Goal: Task Accomplishment & Management: Complete application form

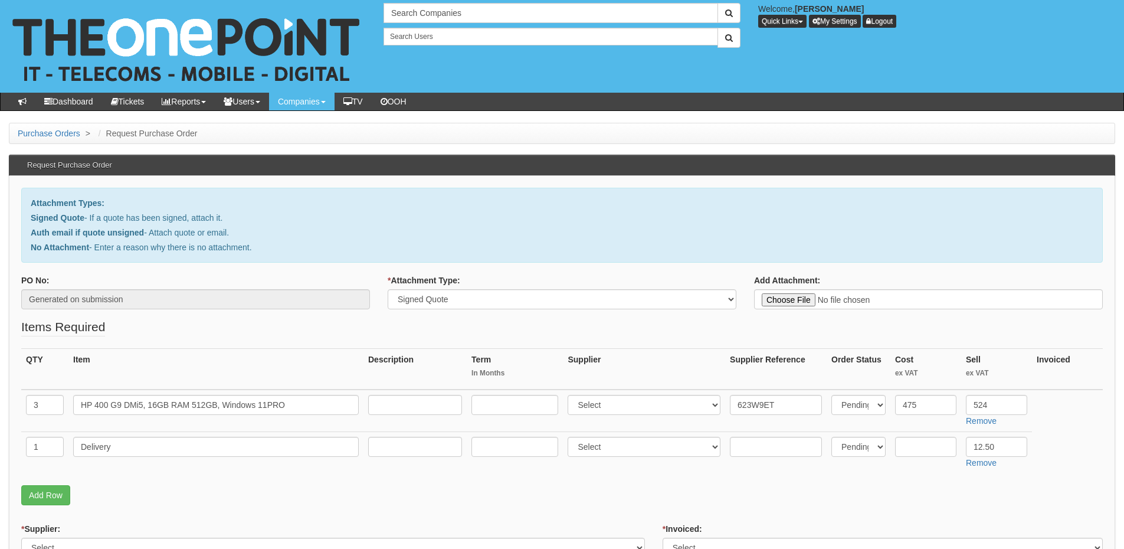
select select "Signed Quote"
click at [598, 409] on select "Select 123 REG.co.uk 1Password 3 4Gon AA Jones Electric Ltd Abzorb Access Group…" at bounding box center [644, 405] width 153 height 20
select select "87"
click at [571, 395] on select "Select 123 REG.co.uk 1Password 3 4Gon AA Jones Electric Ltd Abzorb Access Group…" at bounding box center [644, 405] width 153 height 20
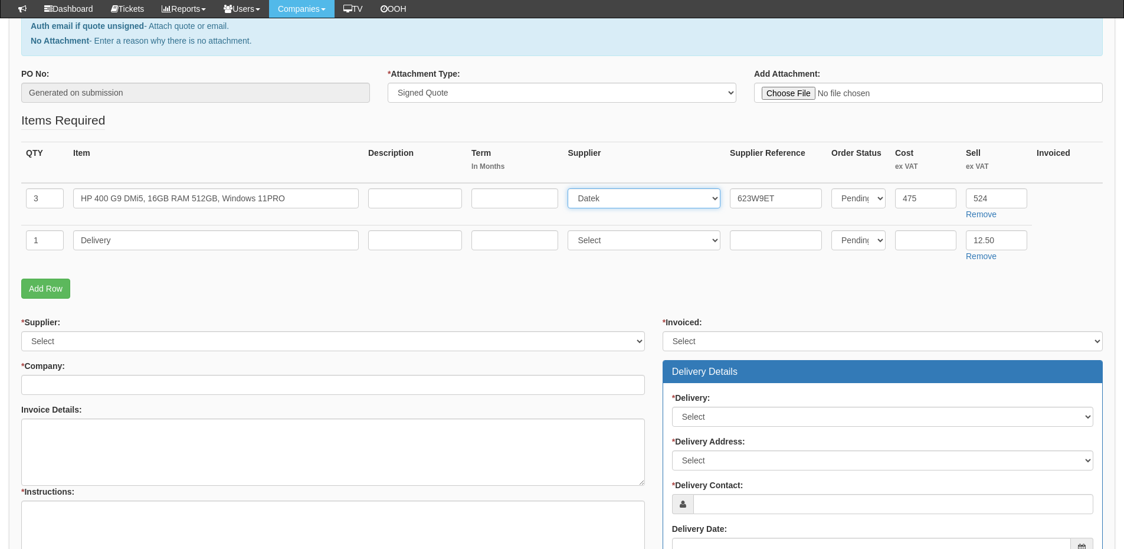
scroll to position [177, 0]
click at [71, 345] on select "Select 123 REG.co.uk 1Password 3 4Gon AA Jones Electric Ltd Abzorb Access Group…" at bounding box center [333, 340] width 624 height 20
select select "87"
click at [21, 330] on select "Select 123 REG.co.uk 1Password 3 4Gon AA Jones Electric Ltd Abzorb Access Group…" at bounding box center [333, 340] width 624 height 20
click at [68, 388] on input "* Company:" at bounding box center [333, 384] width 624 height 20
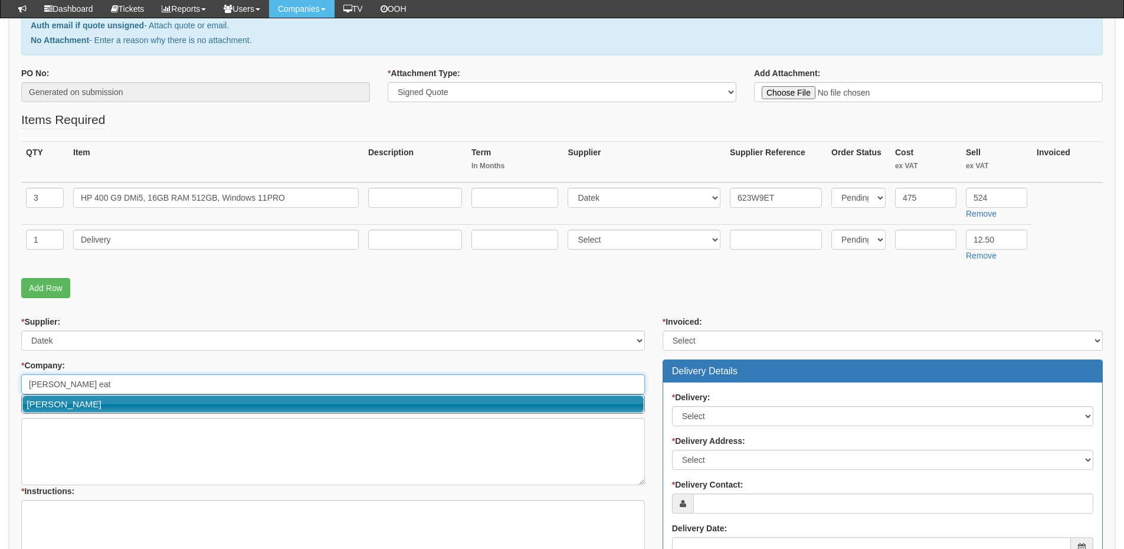
click at [104, 403] on link "Russell Eaton" at bounding box center [332, 403] width 621 height 17
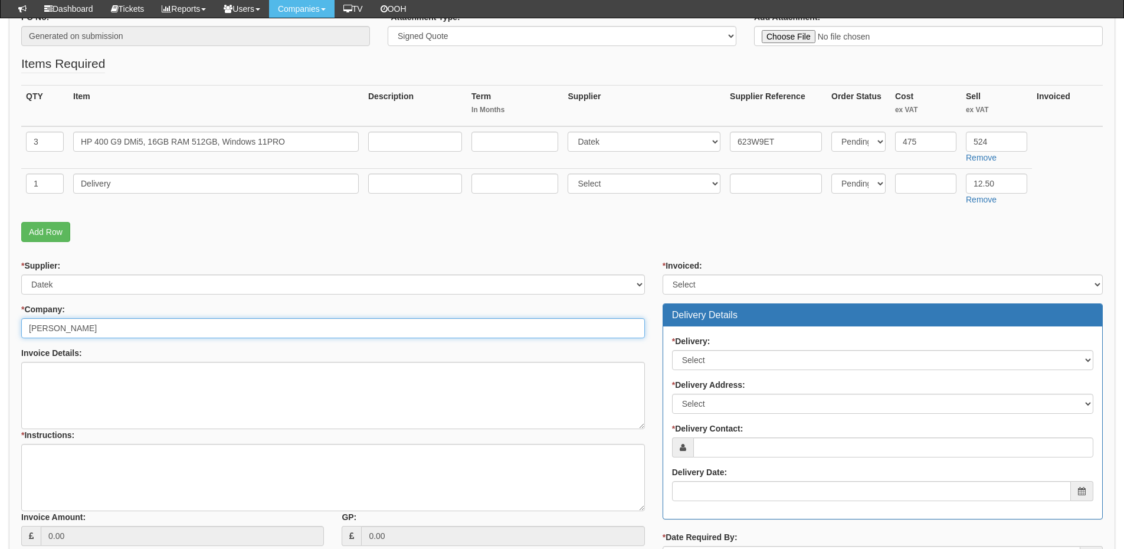
scroll to position [236, 0]
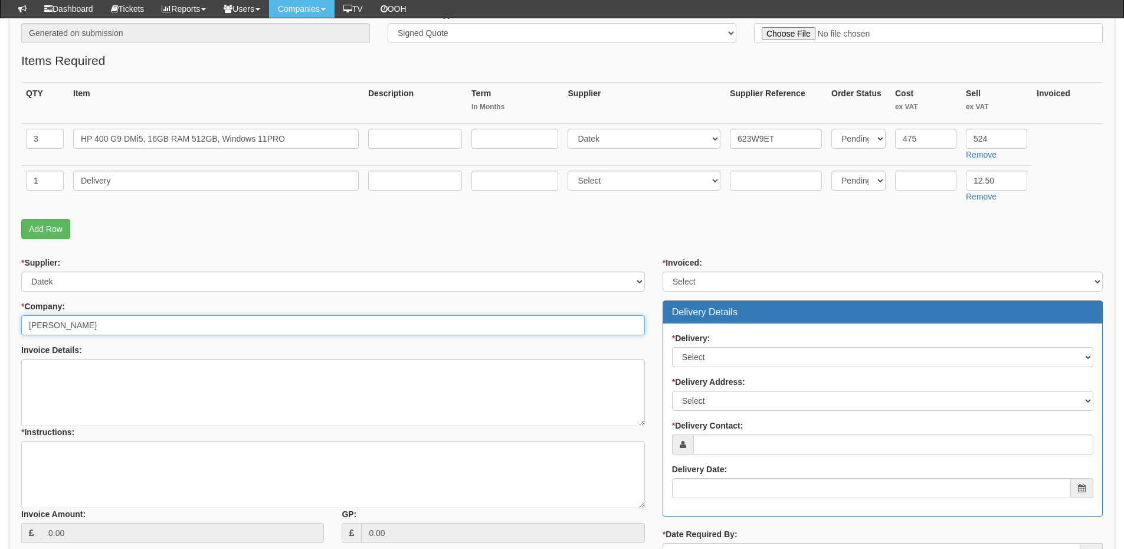
type input "Russell Eaton"
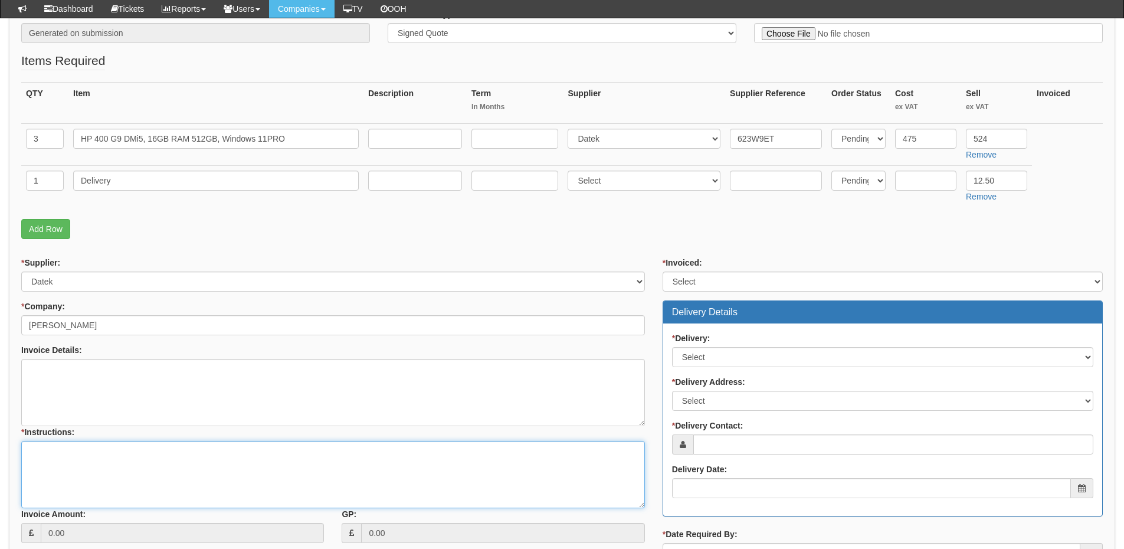
click at [80, 462] on textarea "* Instructions:" at bounding box center [333, 474] width 624 height 67
click at [77, 456] on textarea "3x new" at bounding box center [333, 474] width 624 height 67
type textarea "3x new laptops"
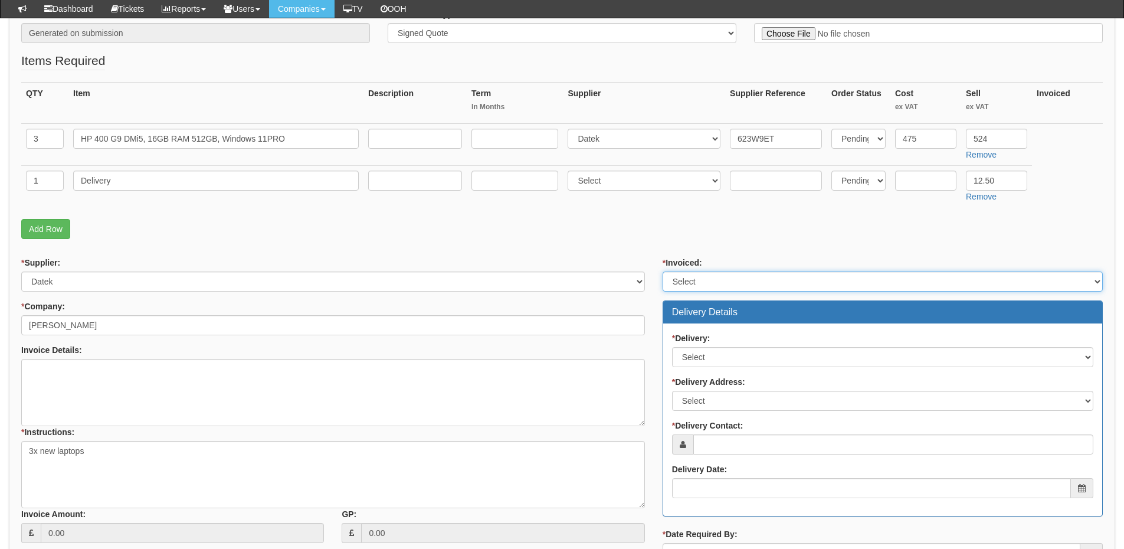
click at [687, 282] on select "Select Yes No N/A STB (part of order)" at bounding box center [883, 281] width 440 height 20
select select "2"
click at [663, 271] on select "Select Yes No N/A STB (part of order)" at bounding box center [883, 281] width 440 height 20
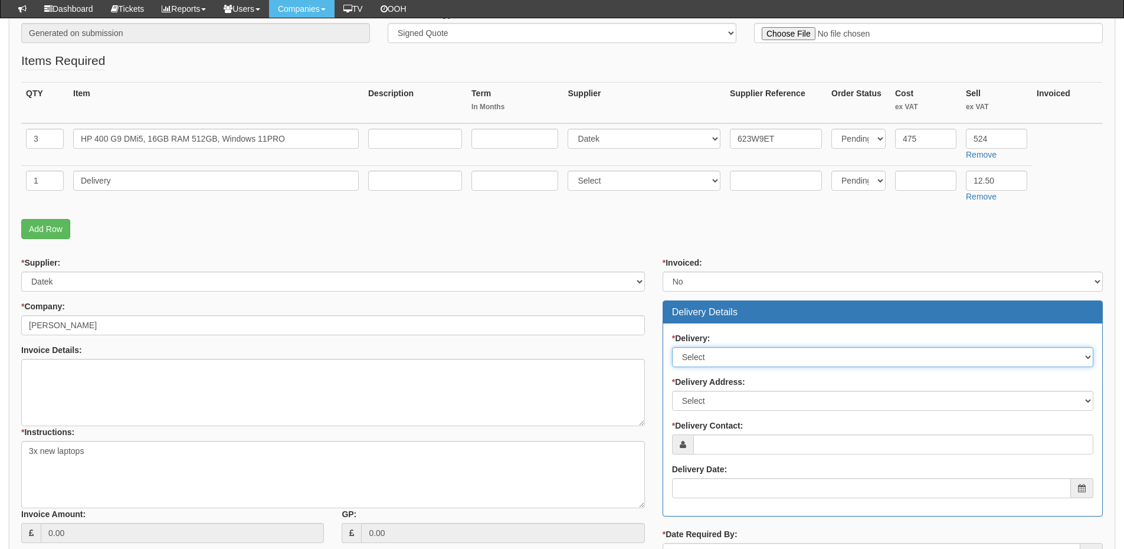
click at [697, 357] on select "Select No Not Applicable Yes" at bounding box center [882, 357] width 421 height 20
select select "1"
click at [672, 347] on select "Select No Not Applicable Yes" at bounding box center [882, 357] width 421 height 20
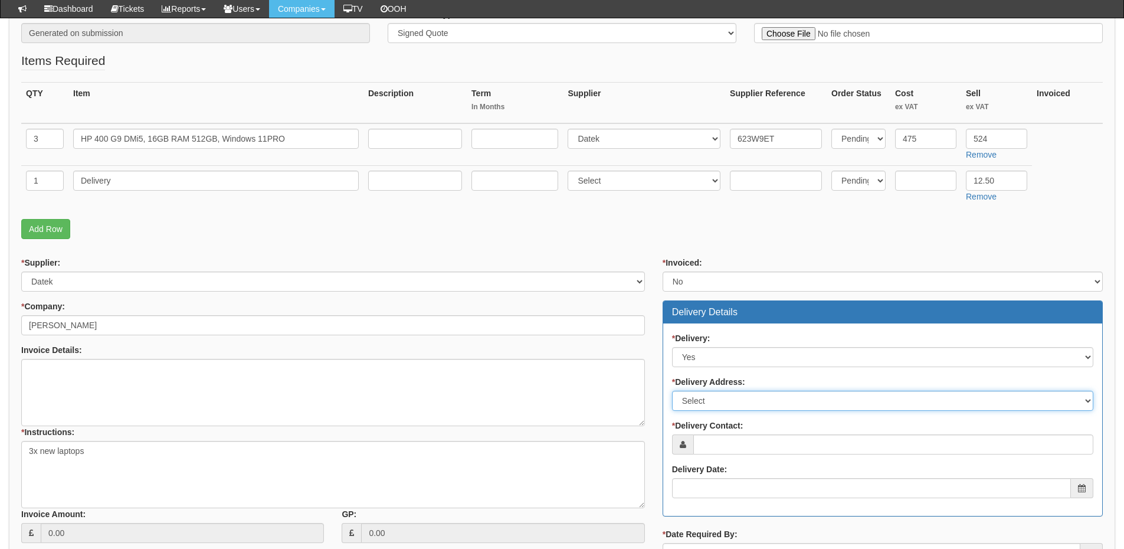
drag, startPoint x: 699, startPoint y: 398, endPoint x: 699, endPoint y: 409, distance: 10.6
click at [699, 398] on select "Select Not Applicable Main Address - R Other" at bounding box center [882, 401] width 421 height 20
select select "other"
click at [672, 391] on select "Select Not Applicable Main Address - R Other" at bounding box center [882, 401] width 421 height 20
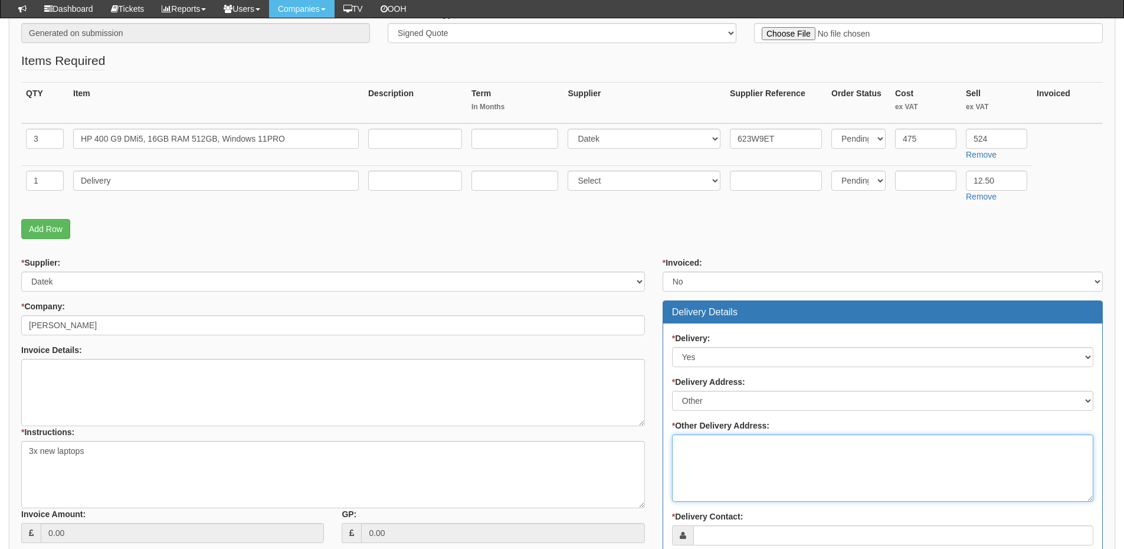
click at [695, 453] on textarea "* Other Delivery Address:" at bounding box center [882, 467] width 421 height 67
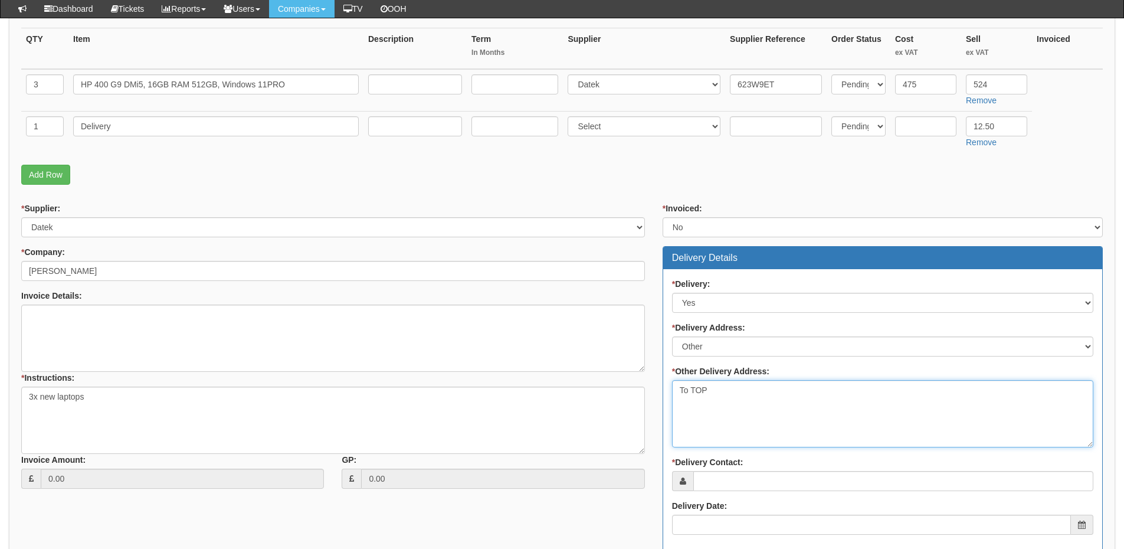
scroll to position [354, 0]
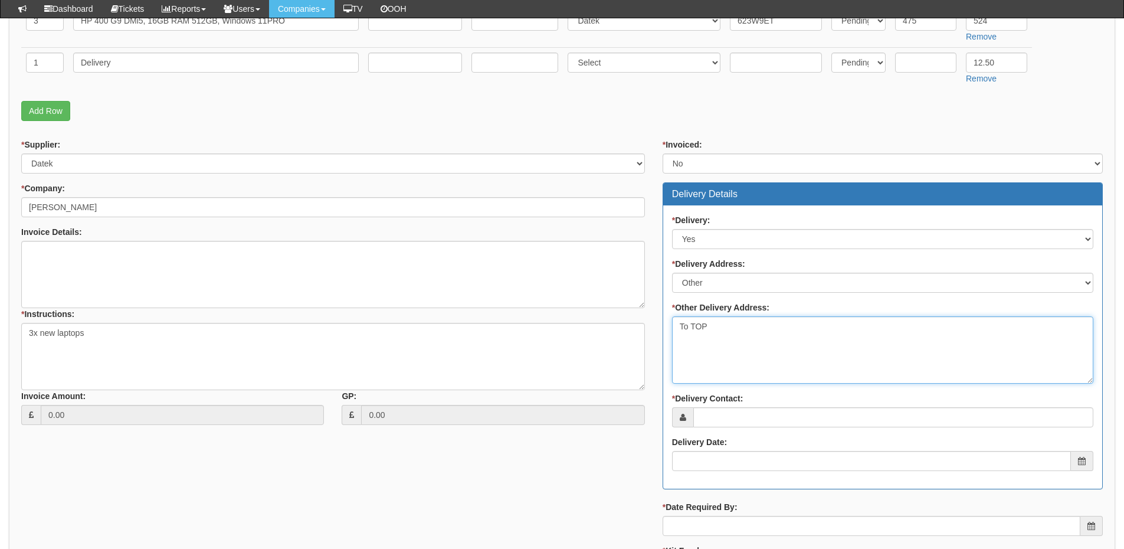
type textarea "To TOP"
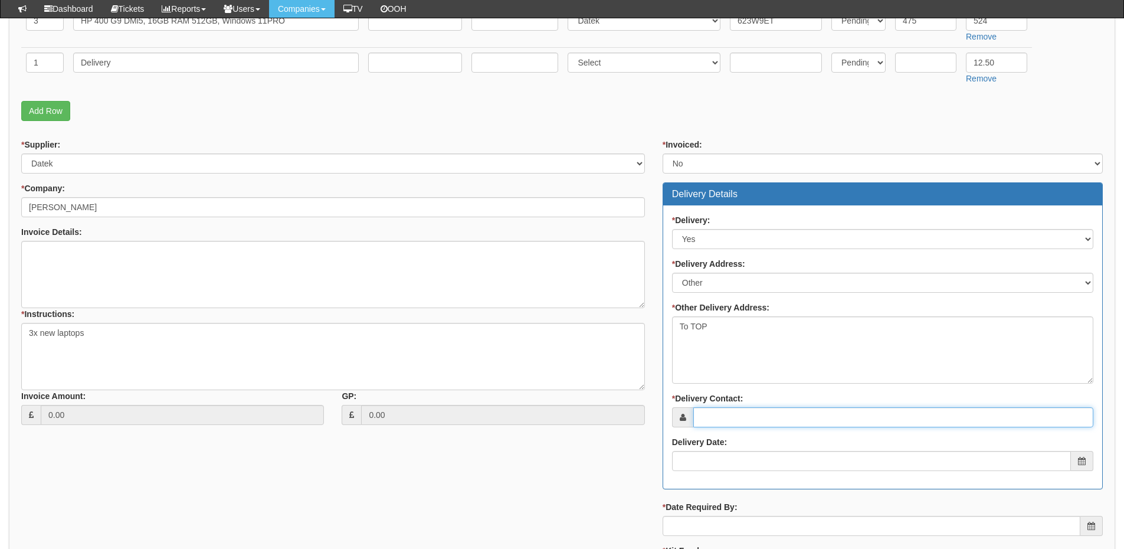
click at [723, 417] on input "* Delivery Contact:" at bounding box center [893, 417] width 400 height 20
click at [748, 420] on input "* Delivery Contact:" at bounding box center [893, 417] width 400 height 20
paste input "Karen Eaton"
type input "Karen Eaton"
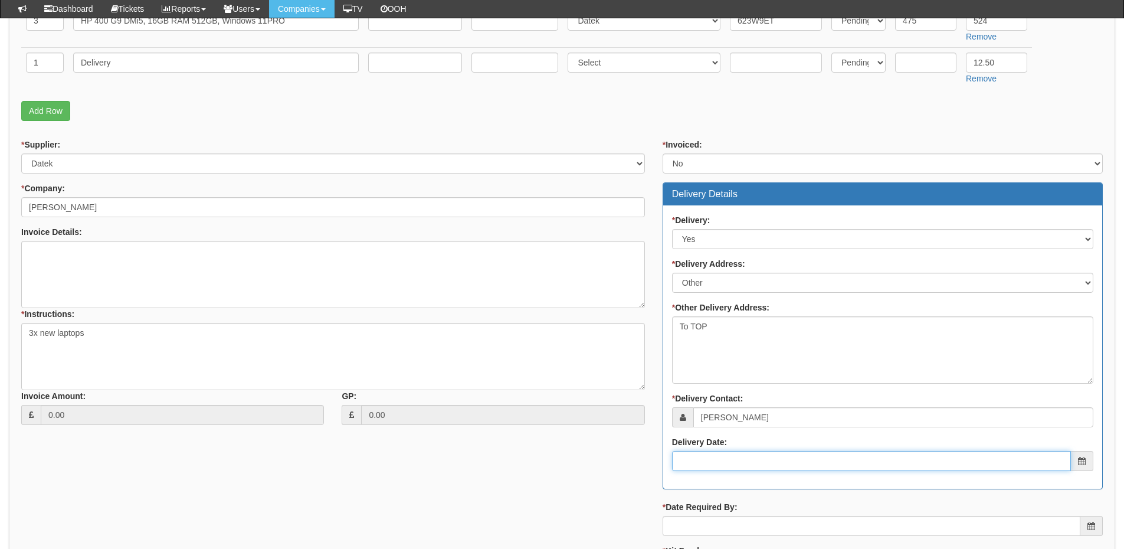
click at [734, 460] on input "Delivery Date:" at bounding box center [871, 461] width 399 height 20
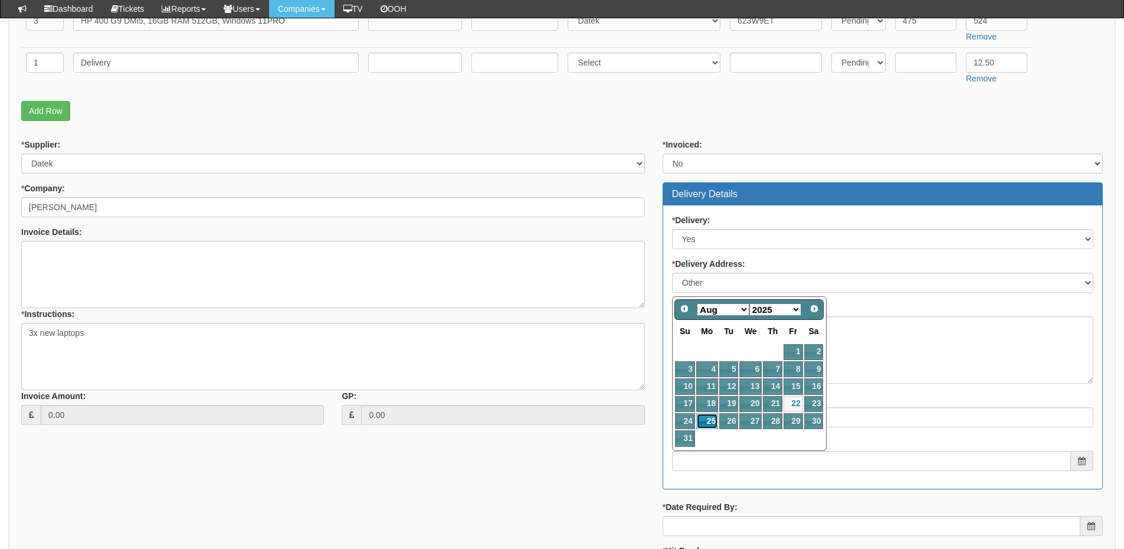
click at [706, 419] on link "25" at bounding box center [707, 421] width 22 height 16
type input "2025-08-25"
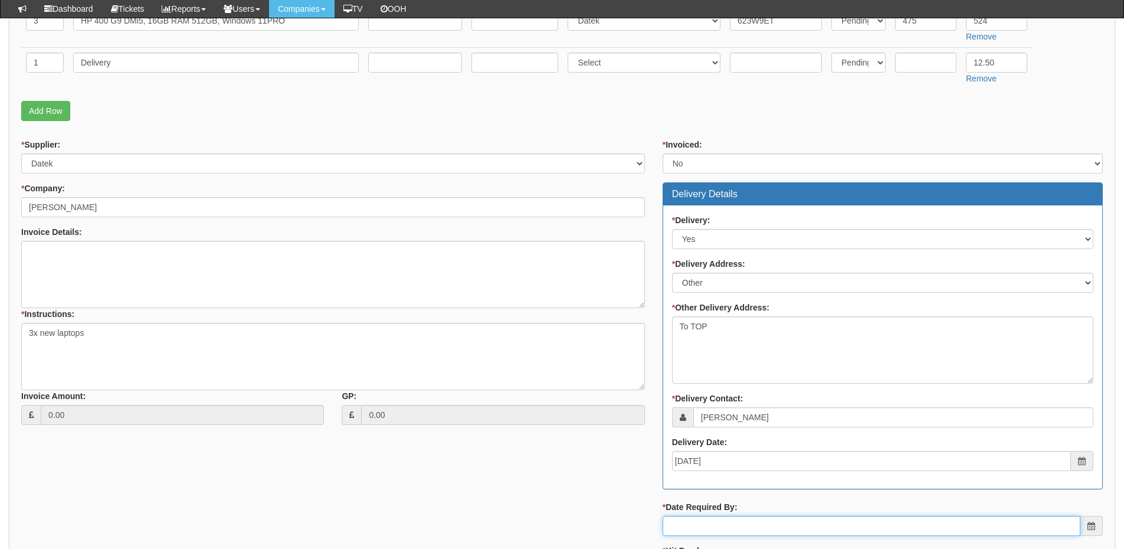
click at [722, 525] on input "* Date Required By:" at bounding box center [872, 526] width 418 height 20
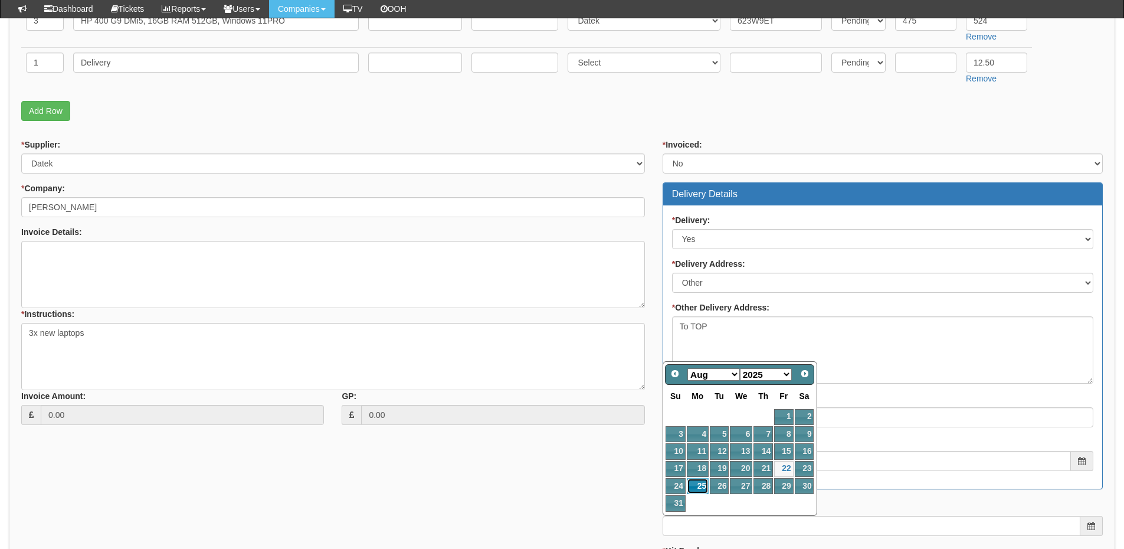
click at [699, 484] on link "25" at bounding box center [698, 486] width 22 height 16
type input "2025-08-25"
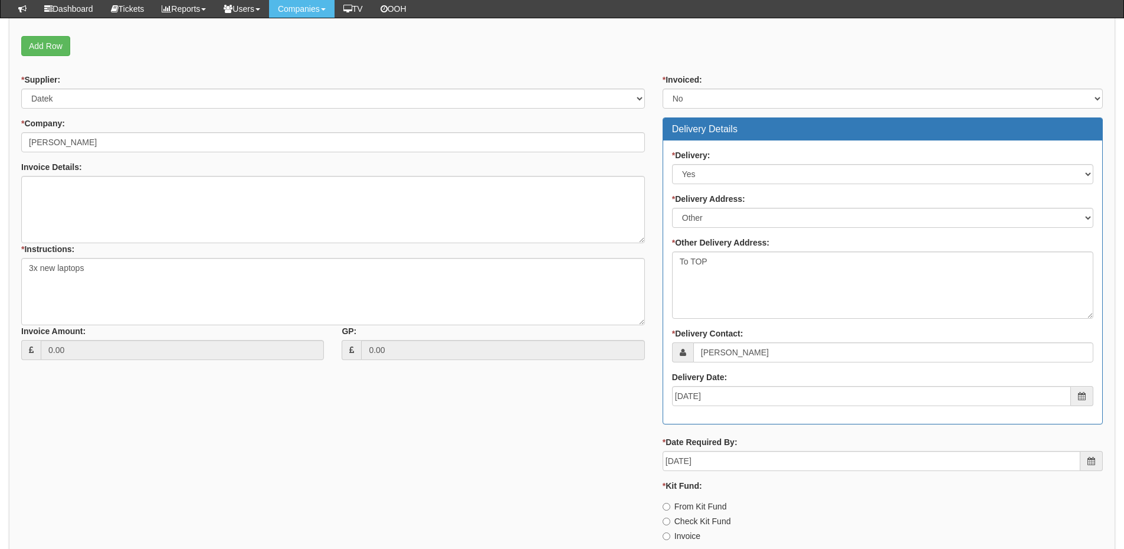
scroll to position [518, 0]
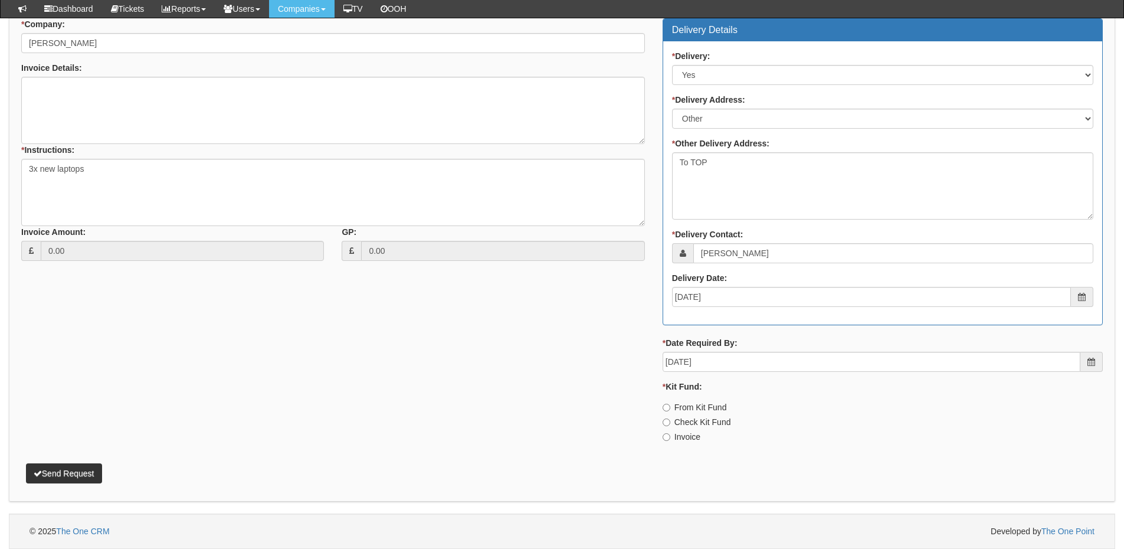
click at [687, 443] on div "* Invoiced: Select Yes No N/A STB (part of order) Delivery Details * Delivery: …" at bounding box center [883, 213] width 458 height 477
click at [676, 441] on label "Invoice" at bounding box center [682, 437] width 38 height 12
click at [670, 411] on input "Invoice" at bounding box center [667, 408] width 8 height 8
radio input "true"
click at [83, 472] on button "Send Request" at bounding box center [64, 473] width 76 height 20
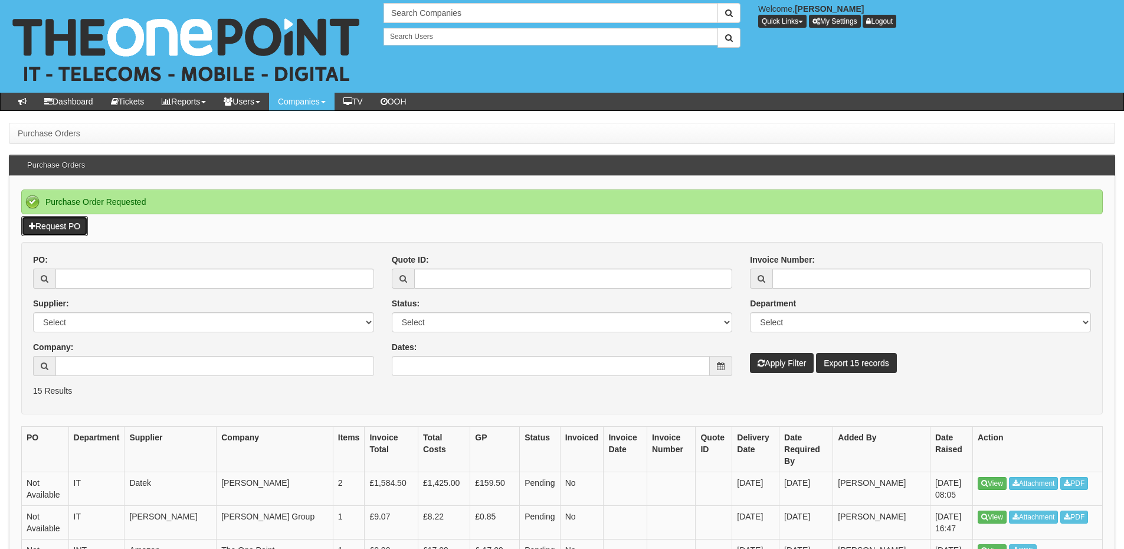
click at [72, 231] on link "Request PO" at bounding box center [54, 226] width 67 height 20
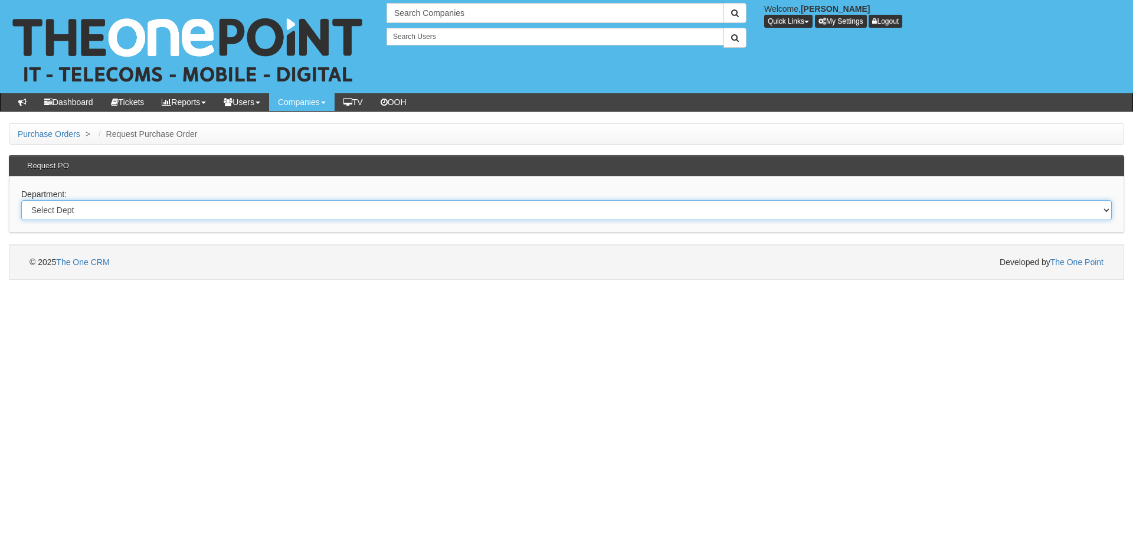
click at [220, 215] on select "Select Dept Digital Internal IT Mobiles Marketing Telecoms" at bounding box center [566, 210] width 1090 height 20
select select "?pipeID=&dept=IT"
click at [21, 200] on select "Select Dept Digital Internal IT Mobiles Marketing Telecoms" at bounding box center [566, 210] width 1090 height 20
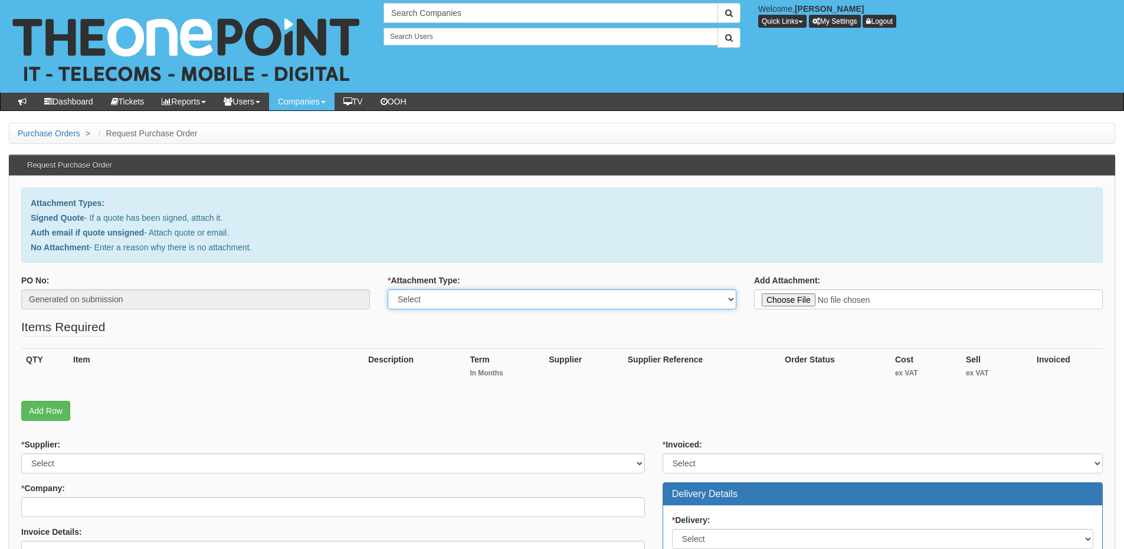
click at [428, 304] on select "Select Signed Quote Auth email with quote if unsigned No Attachment" at bounding box center [562, 299] width 349 height 20
select select "Signed Quote"
click at [388, 289] on select "Select Signed Quote Auth email with quote if unsigned No Attachment" at bounding box center [562, 299] width 349 height 20
type input "C:\fakepath\Fanthorpes HiFi - New Device Bridlington (1).pdf"
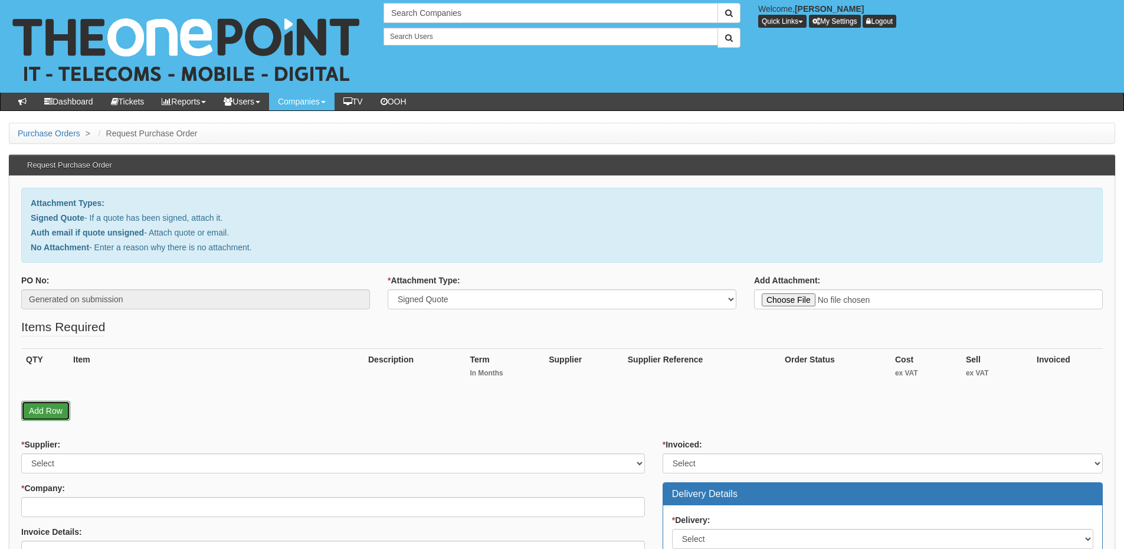
click at [45, 412] on link "Add Row" at bounding box center [45, 411] width 49 height 20
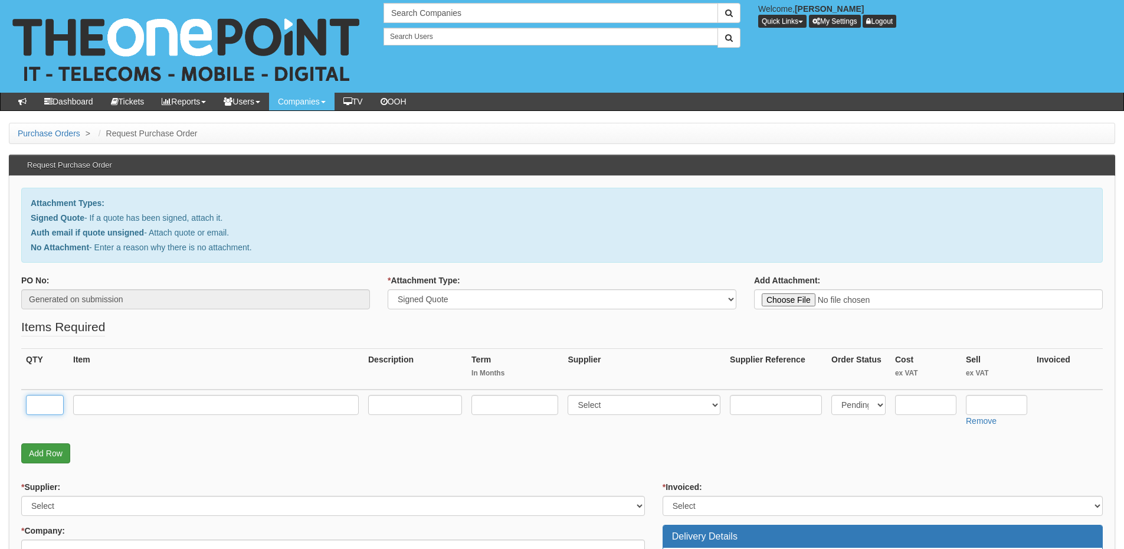
click at [45, 412] on input "text" at bounding box center [45, 405] width 38 height 20
click at [47, 463] on fieldset "Items Required QTY Item Description Term In Months Supplier Supplier Reference …" at bounding box center [562, 393] width 1082 height 151
click at [47, 460] on link "Add Row" at bounding box center [45, 453] width 49 height 20
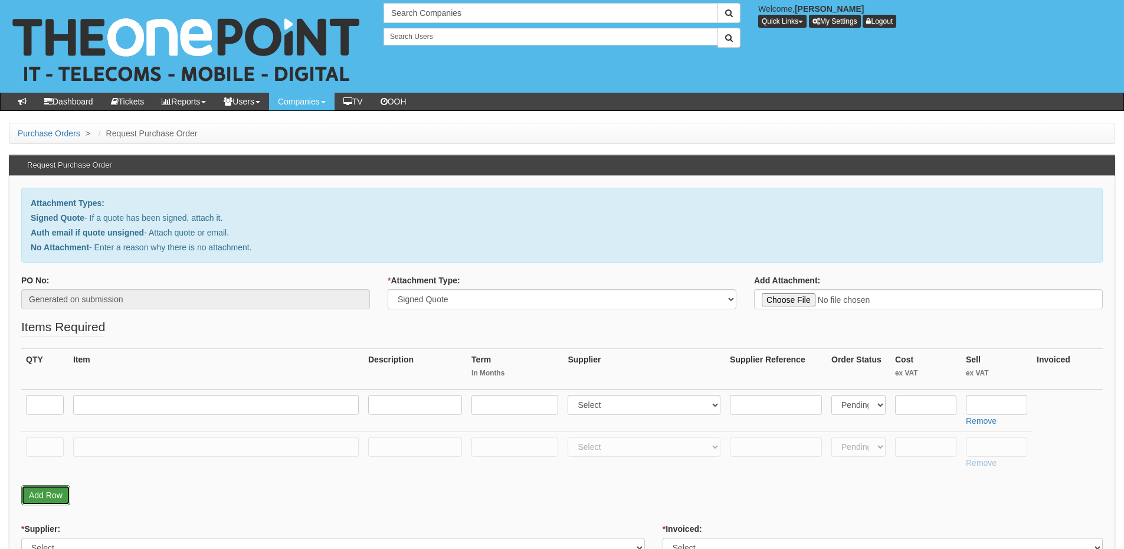
click at [47, 494] on link "Add Row" at bounding box center [45, 495] width 49 height 20
click at [45, 486] on input "text" at bounding box center [45, 489] width 38 height 20
type input "1"
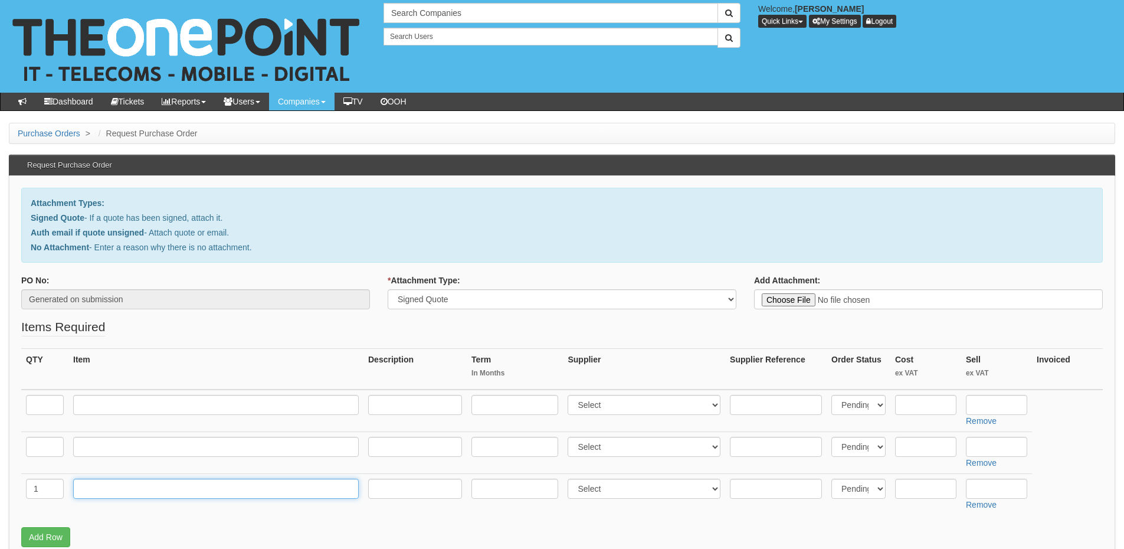
click at [87, 486] on input "text" at bounding box center [216, 489] width 286 height 20
type input "Delivery"
click at [988, 489] on input "text" at bounding box center [996, 489] width 61 height 20
type input "12.50"
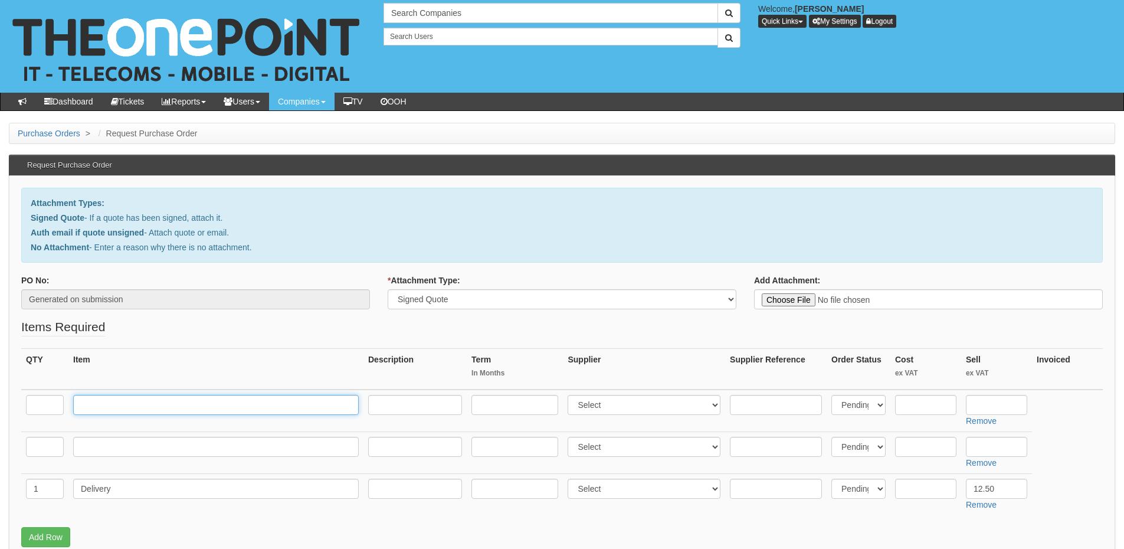
drag, startPoint x: 120, startPoint y: 401, endPoint x: 103, endPoint y: 402, distance: 17.2
click at [120, 401] on input "text" at bounding box center [216, 405] width 286 height 20
paste input "Dell Latitude 5455"
type input "Dell Latitude 5455"
click at [34, 404] on input "text" at bounding box center [45, 405] width 38 height 20
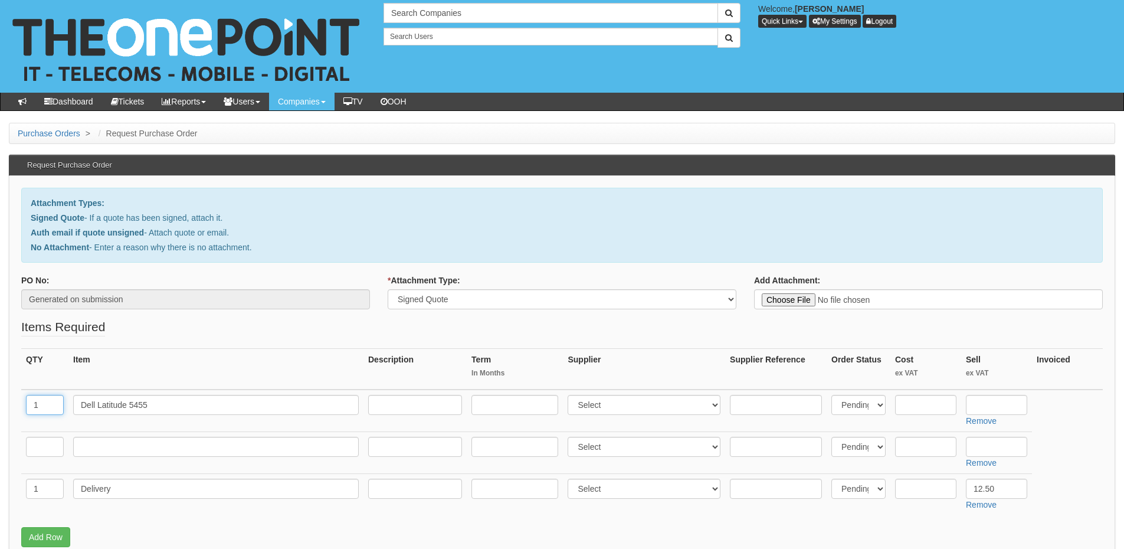
type input "1"
click at [42, 440] on input "text" at bounding box center [45, 447] width 38 height 20
type input "1"
click at [81, 442] on input "text" at bounding box center [216, 447] width 286 height 20
click at [192, 449] on input "text" at bounding box center [216, 447] width 286 height 20
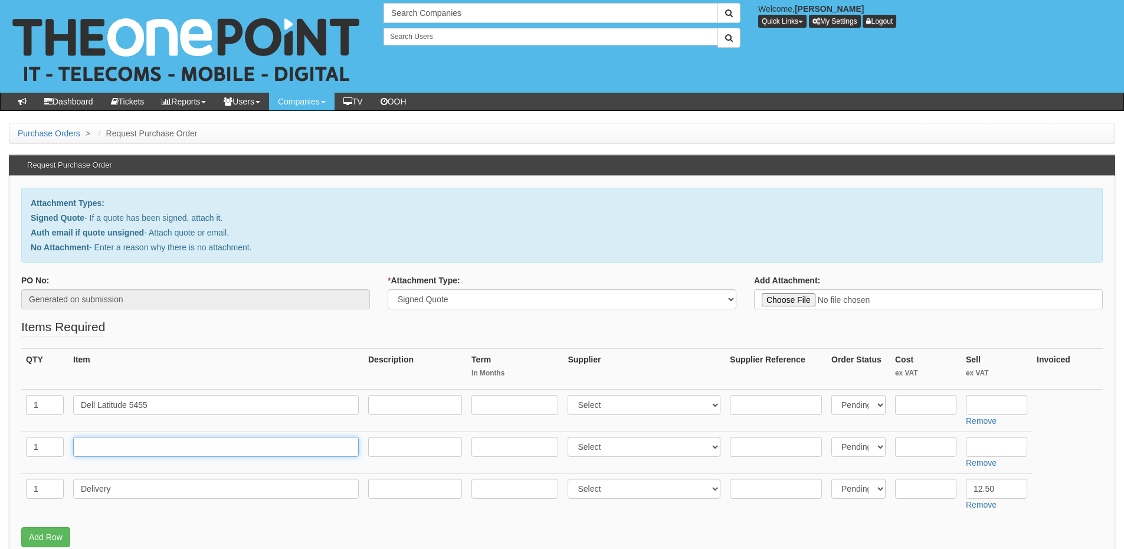
paste input "Monitor Dell Pro E2425HM"
type input "Monitor Dell Pro E2425HM"
click at [1004, 448] on input "text" at bounding box center [996, 447] width 61 height 20
type input "84.96"
click at [1010, 406] on input "text" at bounding box center [996, 405] width 61 height 20
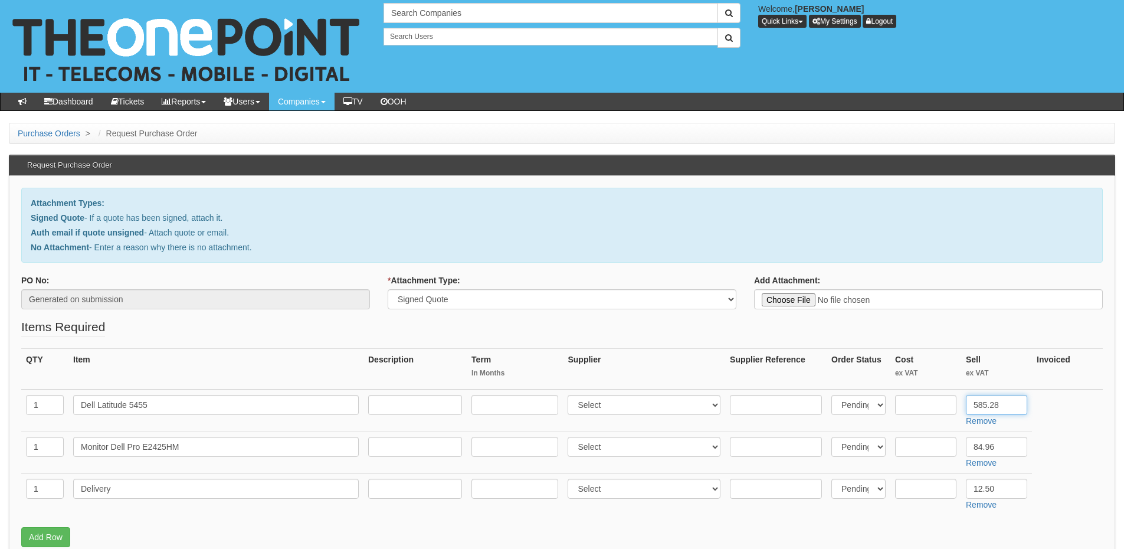
type input "585.28"
click at [792, 445] on input "text" at bounding box center [776, 447] width 92 height 20
paste input "DELL-E2425HM"
type input "DELL-E2425HM"
click at [935, 444] on input "text" at bounding box center [925, 447] width 61 height 20
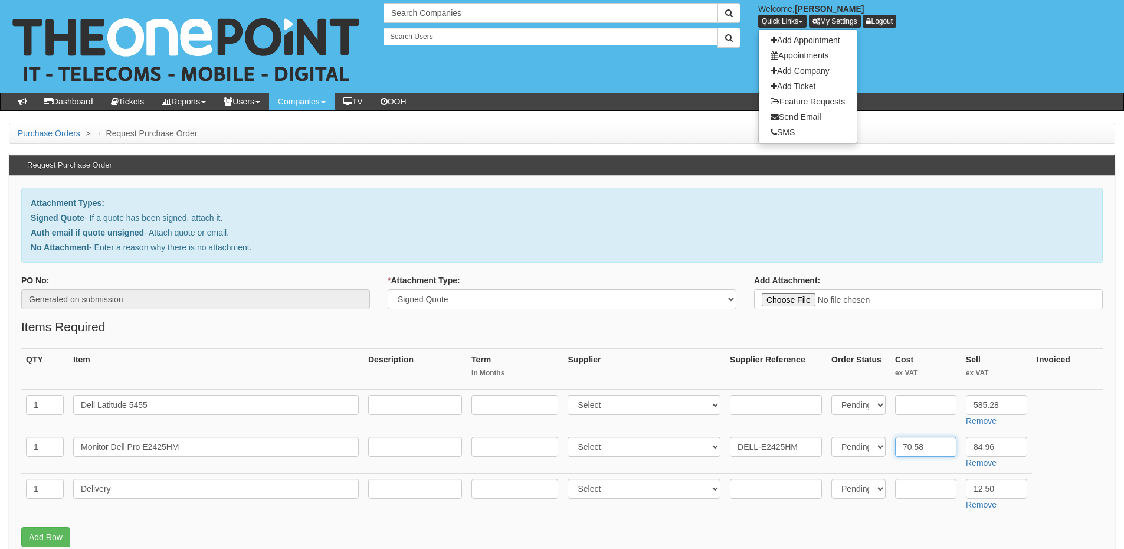
type input "70.58"
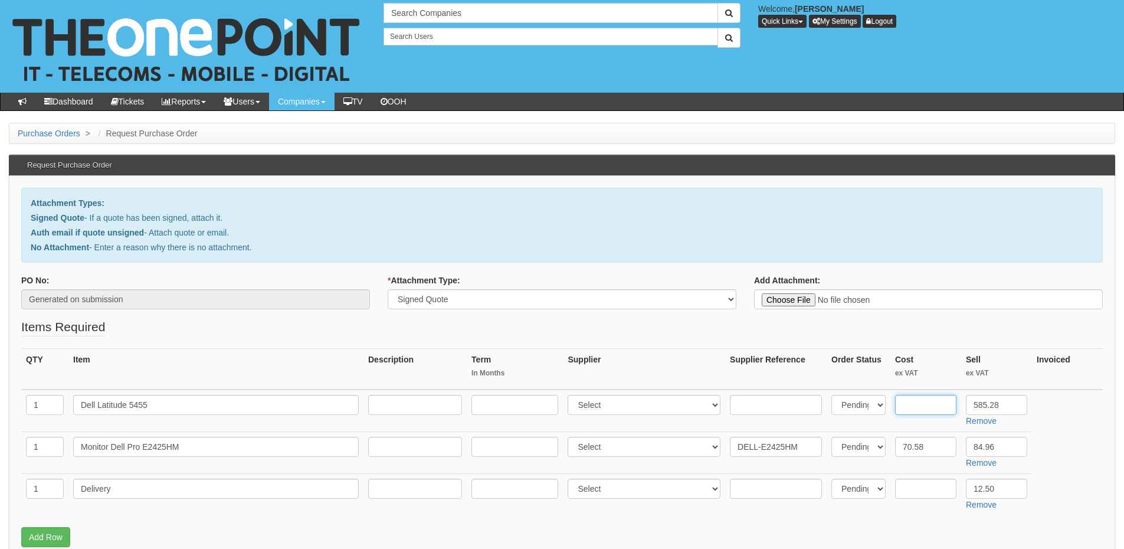
click at [921, 399] on input "text" at bounding box center [925, 405] width 61 height 20
type input "525.28"
click at [617, 445] on select "Select 123 REG.co.uk 1Password 3 4Gon AA Jones Electric Ltd Abzorb Access Group…" at bounding box center [644, 447] width 153 height 20
select select "19"
click at [571, 437] on select "Select 123 REG.co.uk 1Password 3 4Gon AA Jones Electric Ltd Abzorb Access Group…" at bounding box center [644, 447] width 153 height 20
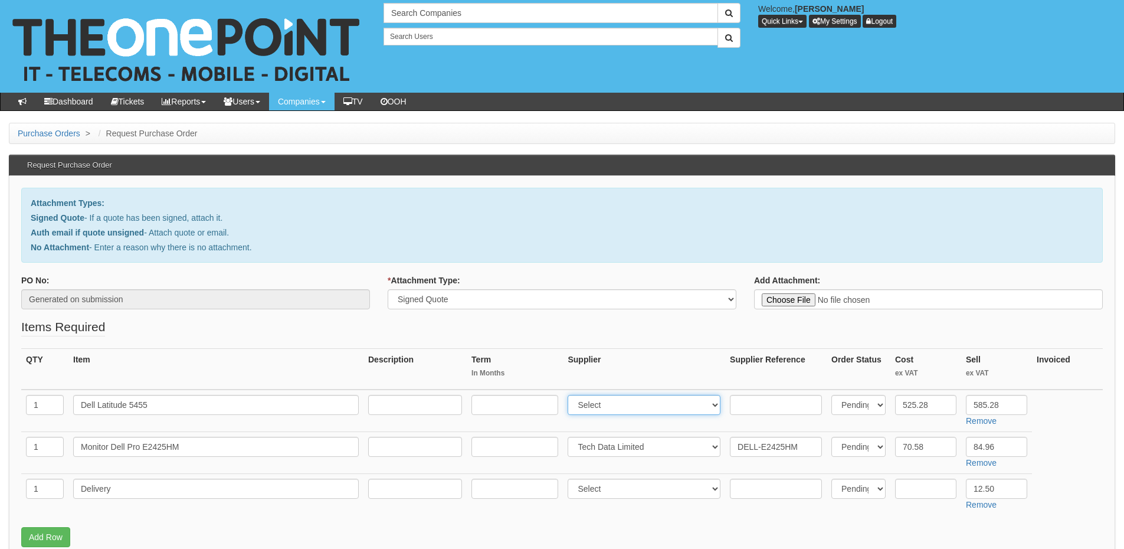
click at [618, 404] on select "Select 123 REG.co.uk 1Password 3 4Gon AA Jones Electric Ltd Abzorb Access Group…" at bounding box center [644, 405] width 153 height 20
select select "19"
click at [571, 395] on select "Select 123 REG.co.uk 1Password 3 4Gon AA Jones Electric Ltd Abzorb Access Group…" at bounding box center [644, 405] width 153 height 20
click at [775, 411] on input "text" at bounding box center [776, 405] width 92 height 20
paste input "P0P8V"
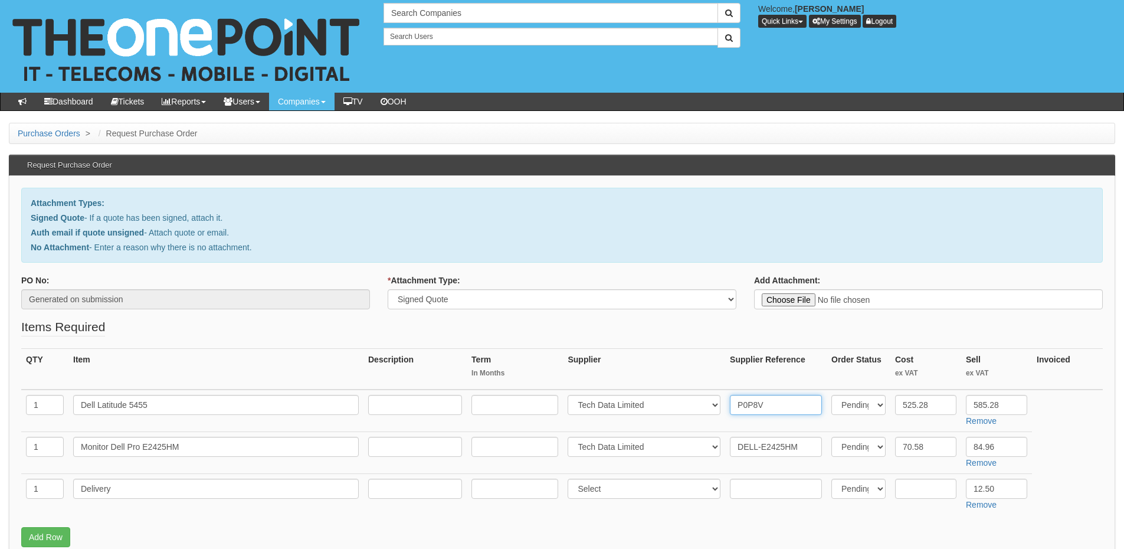
type input "P0P8V"
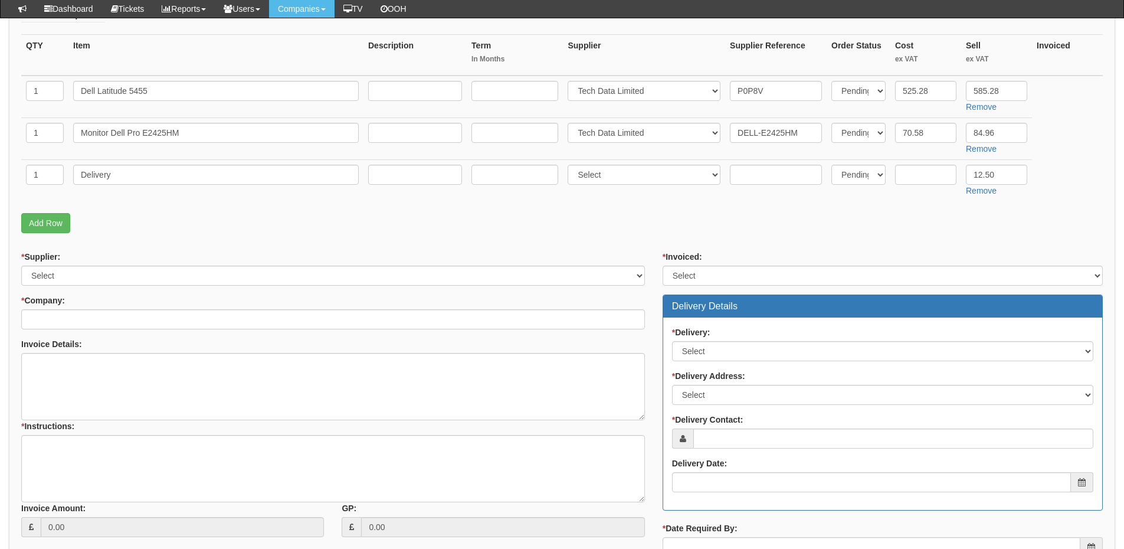
scroll to position [295, 0]
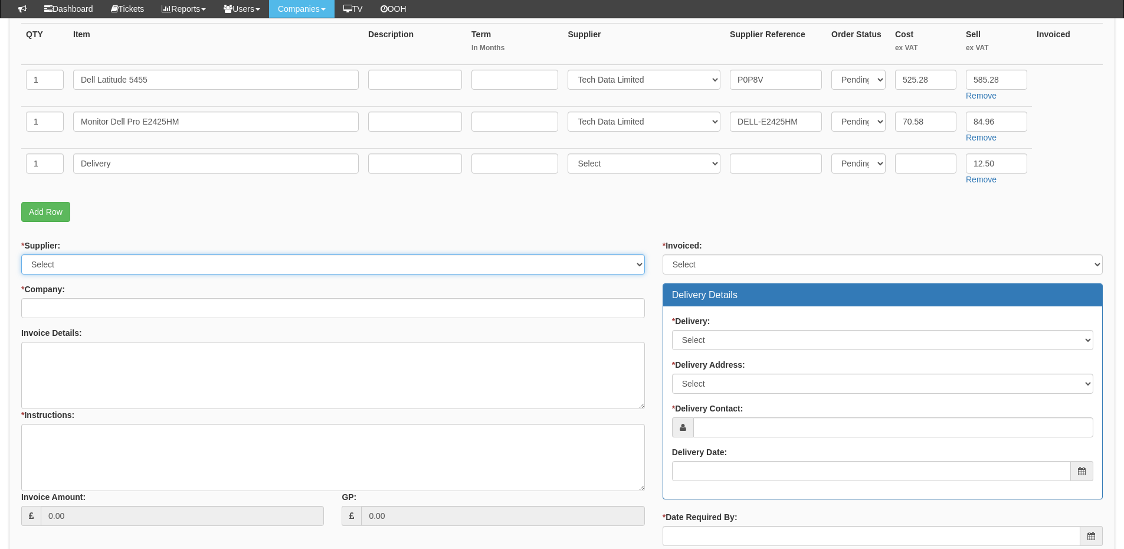
click at [57, 265] on select "Select 123 REG.co.uk 1Password 3 4Gon AA Jones Electric Ltd Abzorb Access Group…" at bounding box center [333, 264] width 624 height 20
select select "19"
click at [21, 254] on select "Select 123 REG.co.uk 1Password 3 4Gon AA Jones Electric Ltd Abzorb Access Group…" at bounding box center [333, 264] width 624 height 20
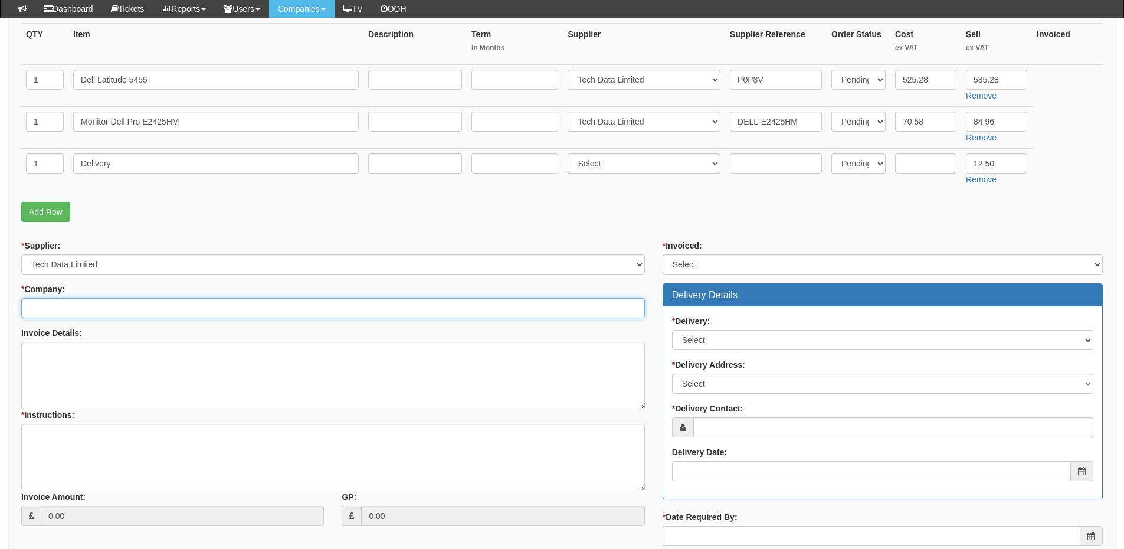
click at [76, 316] on input "* Company:" at bounding box center [333, 308] width 624 height 20
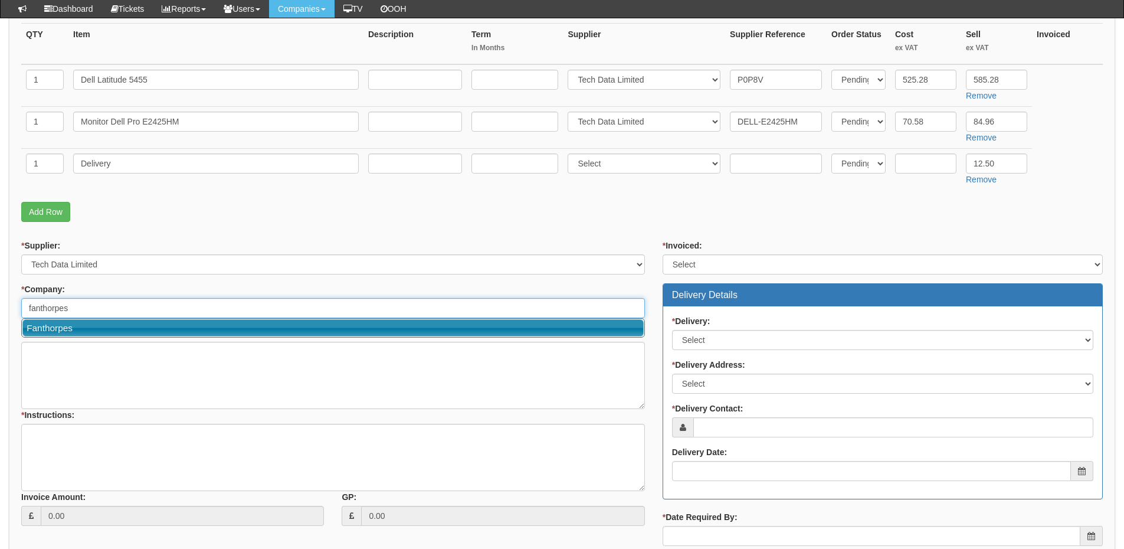
click at [81, 326] on link "Fanthorpes" at bounding box center [332, 327] width 621 height 17
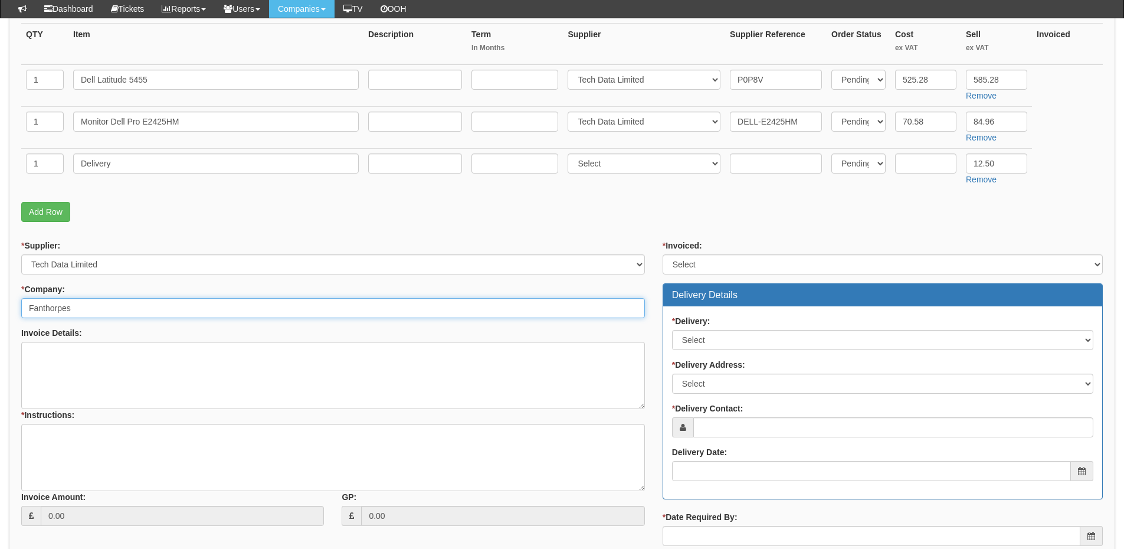
type input "Fanthorpes"
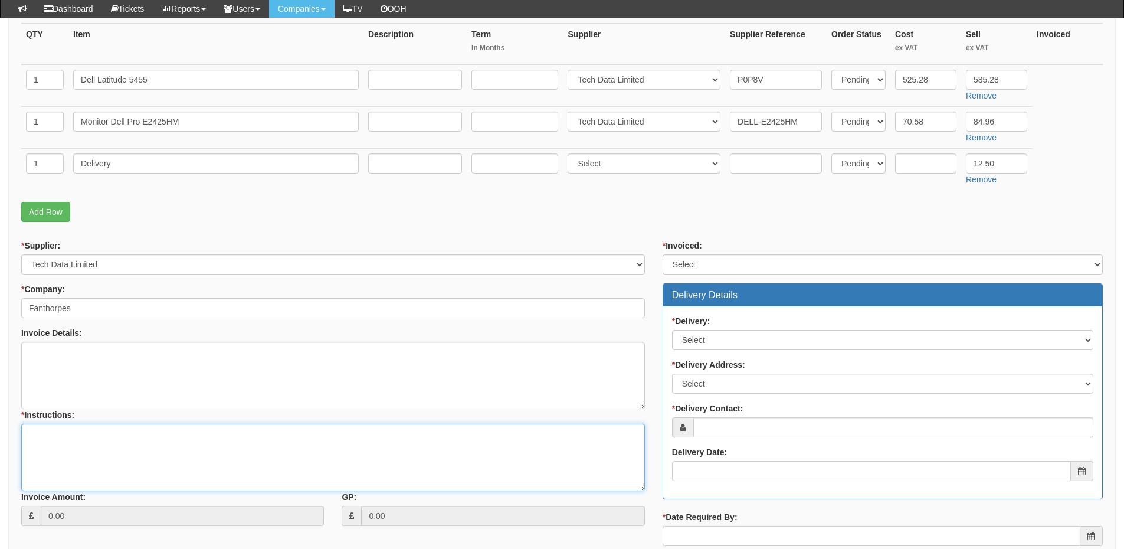
click at [74, 437] on textarea "* Instructions:" at bounding box center [333, 457] width 624 height 67
type textarea "1x new machine"
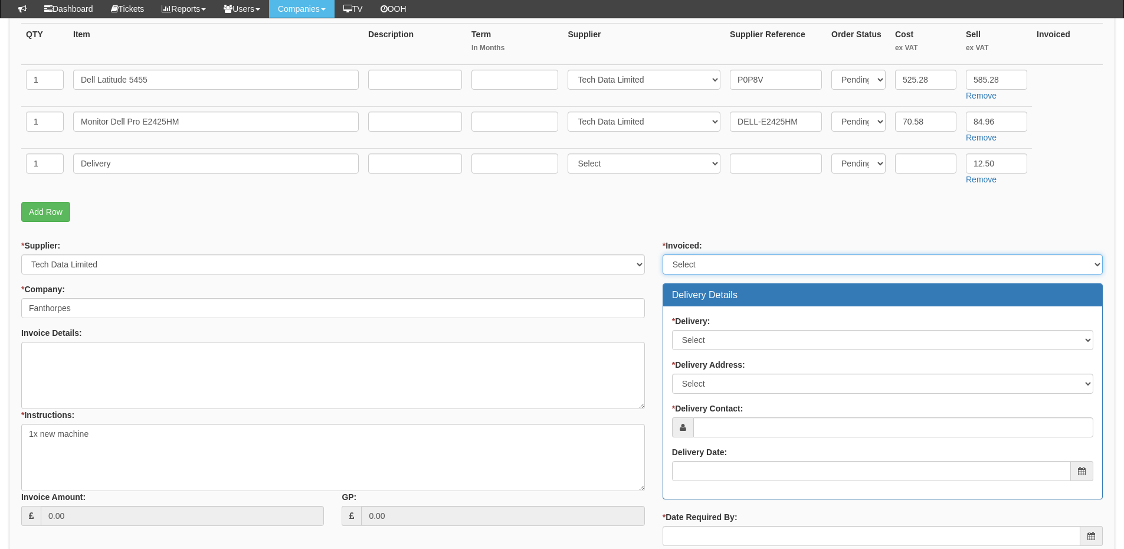
click at [683, 260] on select "Select Yes No N/A STB (part of order)" at bounding box center [883, 264] width 440 height 20
select select "2"
click at [663, 254] on select "Select Yes No N/A STB (part of order)" at bounding box center [883, 264] width 440 height 20
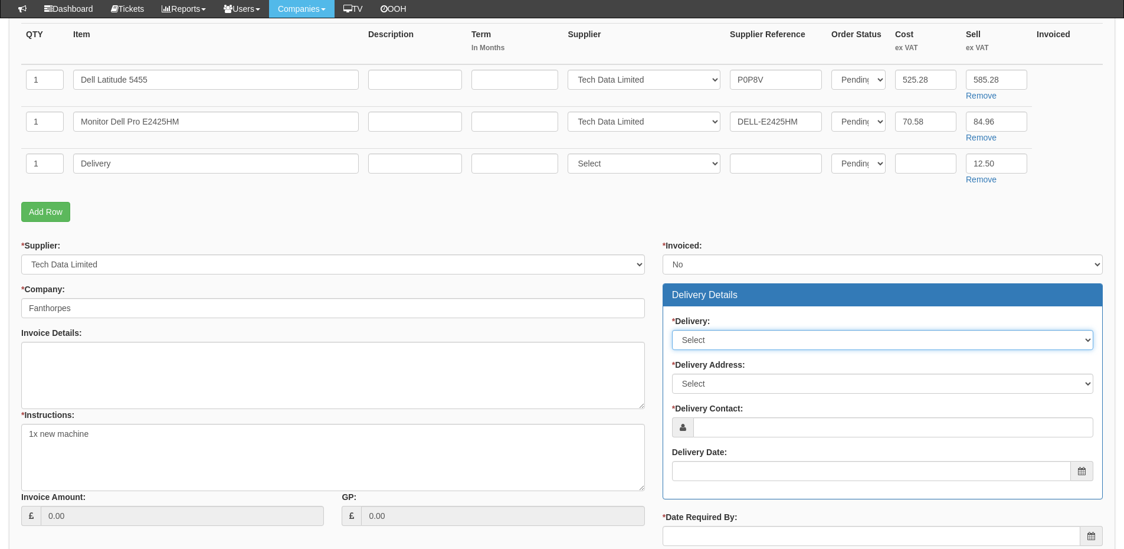
click at [699, 343] on select "Select No Not Applicable Yes" at bounding box center [882, 340] width 421 height 20
select select "1"
click at [672, 330] on select "Select No Not Applicable Yes" at bounding box center [882, 340] width 421 height 20
click at [700, 379] on select "Select Not Applicable Main Address - HU1 1JU Quay Television - YO15 2AE Other" at bounding box center [882, 384] width 421 height 20
select select "other"
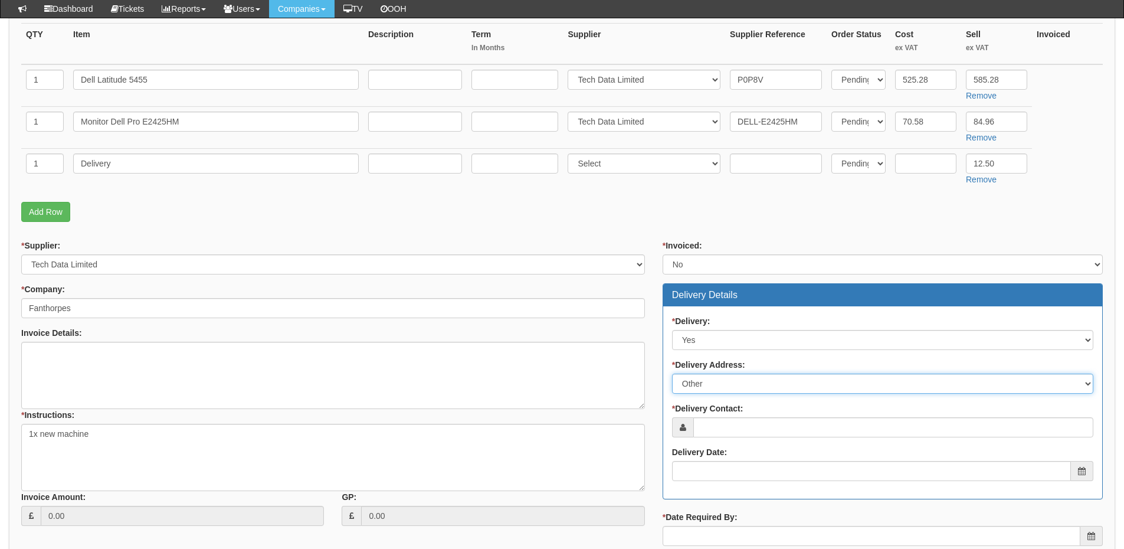
click at [672, 374] on select "Select Not Applicable Main Address - HU1 1JU Quay Television - YO15 2AE Other" at bounding box center [882, 384] width 421 height 20
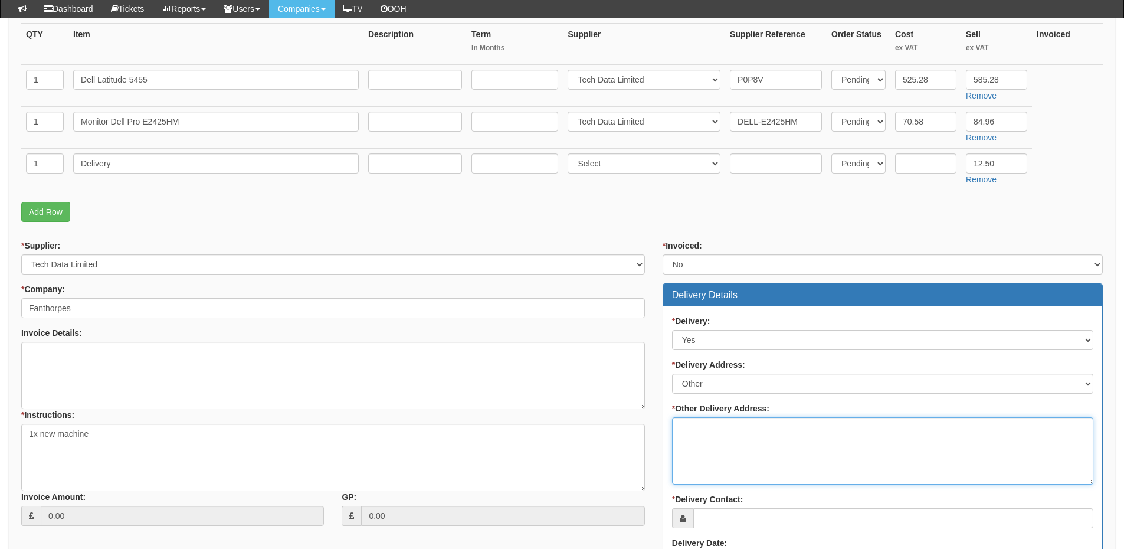
click at [713, 446] on textarea "* Other Delivery Address:" at bounding box center [882, 450] width 421 height 67
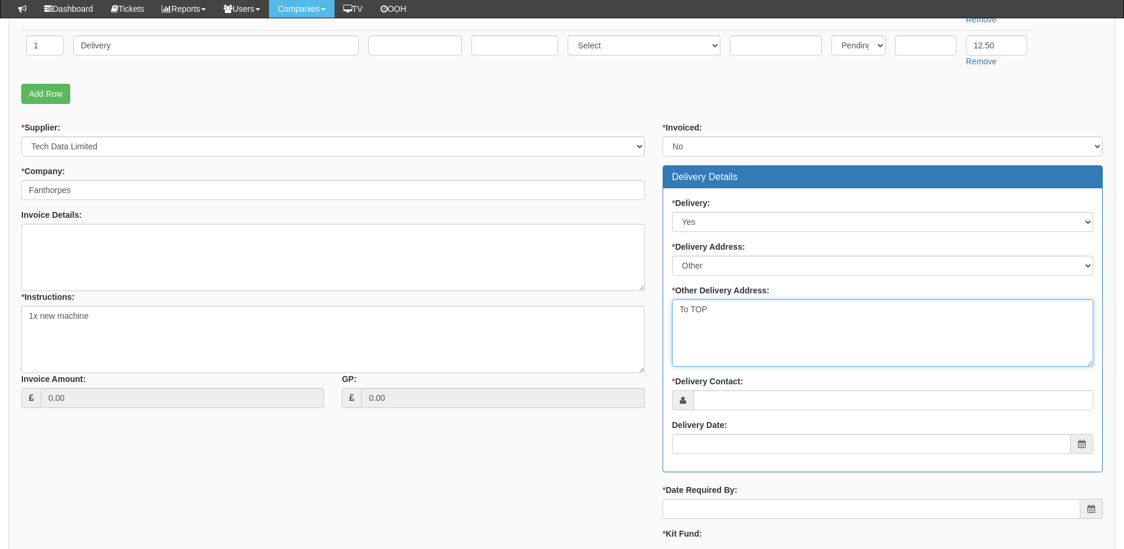
scroll to position [472, 0]
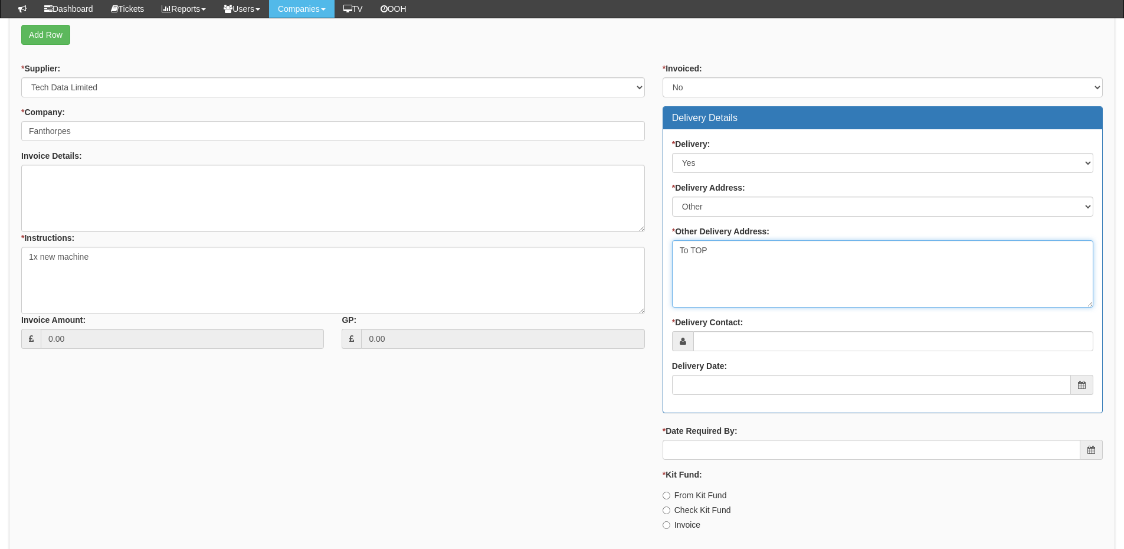
type textarea "To TOP"
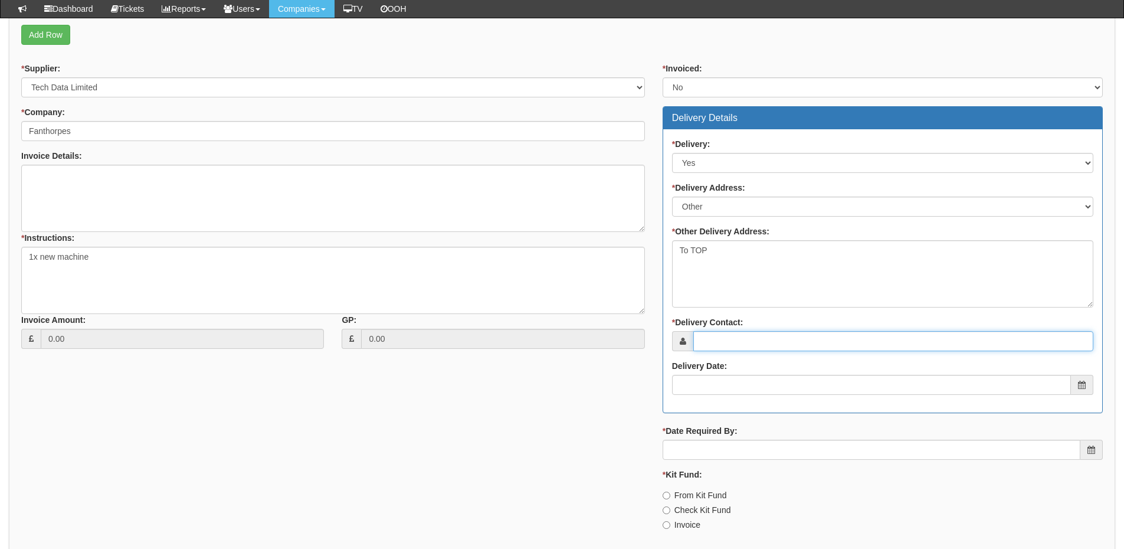
click at [719, 346] on input "* Delivery Contact:" at bounding box center [893, 341] width 400 height 20
drag, startPoint x: 738, startPoint y: 341, endPoint x: 743, endPoint y: 355, distance: 14.6
click at [738, 341] on input "* Delivery Contact:" at bounding box center [893, 341] width 400 height 20
paste input "Derek Hickman"
type input "Derek Hickman"
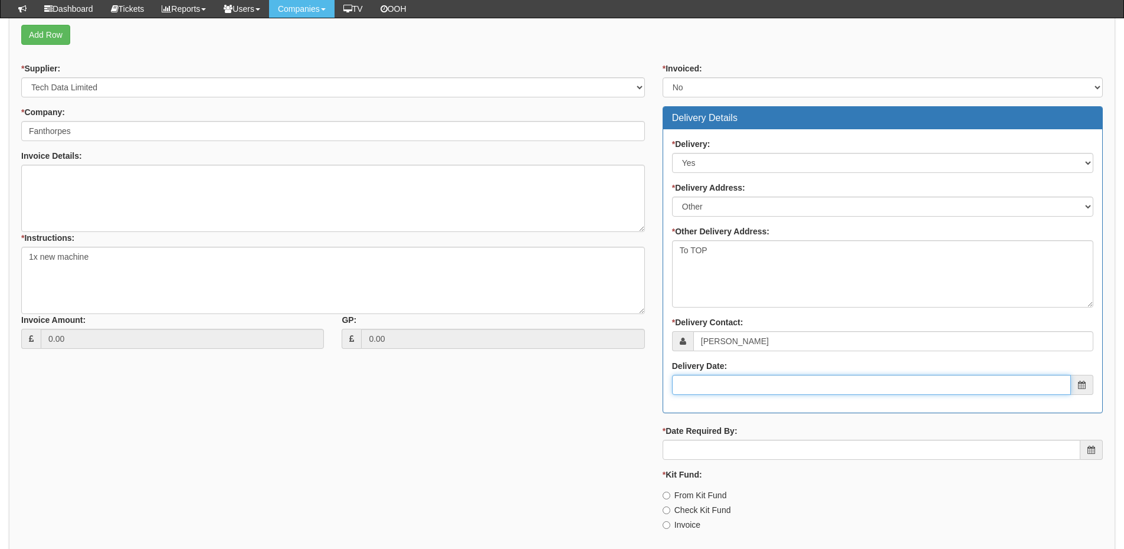
click at [741, 389] on input "Delivery Date:" at bounding box center [871, 385] width 399 height 20
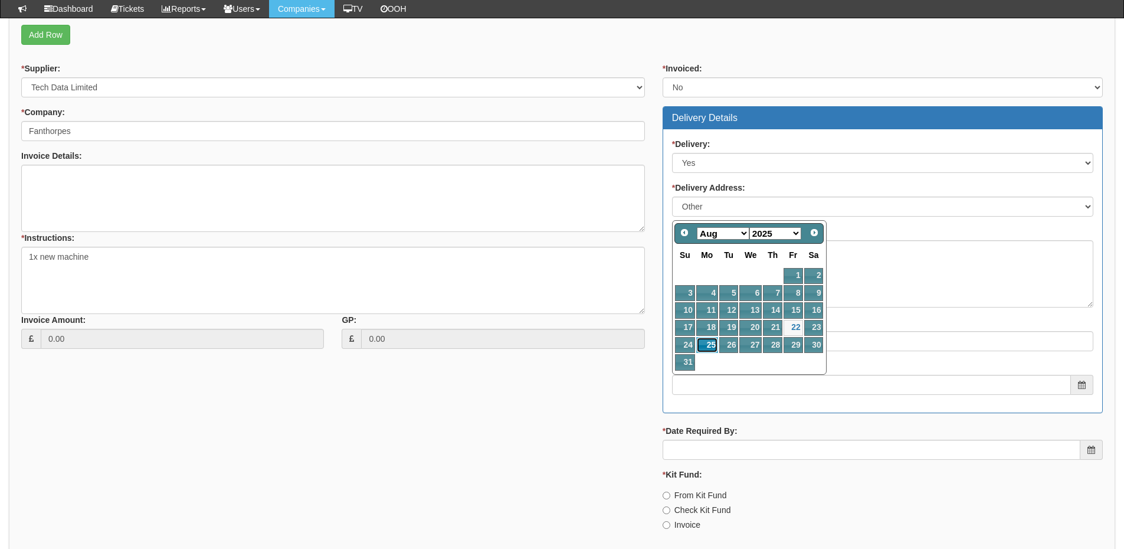
click at [708, 343] on link "25" at bounding box center [707, 345] width 22 height 16
type input "2025-08-25"
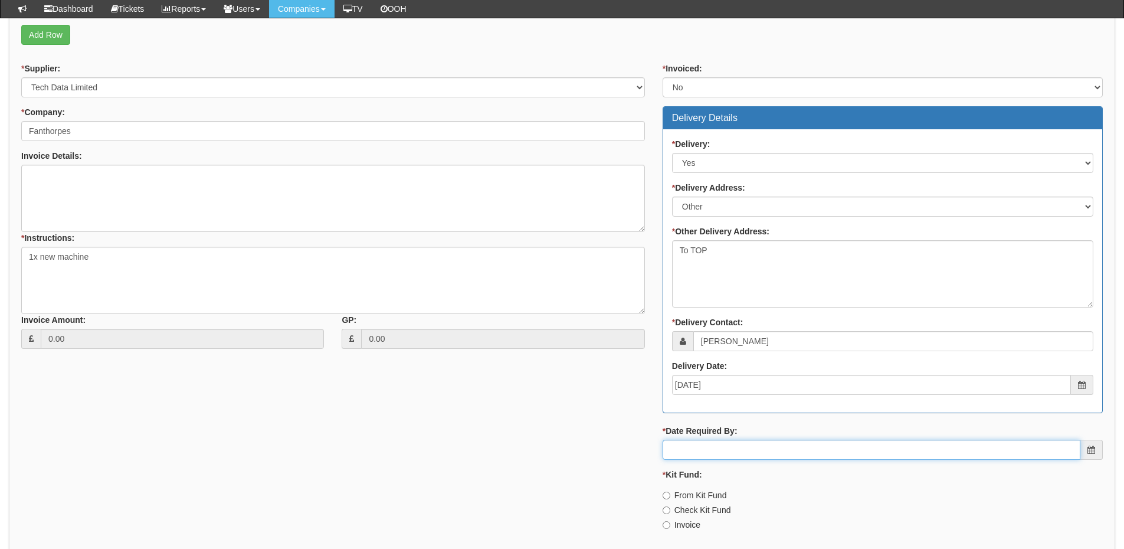
click at [720, 448] on input "* Date Required By:" at bounding box center [872, 450] width 418 height 20
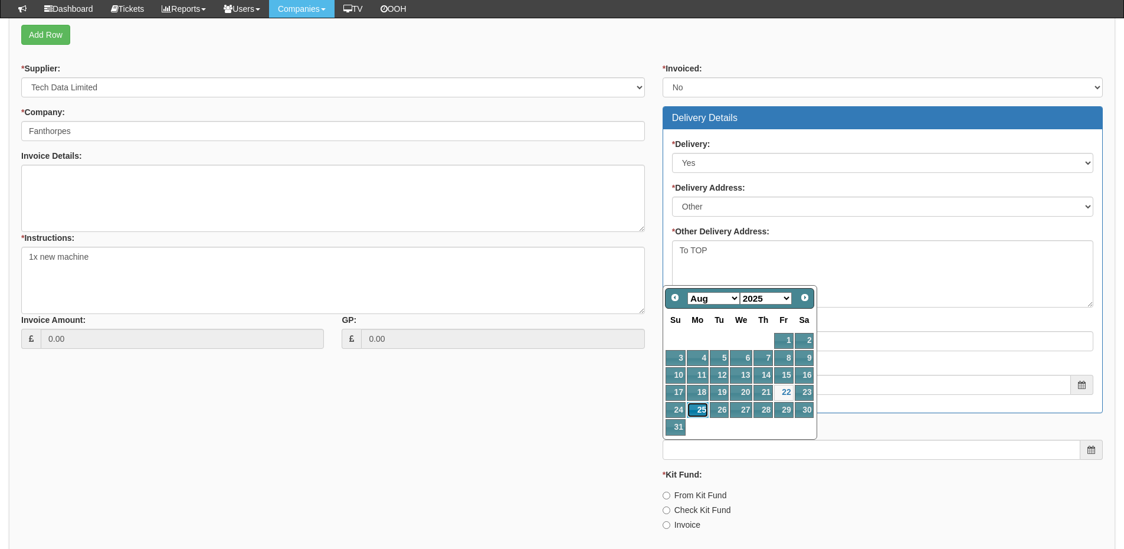
click at [699, 408] on link "25" at bounding box center [698, 410] width 22 height 16
type input "2025-08-25"
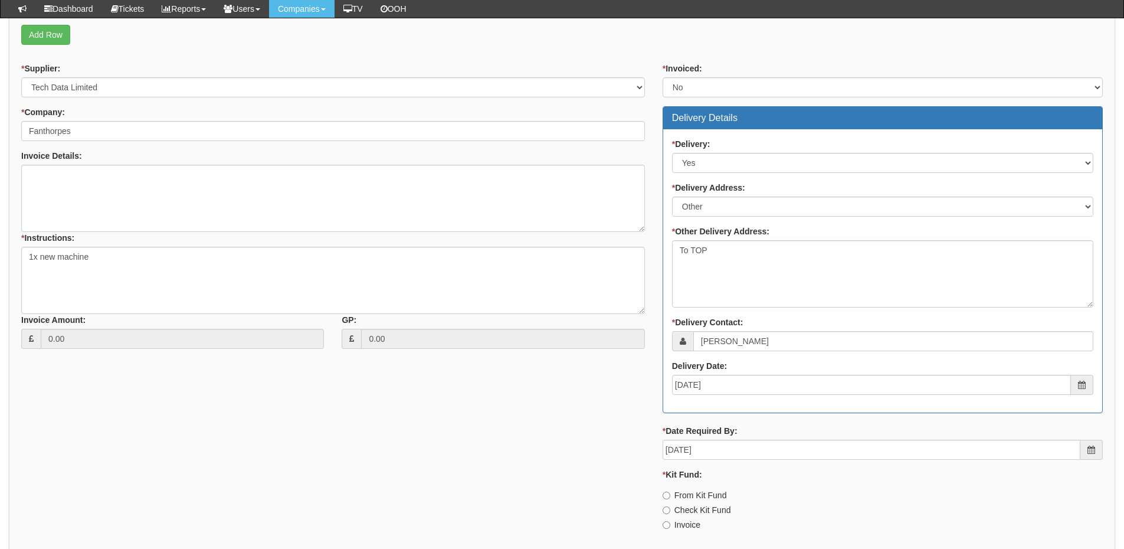
click at [685, 525] on label "Invoice" at bounding box center [682, 525] width 38 height 12
click at [670, 499] on input "Invoice" at bounding box center [667, 496] width 8 height 8
radio input "true"
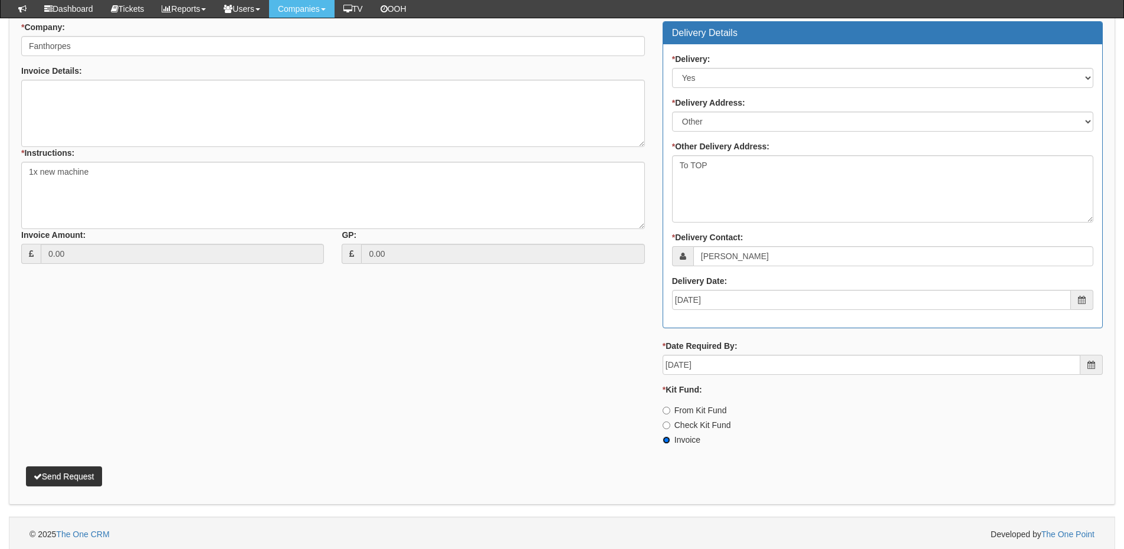
scroll to position [560, 0]
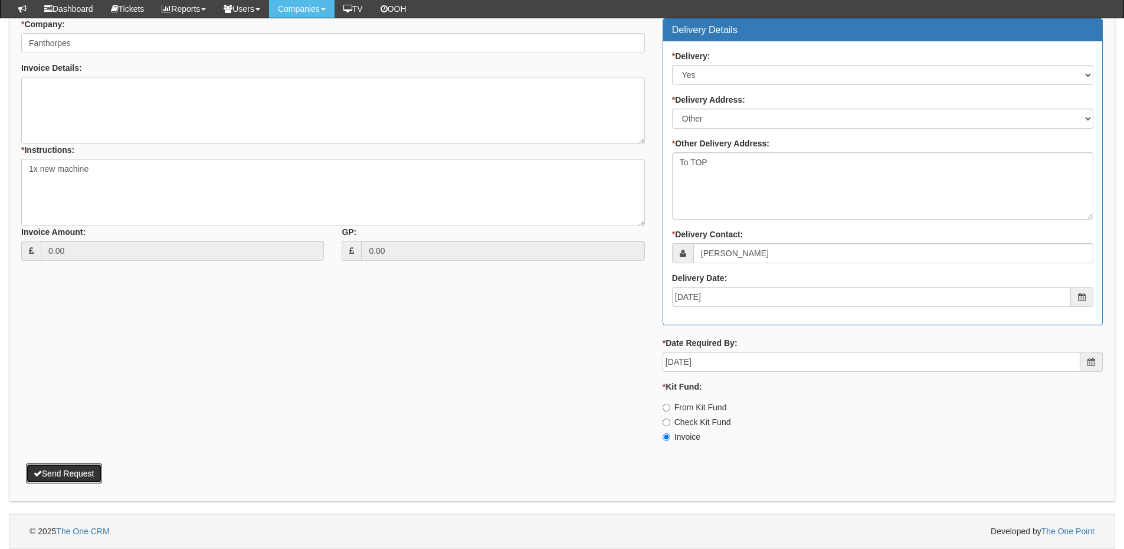
click at [81, 478] on button "Send Request" at bounding box center [64, 473] width 76 height 20
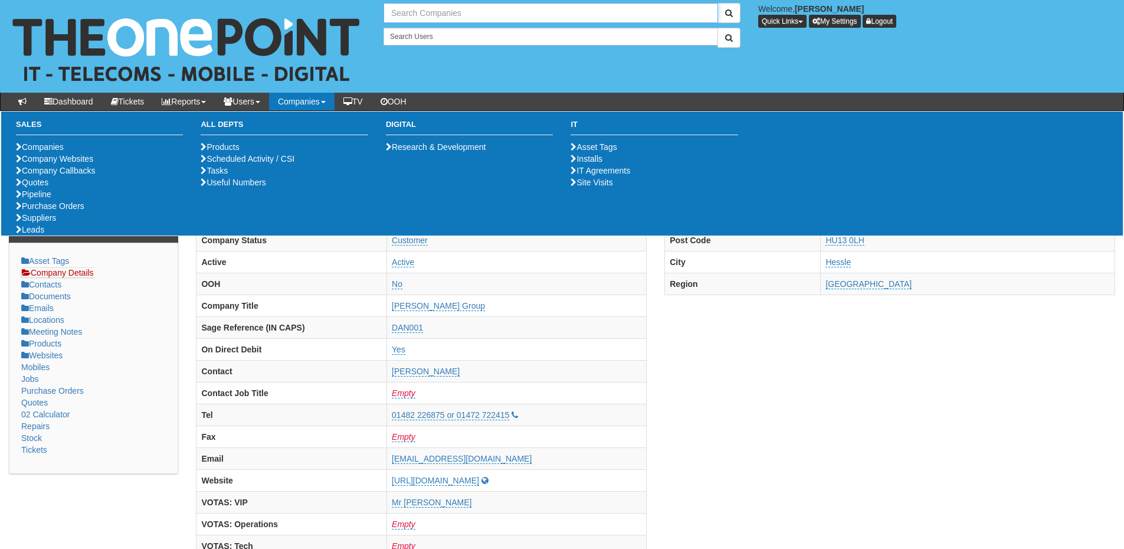
click at [430, 12] on input "text" at bounding box center [551, 13] width 335 height 20
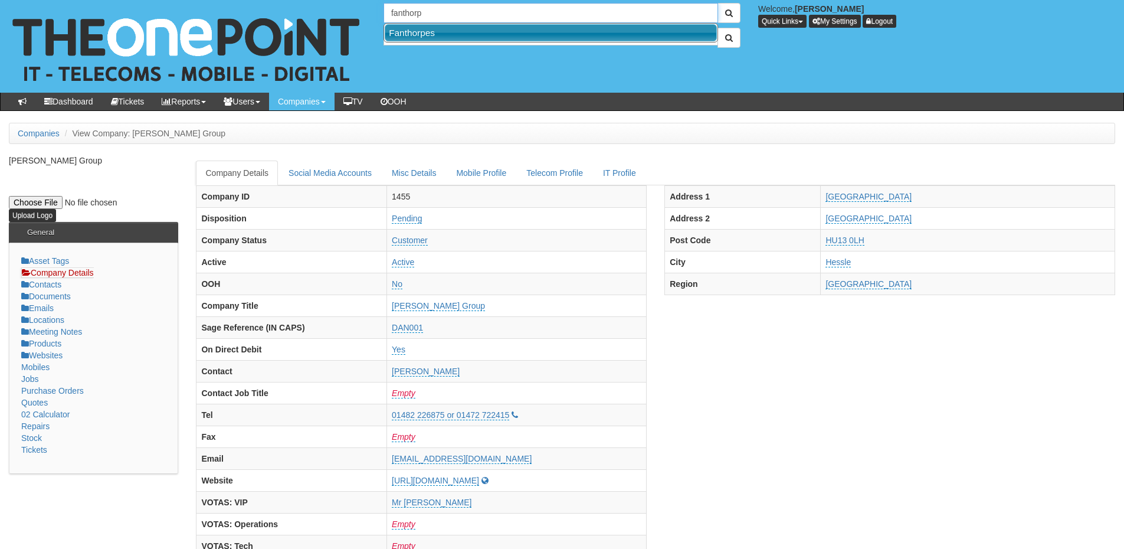
click at [431, 25] on link "Fanthorpes" at bounding box center [551, 32] width 332 height 17
type input "Fanthorpes"
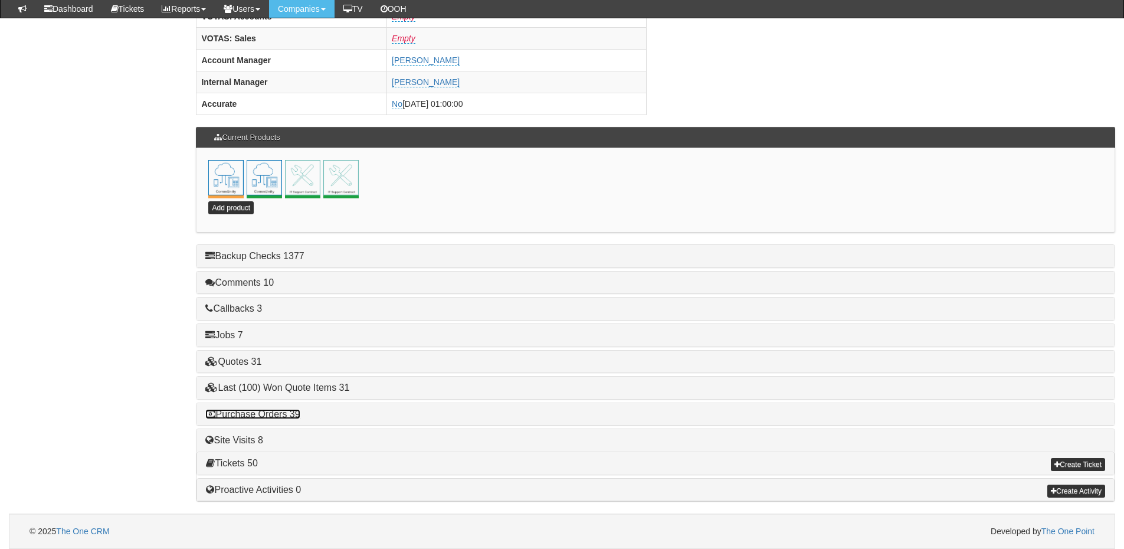
click at [286, 412] on link "Purchase Orders 39" at bounding box center [252, 414] width 94 height 10
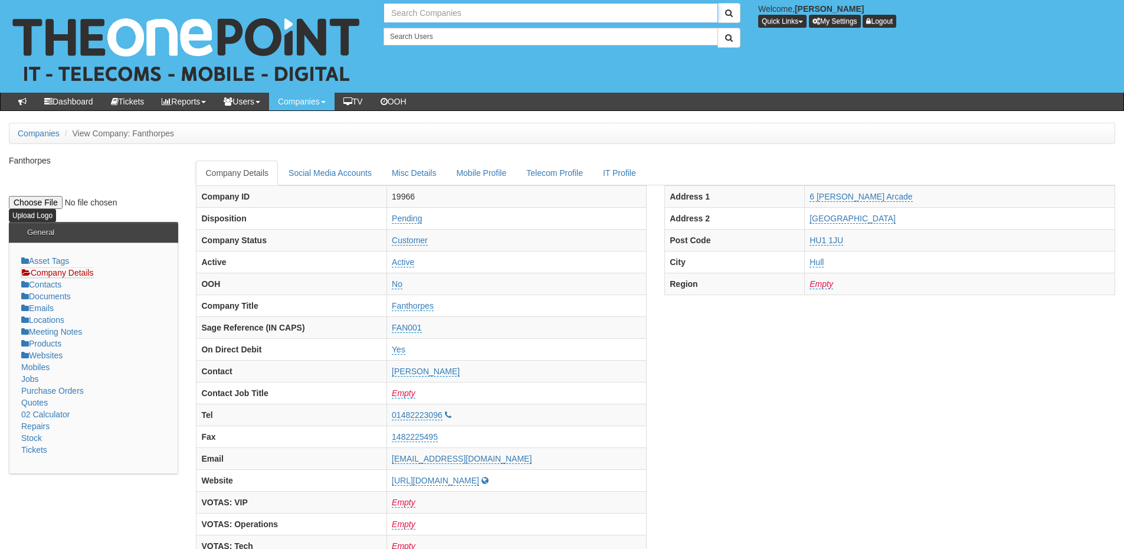
click at [453, 15] on input "text" at bounding box center [551, 13] width 335 height 20
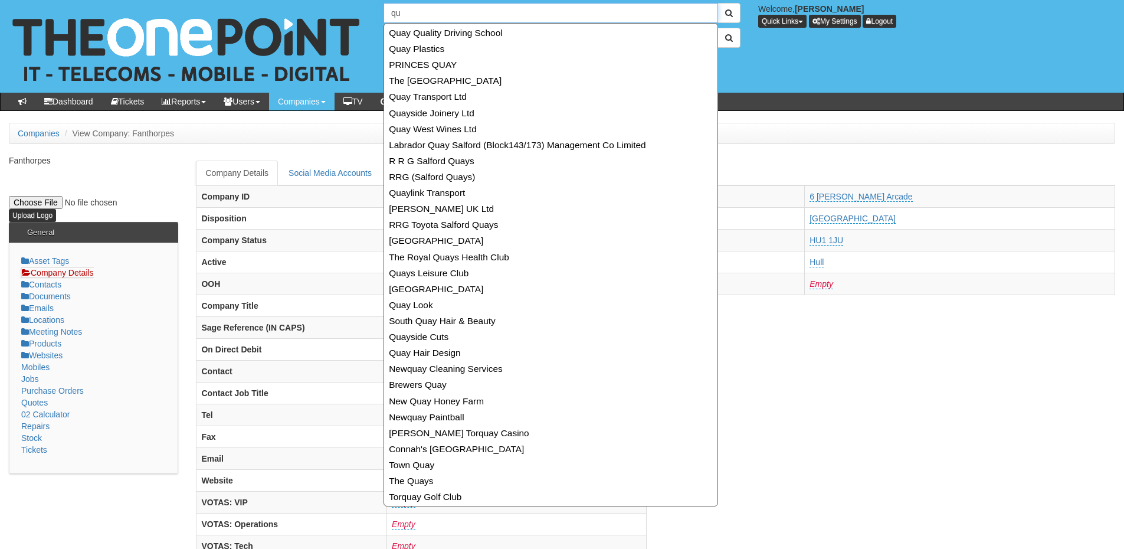
type input "q"
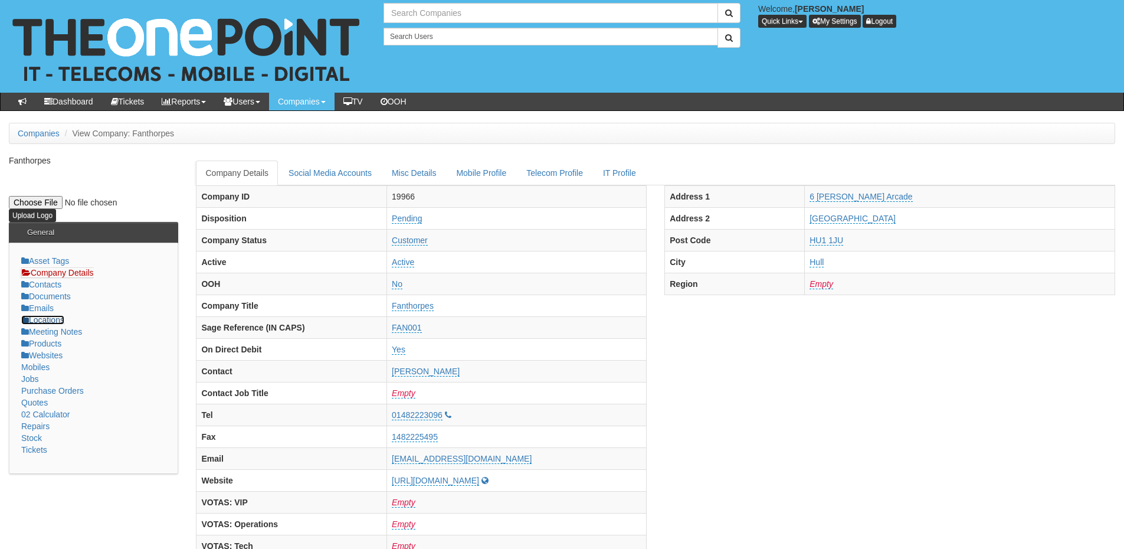
type input "Search Companies"
click at [51, 320] on link "Locations" at bounding box center [42, 319] width 43 height 9
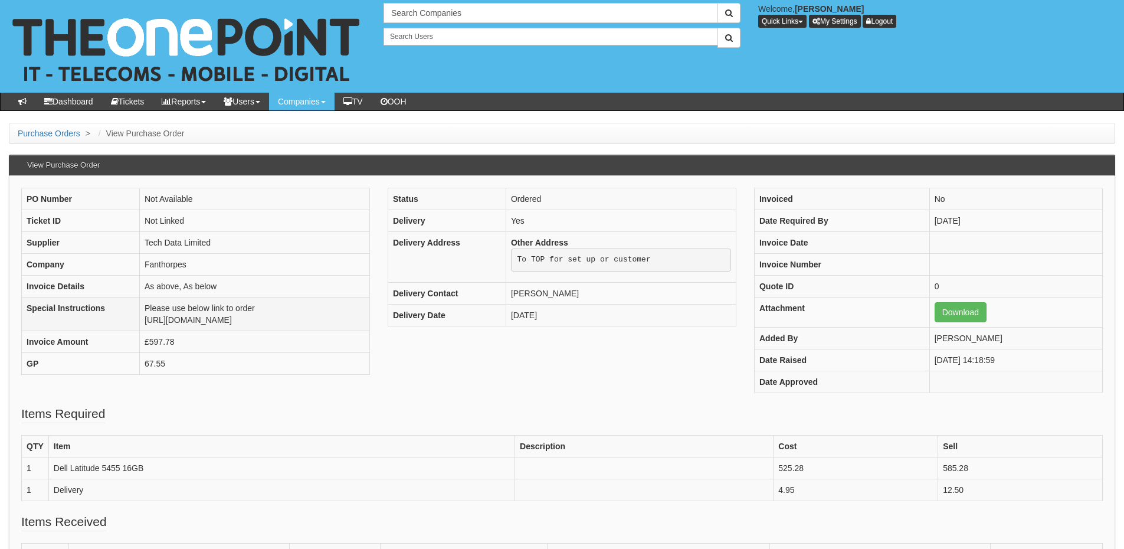
drag, startPoint x: 118, startPoint y: 319, endPoint x: 194, endPoint y: 330, distance: 76.4
click at [194, 330] on td "Please use below link to order [URL][DOMAIN_NAME]" at bounding box center [255, 314] width 230 height 34
copy td "[URL][DOMAIN_NAME]"
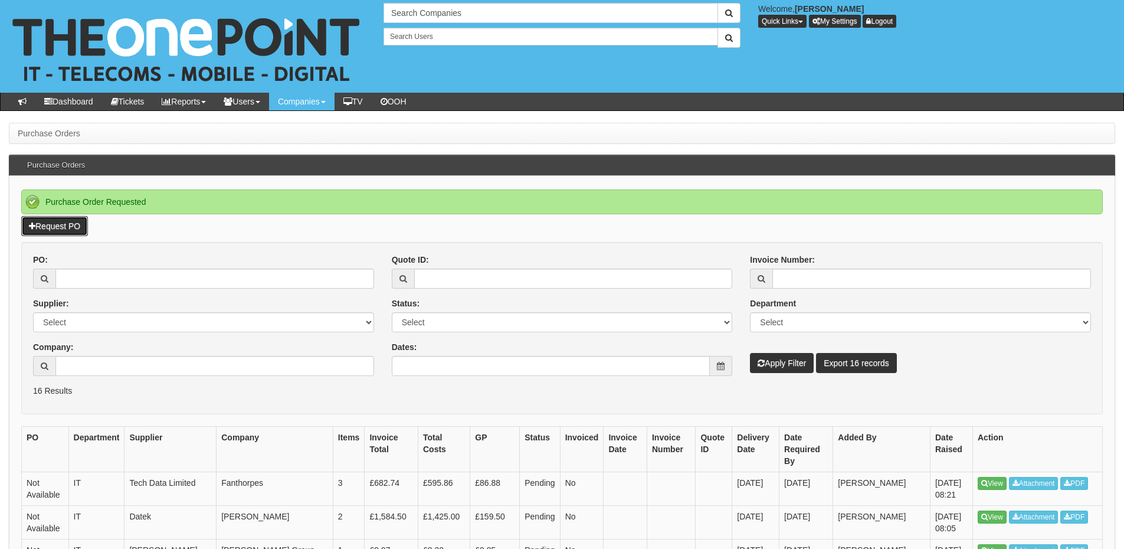
click at [76, 230] on link "Request PO" at bounding box center [54, 226] width 67 height 20
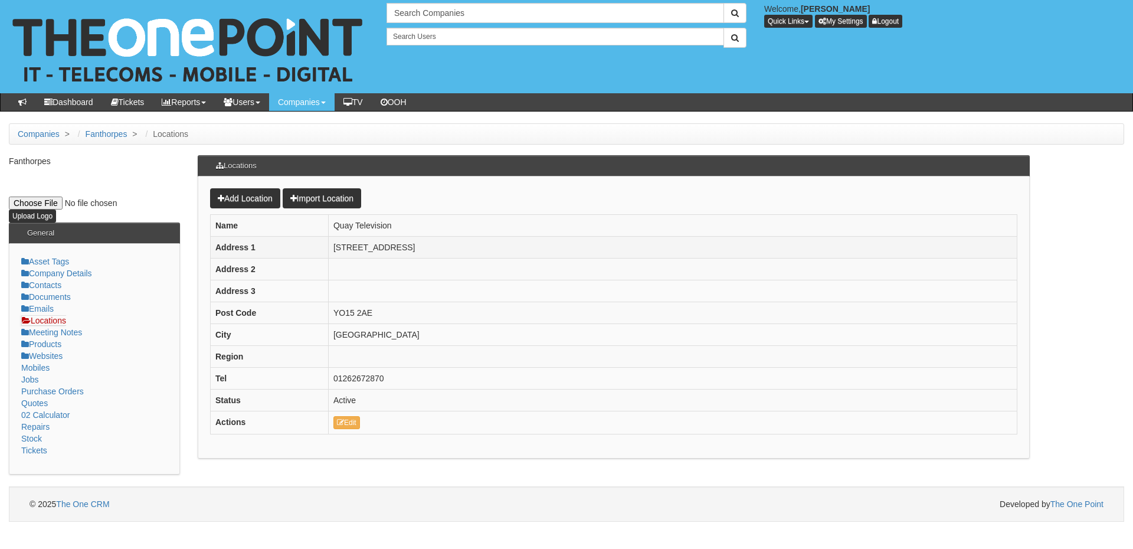
drag, startPoint x: 326, startPoint y: 249, endPoint x: 405, endPoint y: 248, distance: 78.5
click at [405, 248] on tr "Address [STREET_ADDRESS]" at bounding box center [613, 248] width 807 height 22
copy tr "[STREET_ADDRESS]"
drag, startPoint x: 317, startPoint y: 336, endPoint x: 385, endPoint y: 339, distance: 67.4
click at [385, 339] on tr "City Bridlington" at bounding box center [613, 335] width 807 height 22
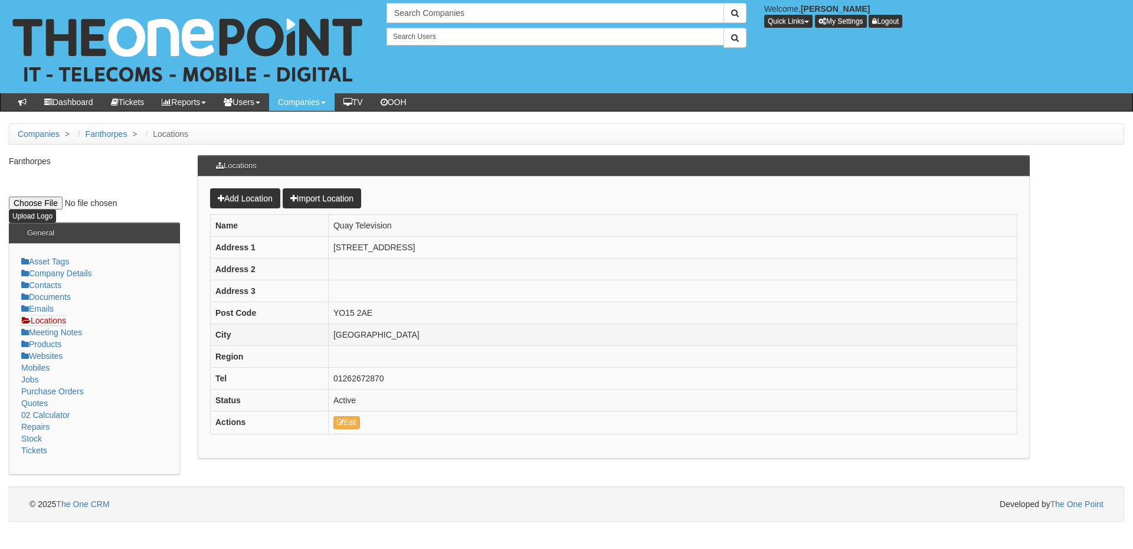
copy tr "Bridlington"
drag, startPoint x: 312, startPoint y: 317, endPoint x: 384, endPoint y: 316, distance: 72.6
click at [384, 316] on tr "Post Code YO15 2AE" at bounding box center [613, 313] width 807 height 22
copy tr "YO15 2AE"
click at [51, 270] on link "Company Details" at bounding box center [56, 272] width 71 height 9
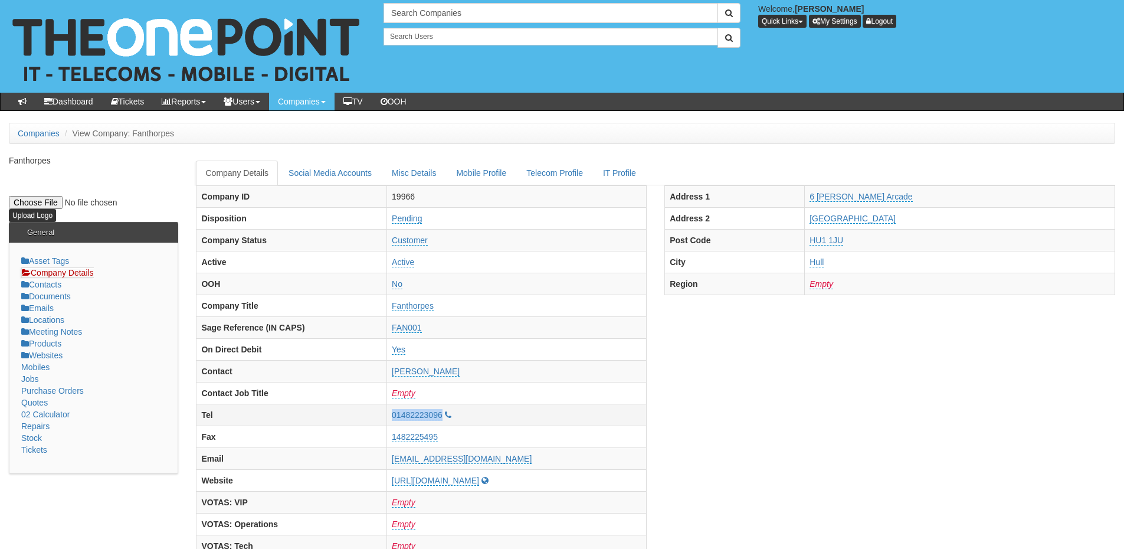
drag, startPoint x: 400, startPoint y: 414, endPoint x: 464, endPoint y: 420, distance: 63.9
click at [464, 420] on tr "Tel 01482223096" at bounding box center [421, 415] width 450 height 22
copy tr "01482223096"
click at [430, 19] on input "text" at bounding box center [551, 13] width 335 height 20
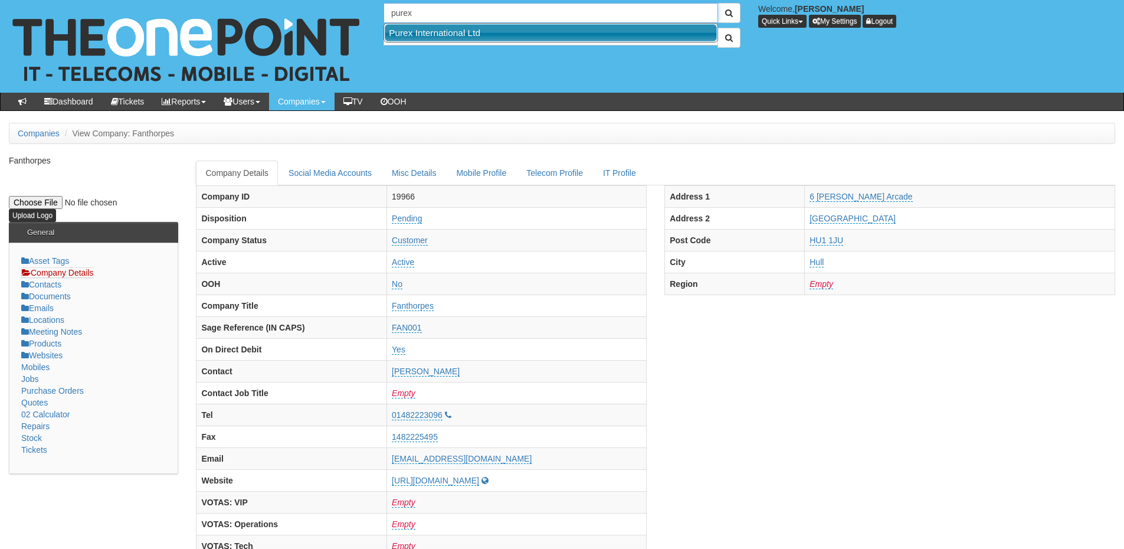
click at [430, 30] on link "Purex International Ltd" at bounding box center [551, 32] width 332 height 17
type input "Purex International Ltd"
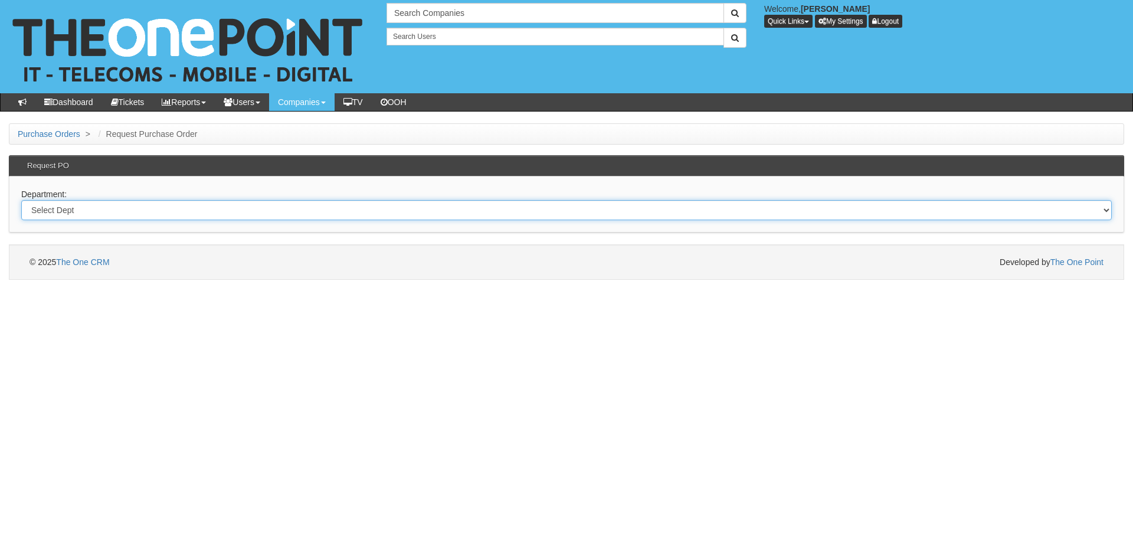
click at [209, 212] on select "Select Dept Digital Internal IT Mobiles Marketing Telecoms" at bounding box center [566, 210] width 1090 height 20
select select "?pipeID=&dept=IT"
click at [21, 200] on select "Select Dept Digital Internal IT Mobiles Marketing Telecoms" at bounding box center [566, 210] width 1090 height 20
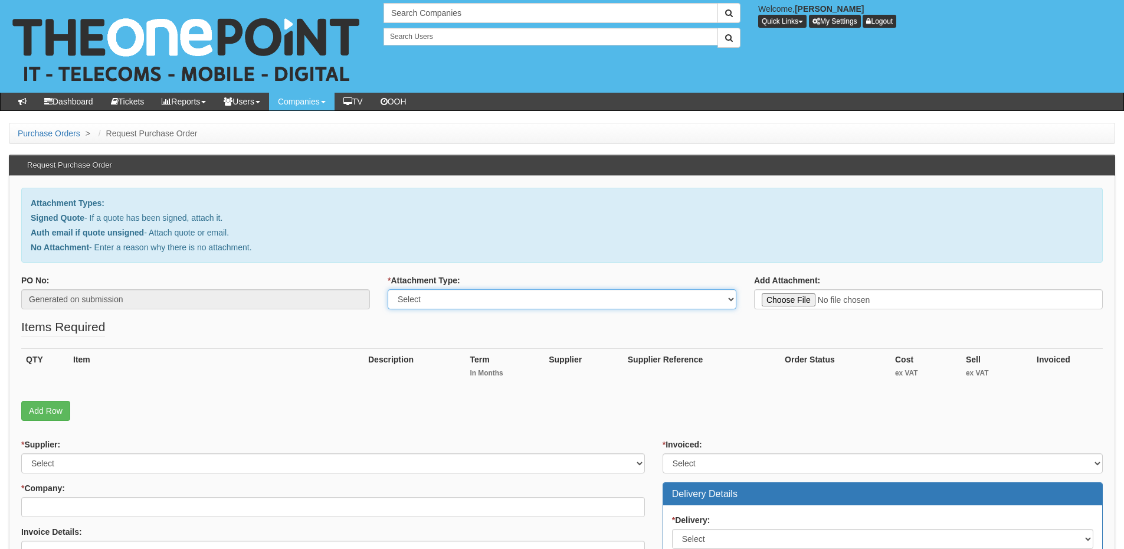
click at [433, 299] on select "Select Signed Quote Auth email with quote if unsigned No Attachment" at bounding box center [562, 299] width 349 height 20
select select "No Attachment"
click at [388, 289] on select "Select Signed Quote Auth email with quote if unsigned No Attachment" at bounding box center [562, 299] width 349 height 20
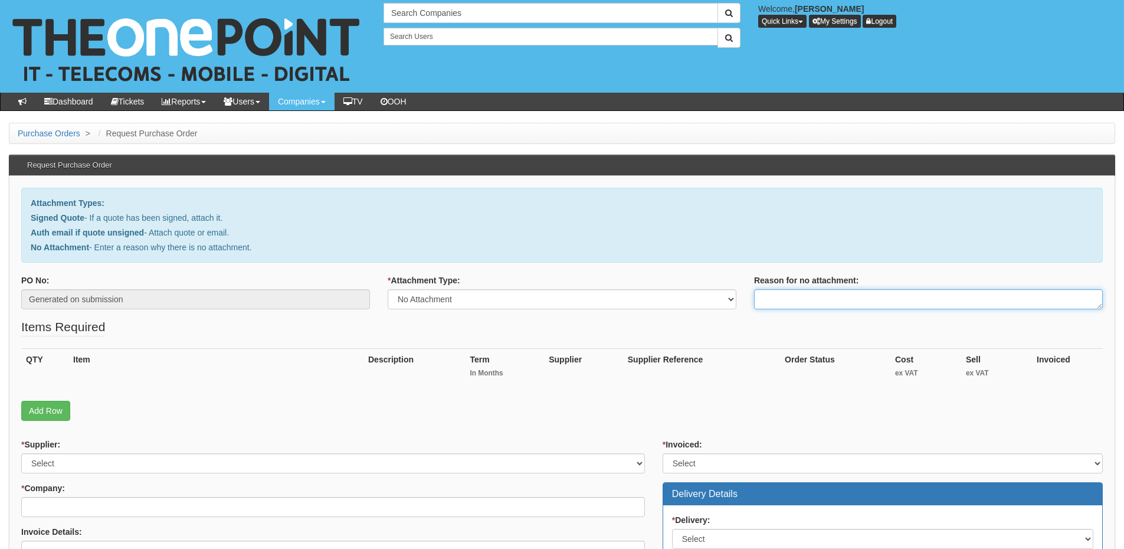
click at [779, 304] on textarea "Reason for no attachment:" at bounding box center [928, 299] width 349 height 20
click at [883, 302] on textarea "Linked to ticket 419" at bounding box center [928, 299] width 349 height 20
click at [883, 302] on textarea "Linked to ticket 419073" at bounding box center [928, 299] width 349 height 20
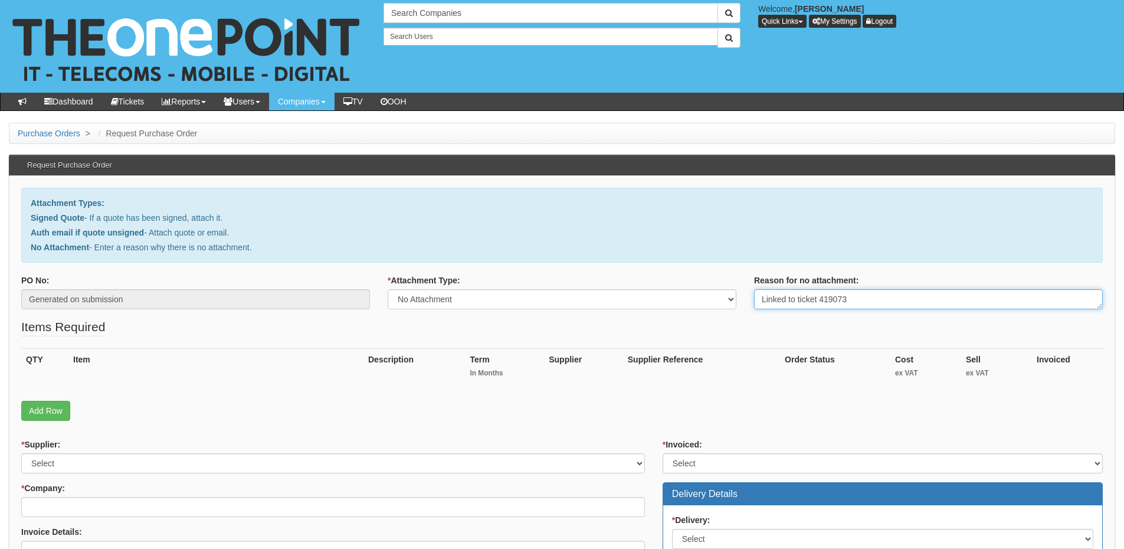
scroll to position [118, 0]
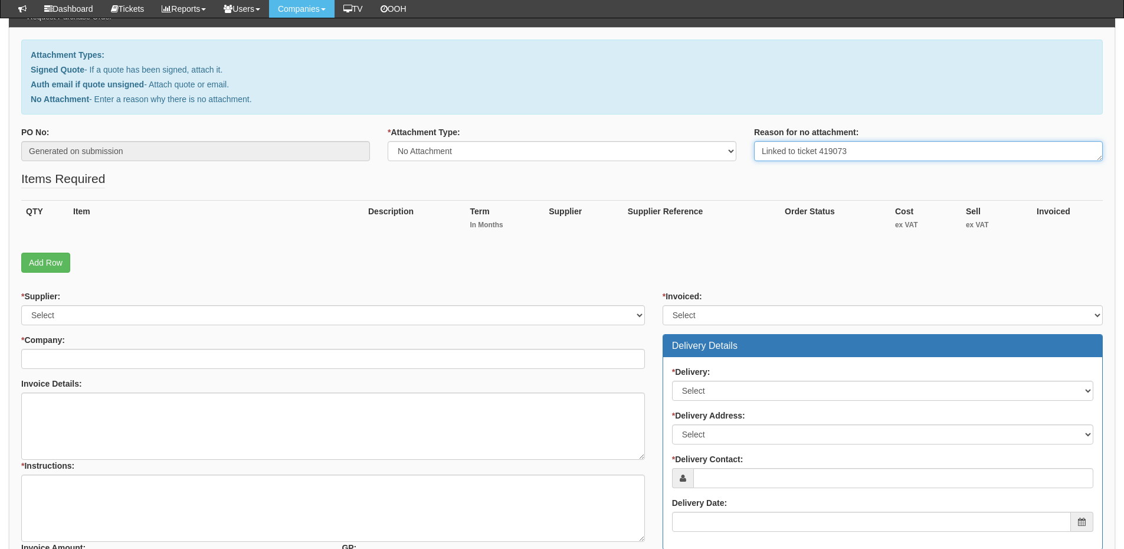
type textarea "Linked to ticket 419073"
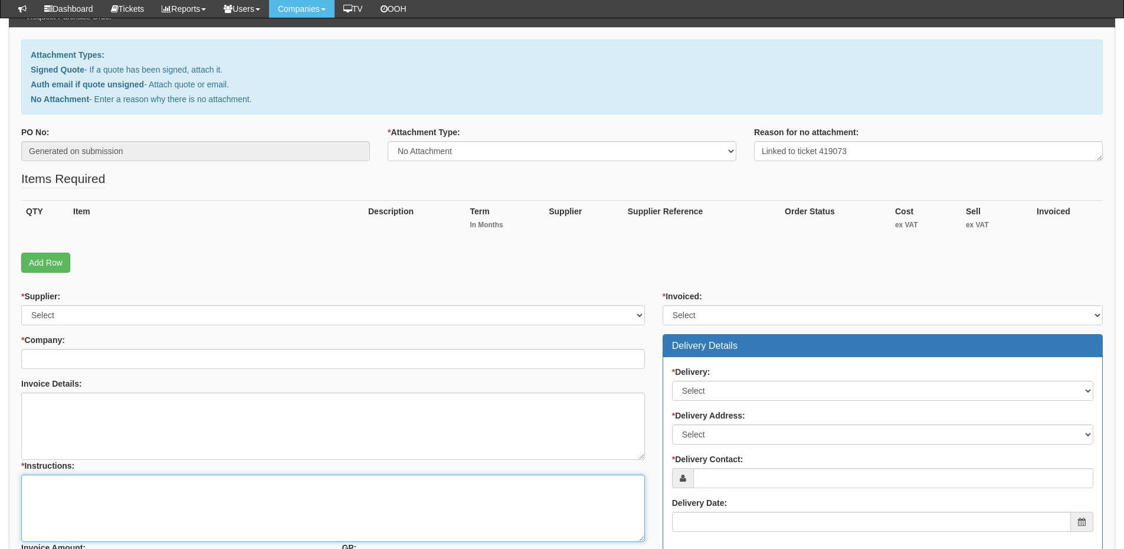
click at [157, 491] on textarea "* Instructions:" at bounding box center [333, 507] width 624 height 67
paste textarea "Linked to ticket 419073"
type textarea "Linked to ticket 419073"
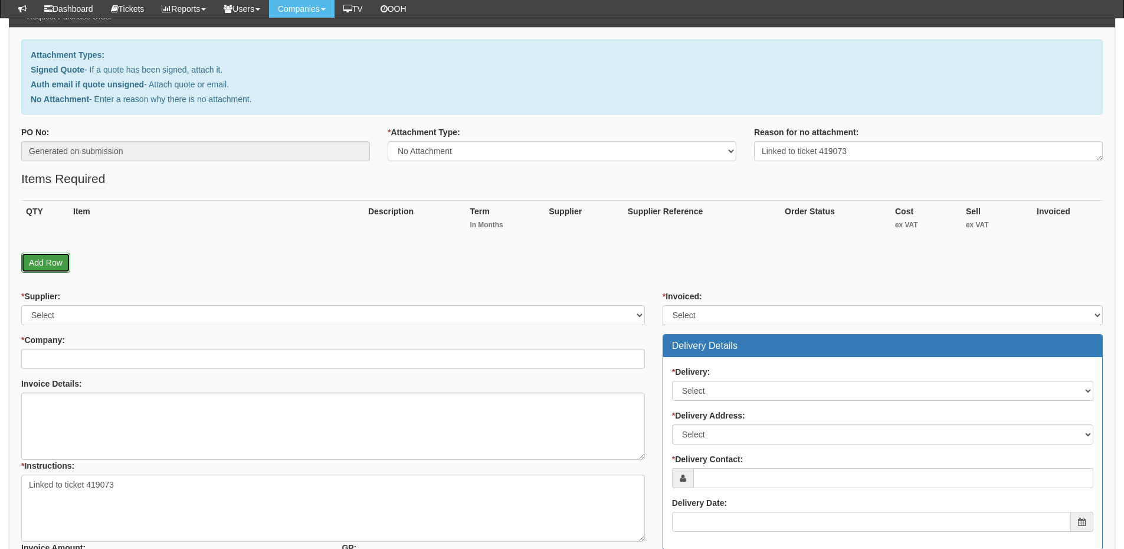
click at [61, 267] on link "Add Row" at bounding box center [45, 263] width 49 height 20
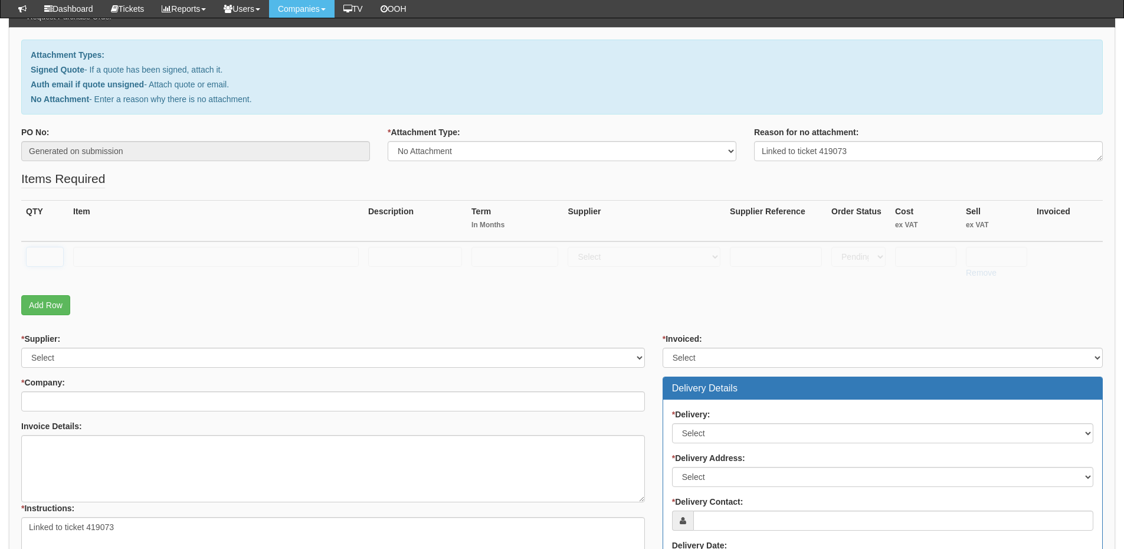
click at [49, 256] on input "text" at bounding box center [45, 257] width 38 height 20
type input "100"
click at [113, 250] on input "text" at bounding box center [216, 257] width 286 height 20
type input "Microsoft 365 A3 Students"
click at [601, 254] on select "Select 123 REG.co.uk 1Password 3 4Gon AA Jones Electric Ltd Abzorb Access Group…" at bounding box center [644, 257] width 153 height 20
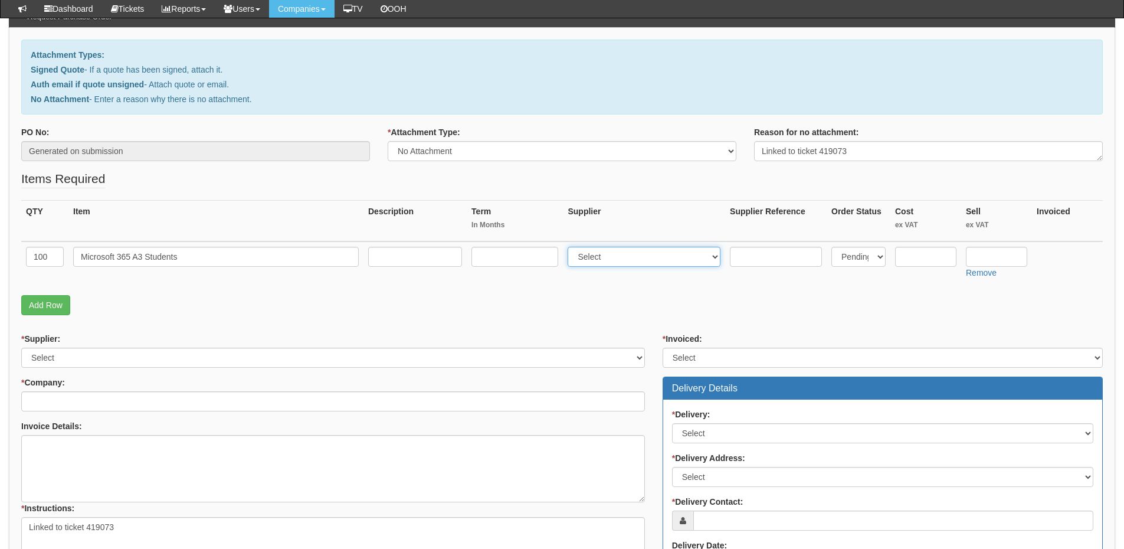
select select "291"
click at [571, 247] on select "Select 123 REG.co.uk 1Password 3 4Gon AA Jones Electric Ltd Abzorb Access Group…" at bounding box center [644, 257] width 153 height 20
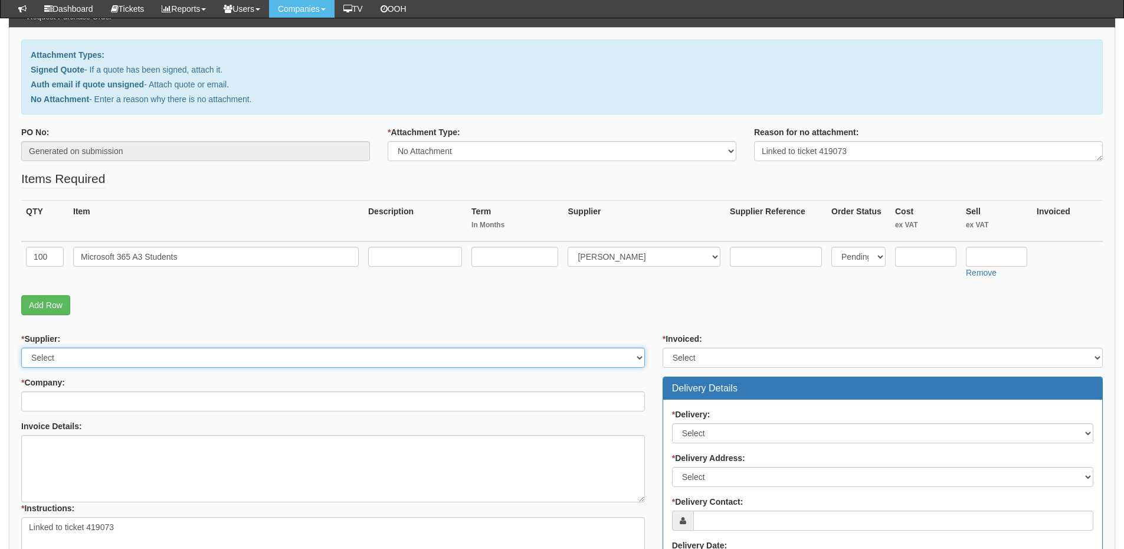
click at [53, 361] on select "Select 123 REG.co.uk 1Password 3 4Gon AA Jones Electric Ltd Abzorb Access Group…" at bounding box center [333, 358] width 624 height 20
select select "291"
click at [21, 348] on select "Select 123 REG.co.uk 1Password 3 4Gon AA Jones Electric Ltd Abzorb Access Group…" at bounding box center [333, 358] width 624 height 20
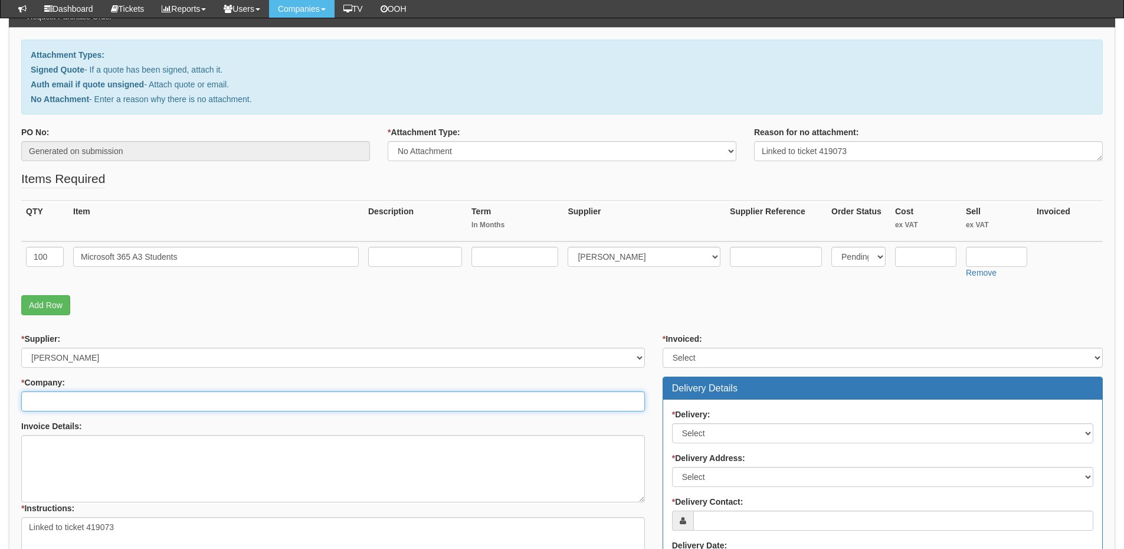
click at [82, 401] on input "* Company:" at bounding box center [333, 401] width 624 height 20
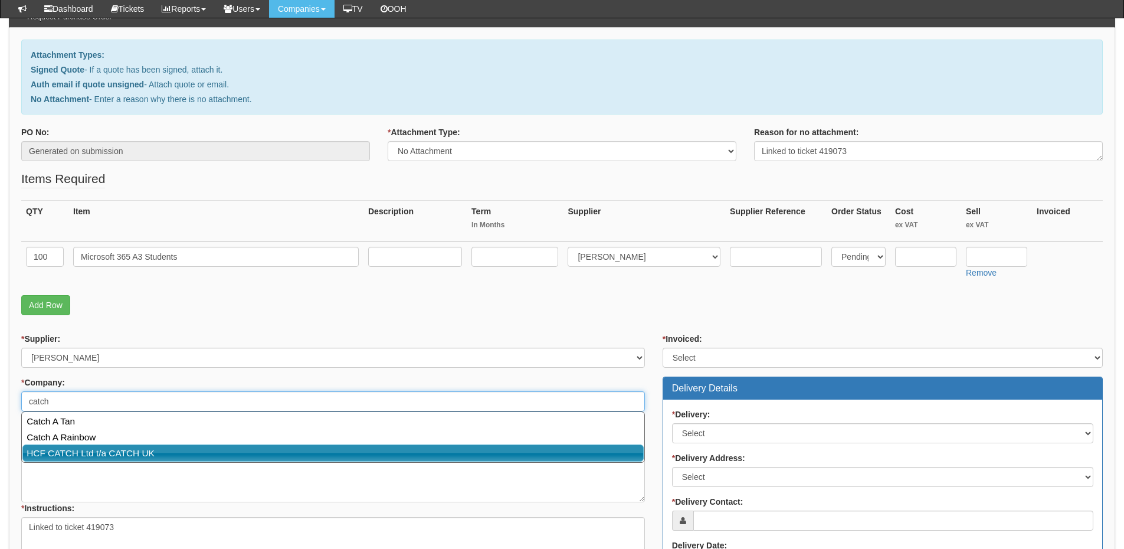
click at [139, 453] on link "HCF CATCH Ltd t/a CATCH UK" at bounding box center [332, 452] width 621 height 17
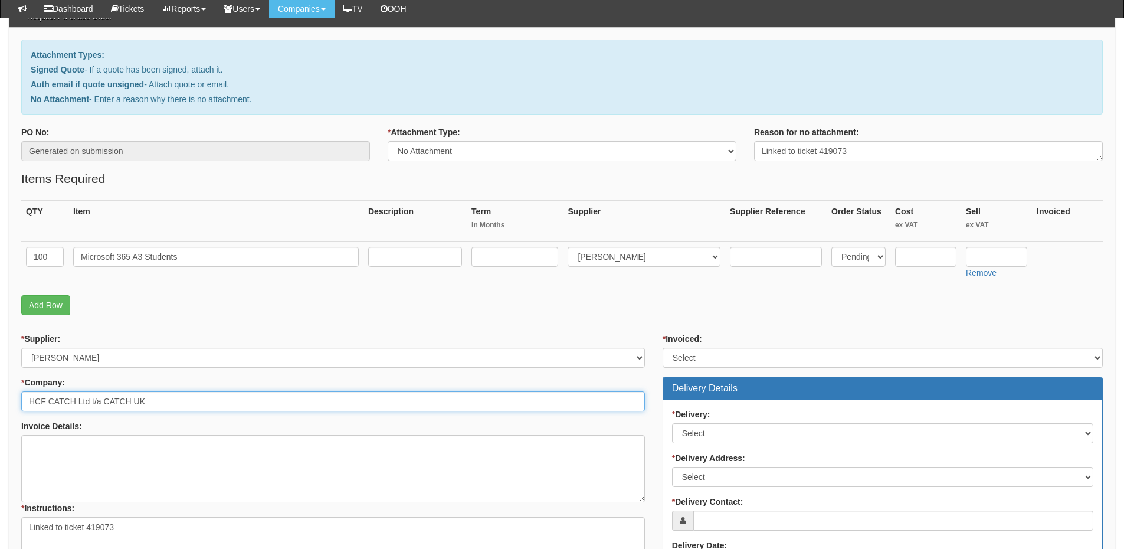
type input "HCF CATCH Ltd t/a CATCH UK"
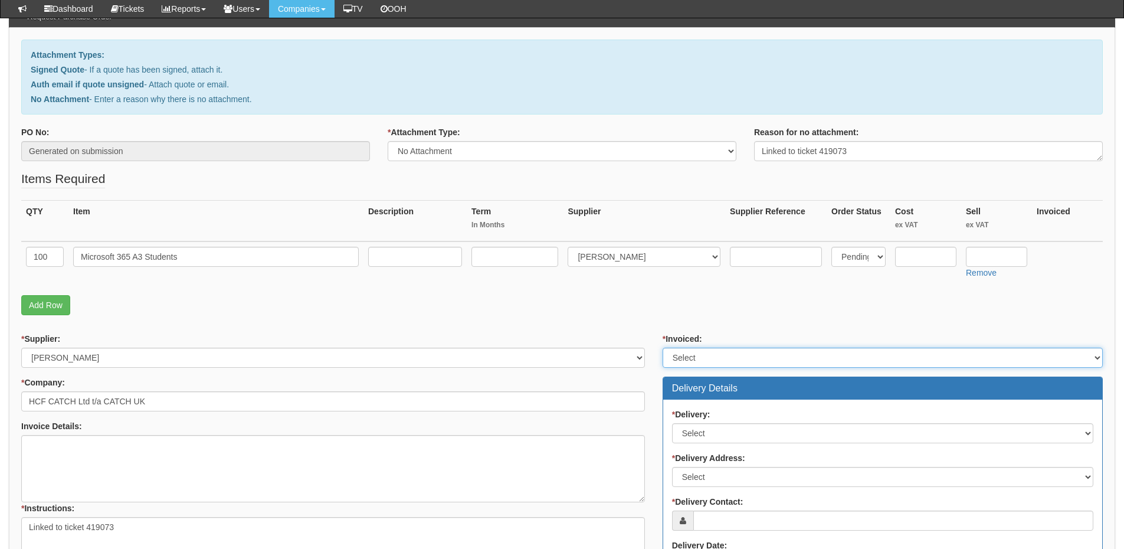
drag, startPoint x: 693, startPoint y: 355, endPoint x: 693, endPoint y: 363, distance: 8.3
click at [693, 355] on select "Select Yes No N/A STB (part of order)" at bounding box center [883, 358] width 440 height 20
select select "2"
click at [663, 348] on select "Select Yes No N/A STB (part of order)" at bounding box center [883, 358] width 440 height 20
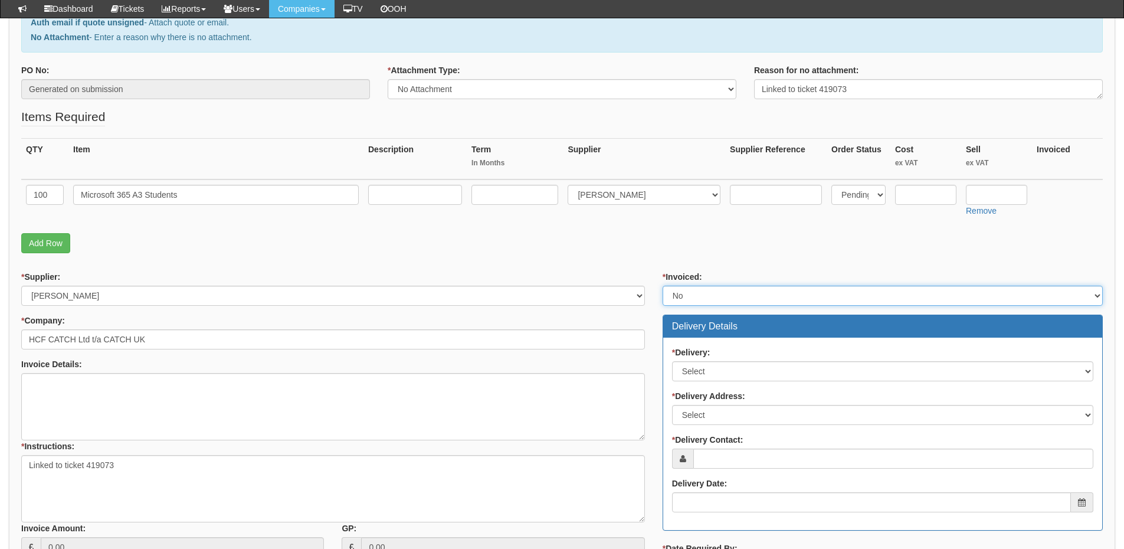
scroll to position [295, 0]
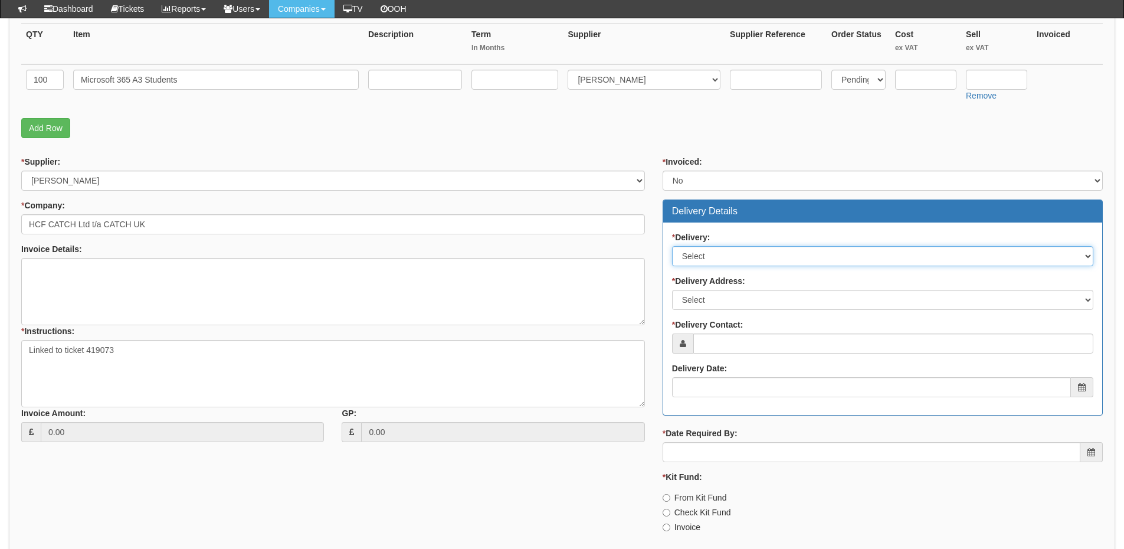
click at [720, 258] on select "Select No Not Applicable Yes" at bounding box center [882, 256] width 421 height 20
select select "3"
click at [672, 246] on select "Select No Not Applicable Yes" at bounding box center [882, 256] width 421 height 20
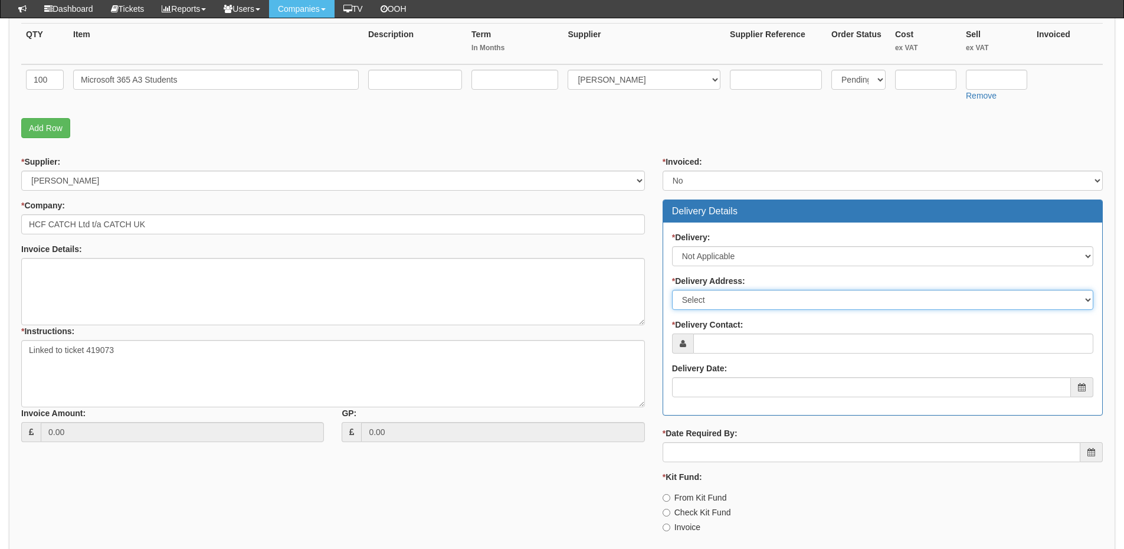
click at [722, 303] on select "Select Not Applicable Main Address - DN41 8TH Other" at bounding box center [882, 300] width 421 height 20
select select "N/A"
click at [672, 290] on select "Select Not Applicable Main Address - DN41 8TH Other" at bounding box center [882, 300] width 421 height 20
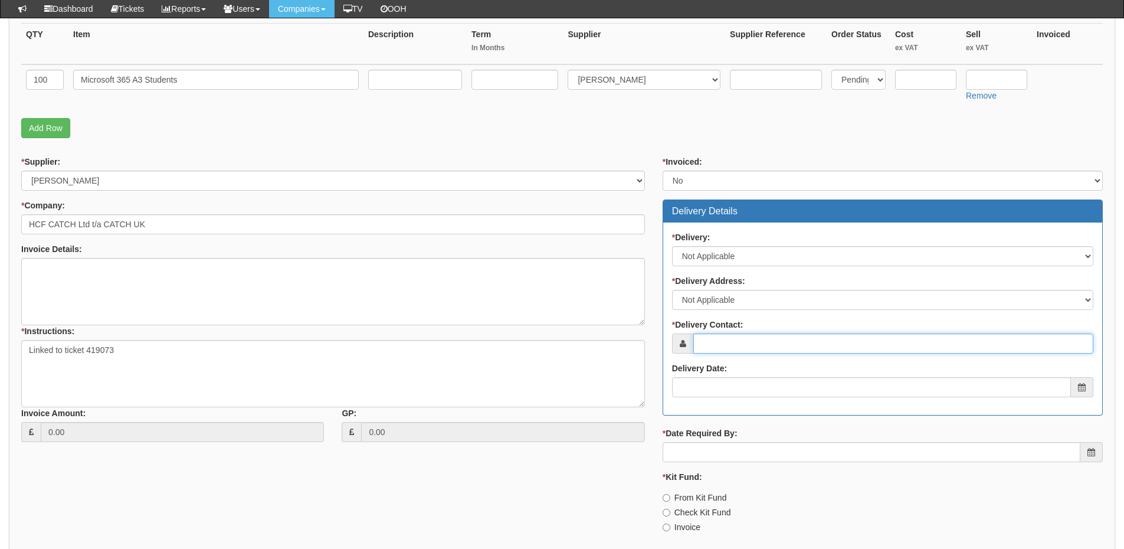
click at [723, 340] on input "* Delivery Contact:" at bounding box center [893, 343] width 400 height 20
type input "Paul Snowden"
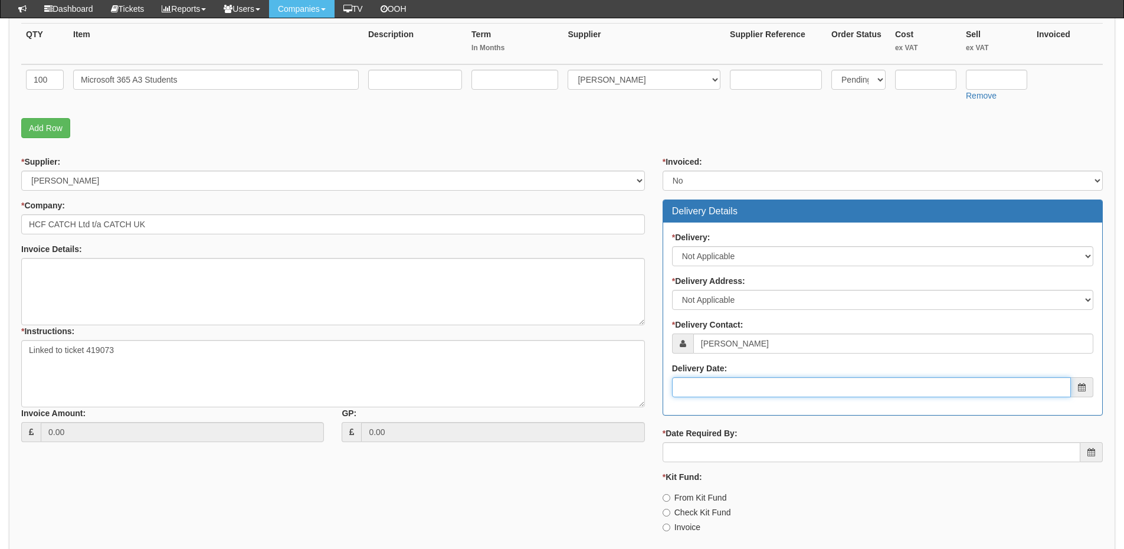
click at [728, 388] on input "Delivery Date:" at bounding box center [871, 387] width 399 height 20
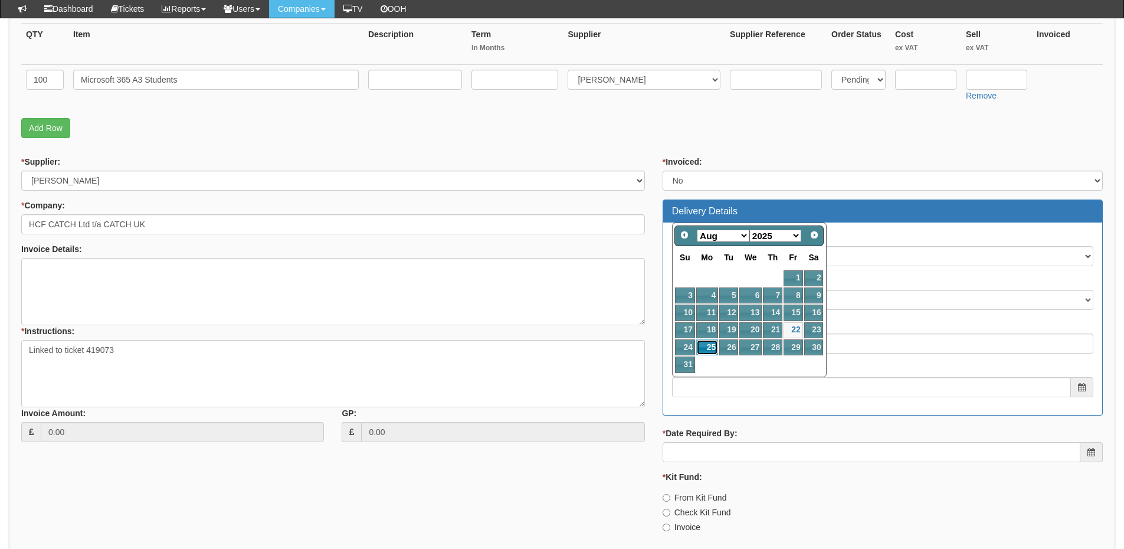
drag, startPoint x: 708, startPoint y: 347, endPoint x: 713, endPoint y: 398, distance: 51.6
click at [708, 347] on link "25" at bounding box center [707, 347] width 22 height 16
type input "2025-08-25"
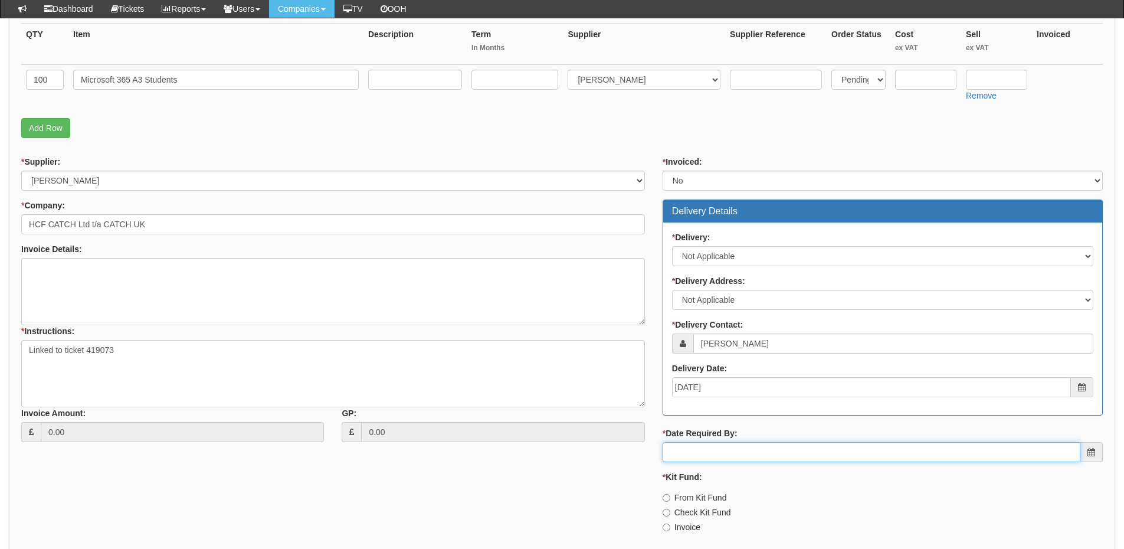
click at [721, 446] on input "* Date Required By:" at bounding box center [872, 452] width 418 height 20
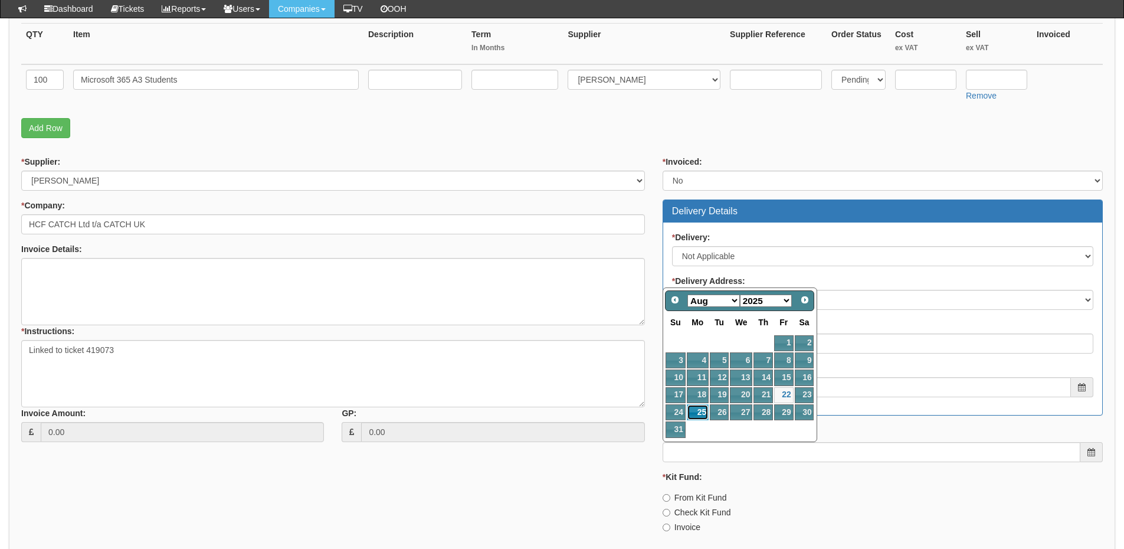
click at [703, 414] on link "25" at bounding box center [698, 412] width 22 height 16
type input "2025-08-25"
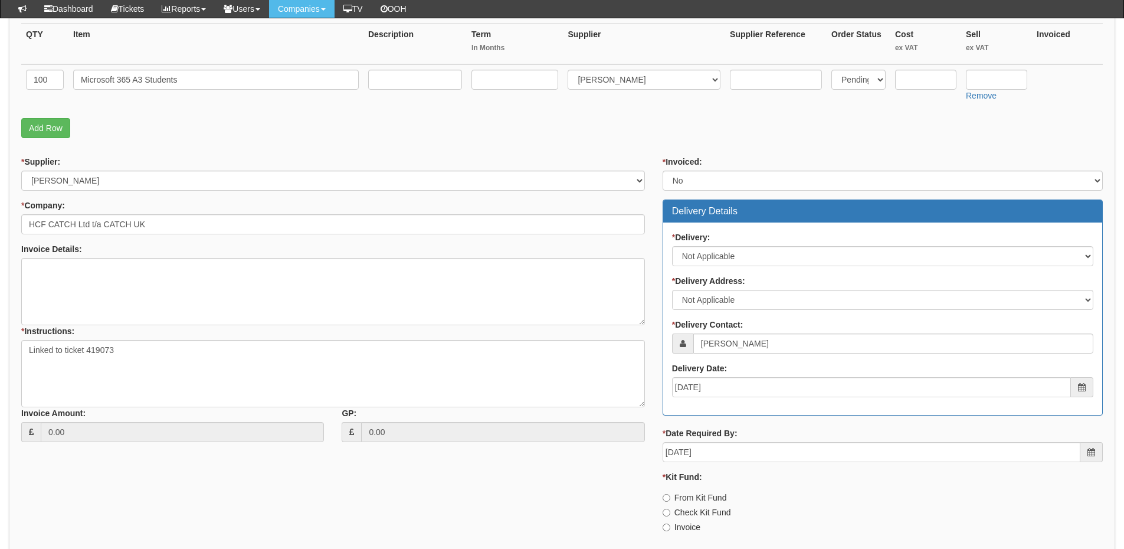
click at [688, 525] on label "Invoice" at bounding box center [682, 527] width 38 height 12
click at [670, 502] on input "Invoice" at bounding box center [667, 498] width 8 height 8
radio input "true"
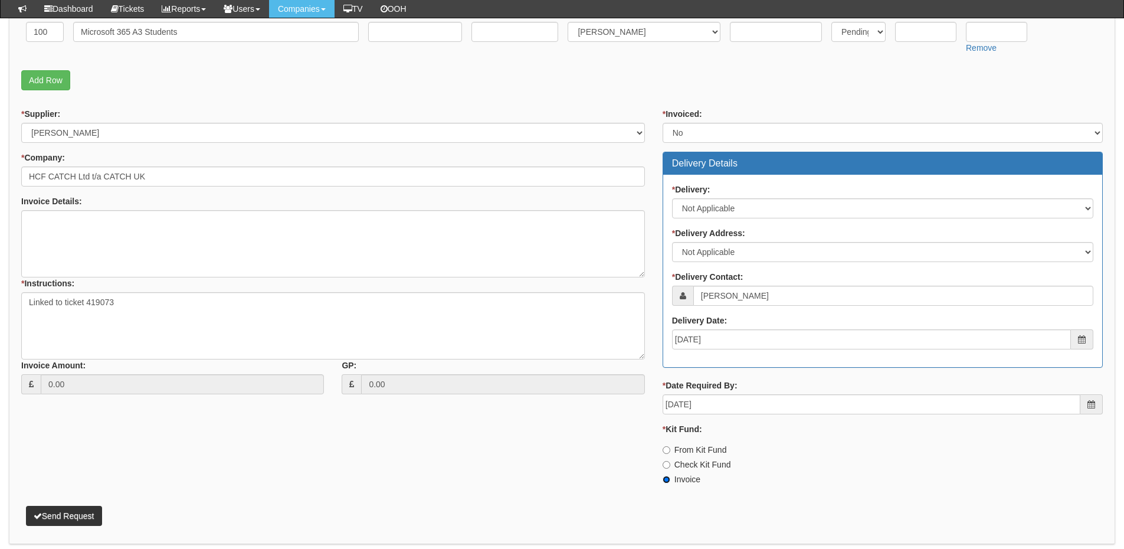
scroll to position [385, 0]
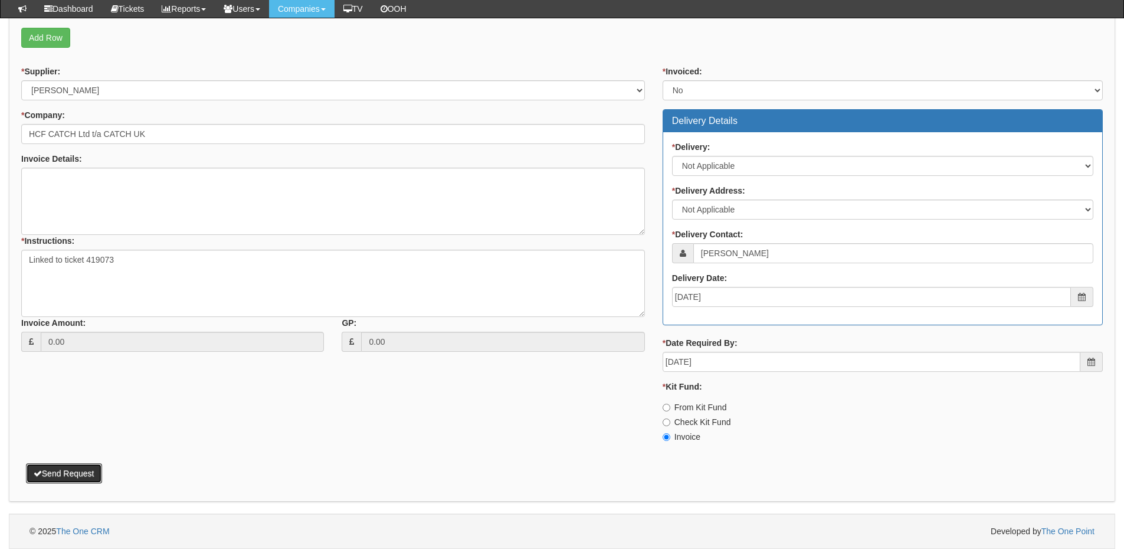
click at [80, 482] on button "Send Request" at bounding box center [64, 473] width 76 height 20
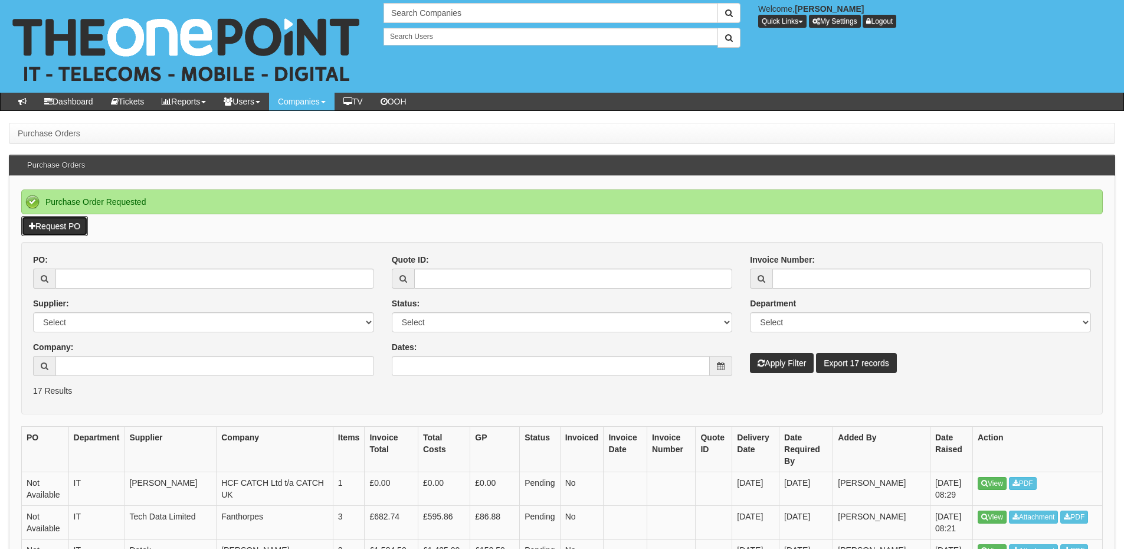
click at [68, 225] on link "Request PO" at bounding box center [54, 226] width 67 height 20
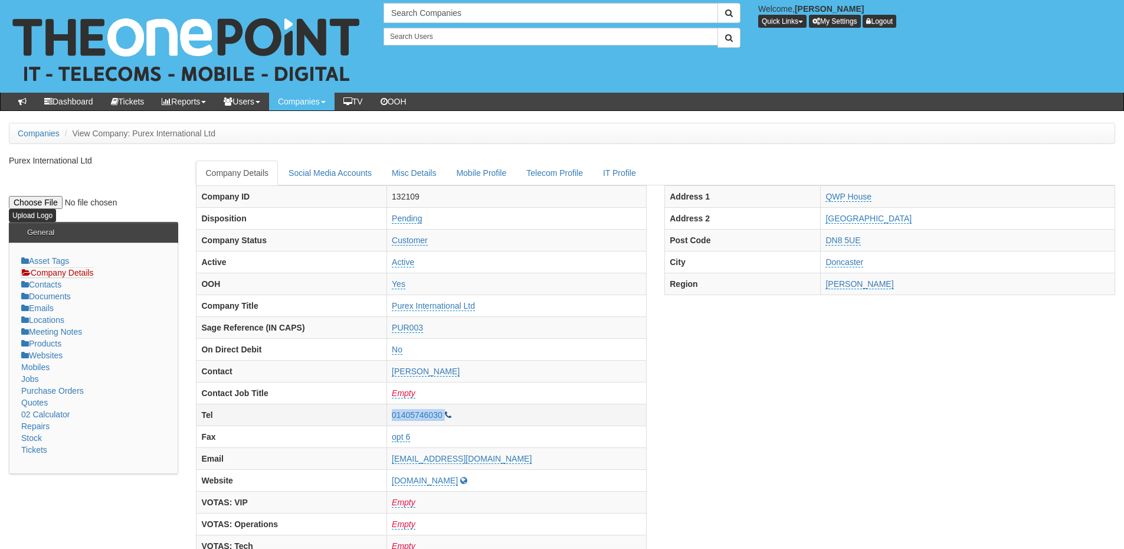
drag, startPoint x: 410, startPoint y: 412, endPoint x: 474, endPoint y: 413, distance: 64.9
click at [474, 413] on tr "Tel 01405746030" at bounding box center [421, 415] width 450 height 22
copy tr "01405746030"
click at [421, 14] on input "text" at bounding box center [551, 13] width 335 height 20
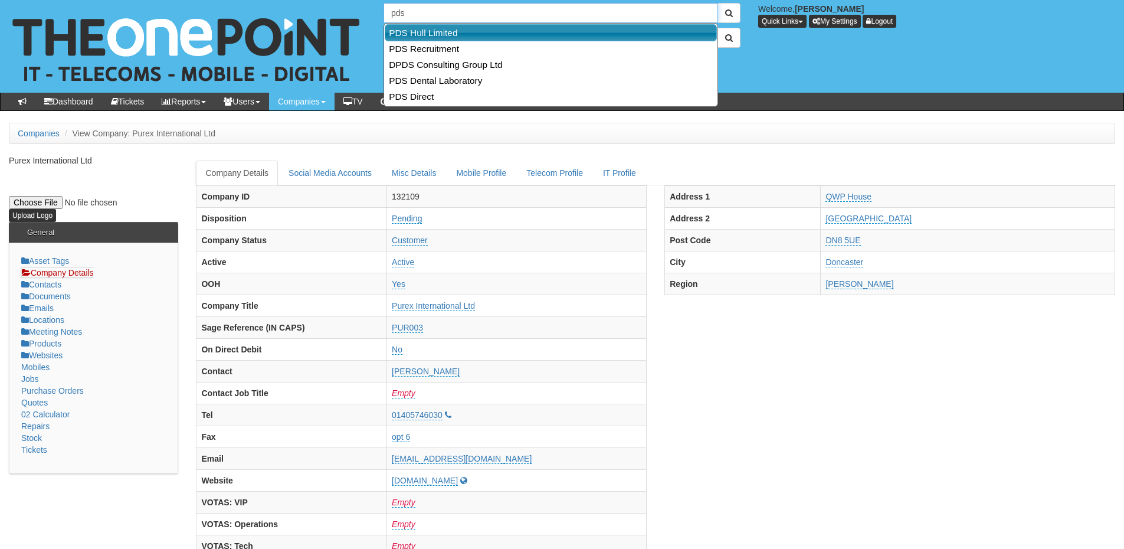
click at [425, 27] on link "PDS Hull Limited" at bounding box center [551, 32] width 332 height 17
type input "PDS Hull Limited"
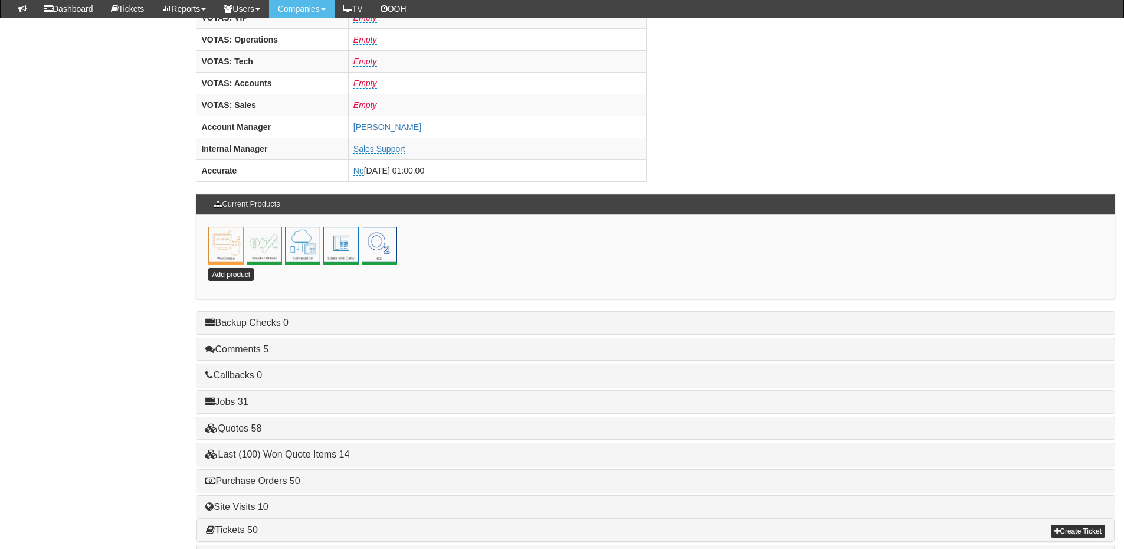
scroll to position [521, 0]
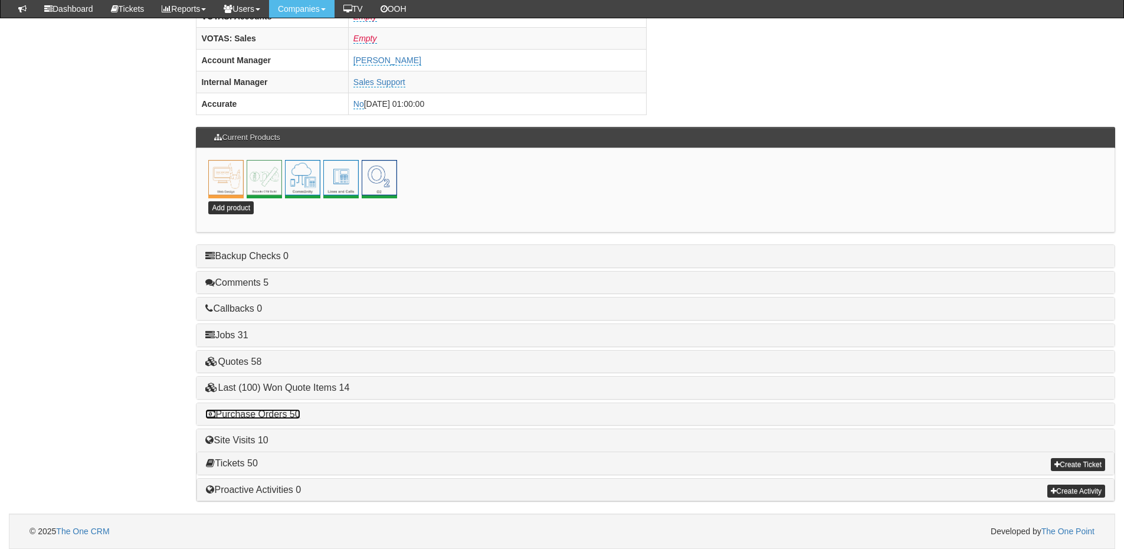
click at [283, 417] on link "Purchase Orders 50" at bounding box center [252, 414] width 94 height 10
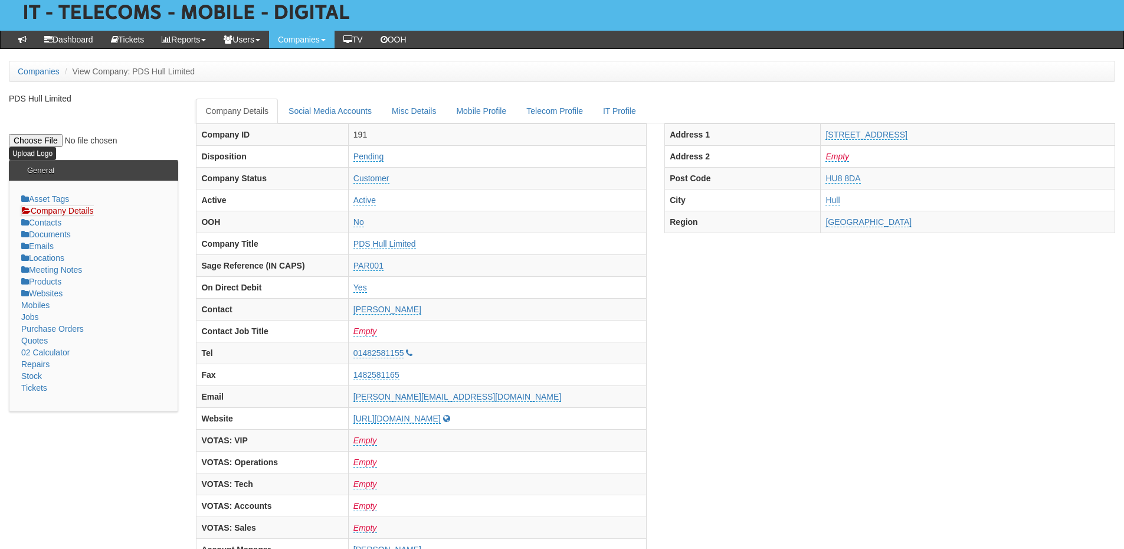
scroll to position [0, 0]
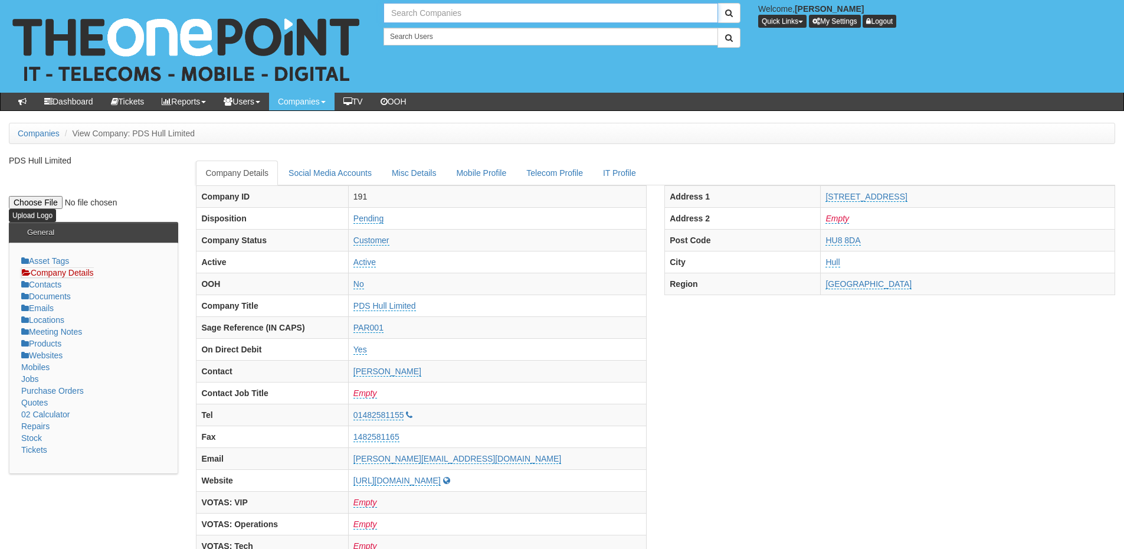
click at [413, 9] on input "text" at bounding box center [551, 13] width 335 height 20
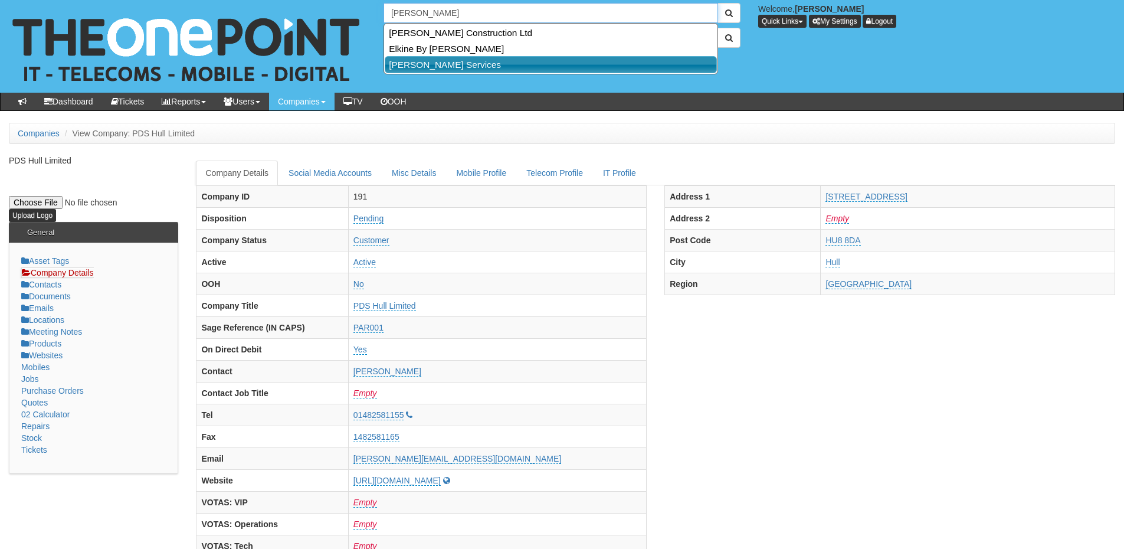
click at [425, 59] on link "Elkin Services" at bounding box center [551, 64] width 332 height 17
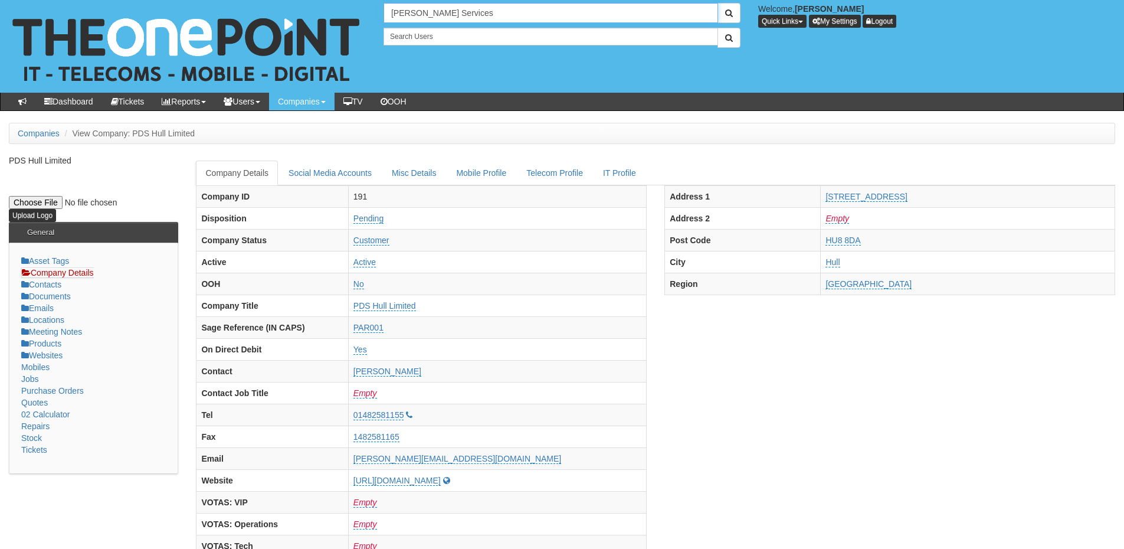
type input "Elkin Services"
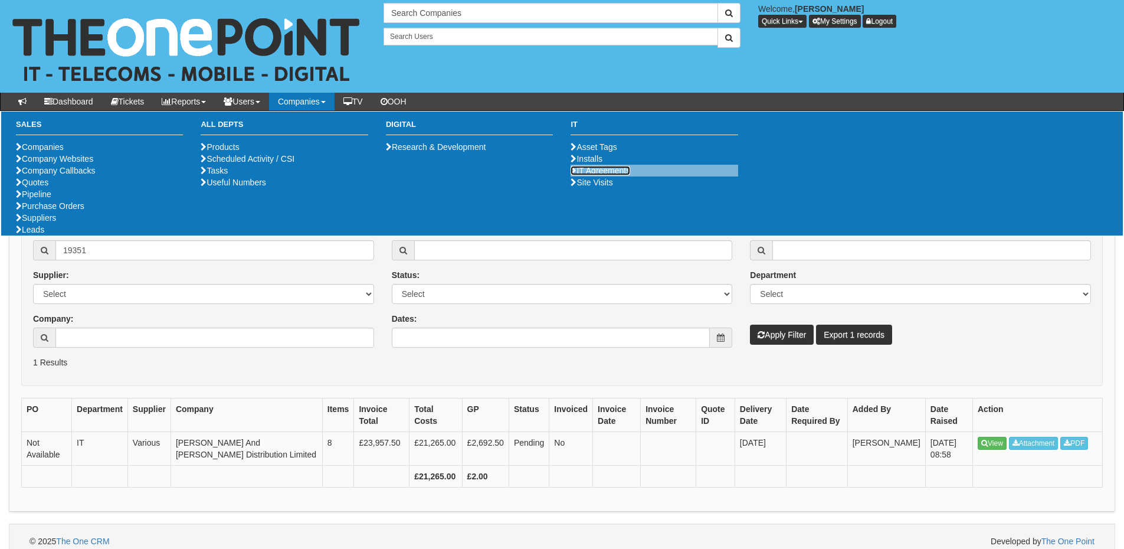
click at [595, 175] on link "IT Agreements" at bounding box center [601, 170] width 60 height 9
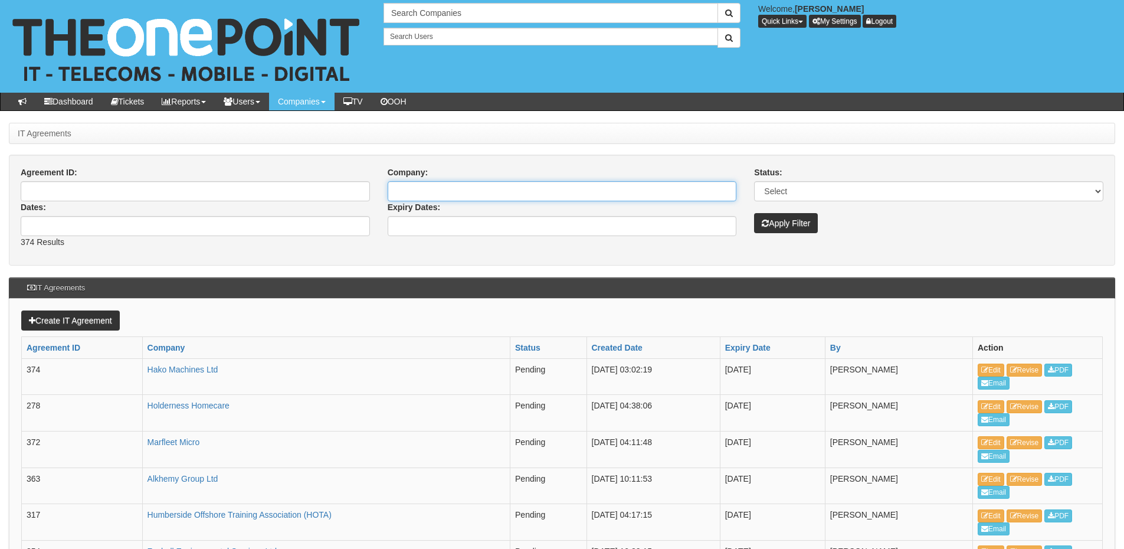
click at [428, 192] on input "Company:" at bounding box center [562, 191] width 349 height 20
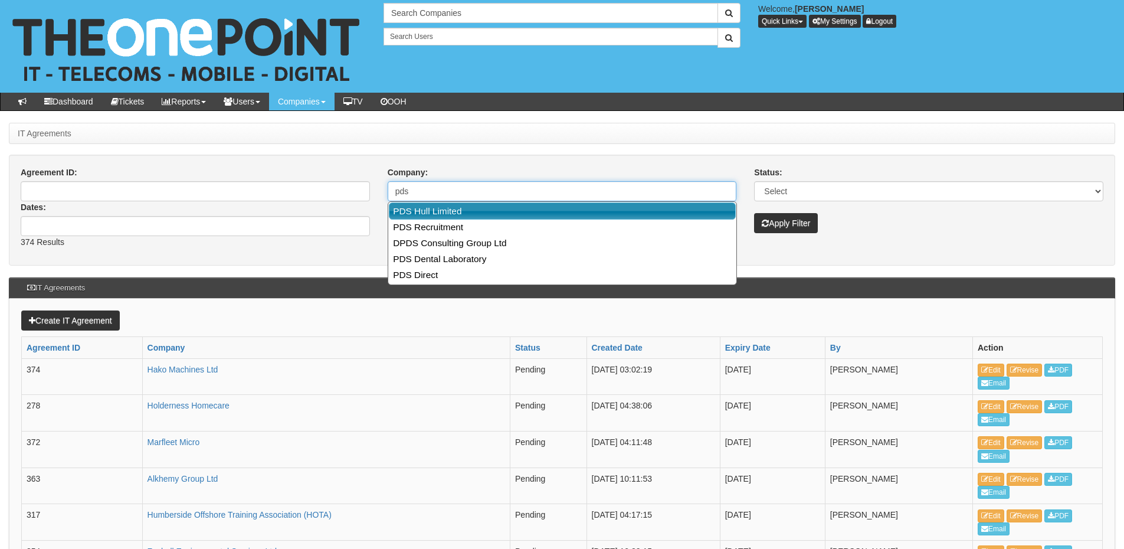
click at [431, 212] on link "PDS Hull Limited" at bounding box center [562, 210] width 347 height 17
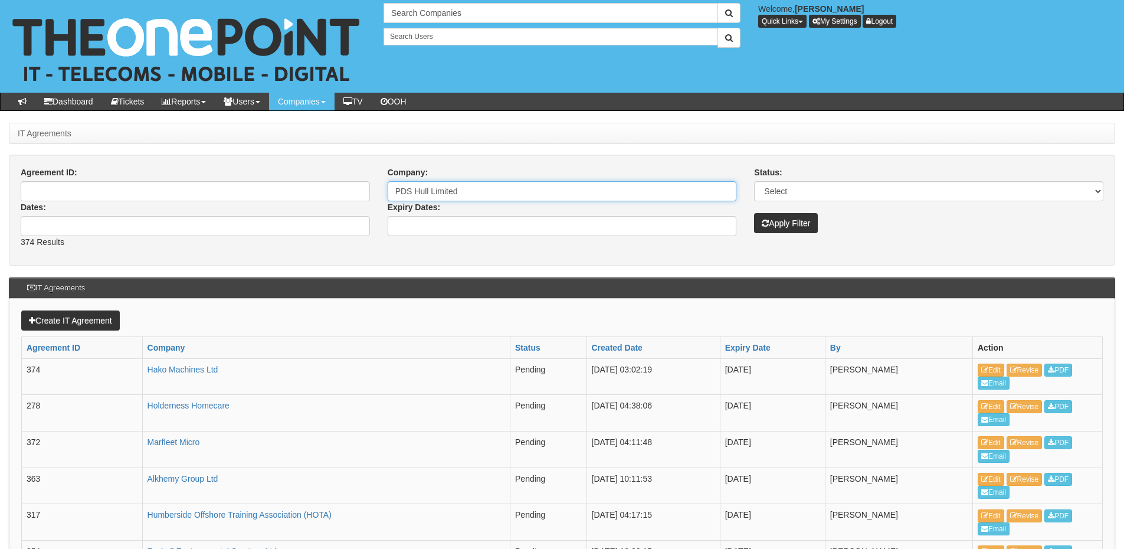
type input "PDS Hull Limited"
click at [763, 220] on icon "submit" at bounding box center [765, 223] width 7 height 8
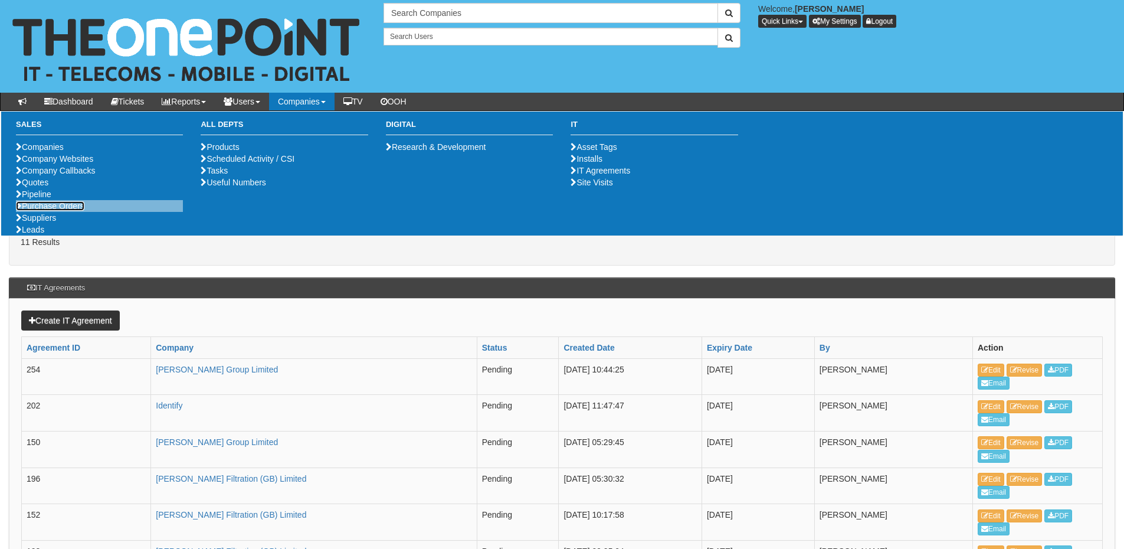
click at [69, 211] on link "Purchase Orders" at bounding box center [50, 205] width 68 height 9
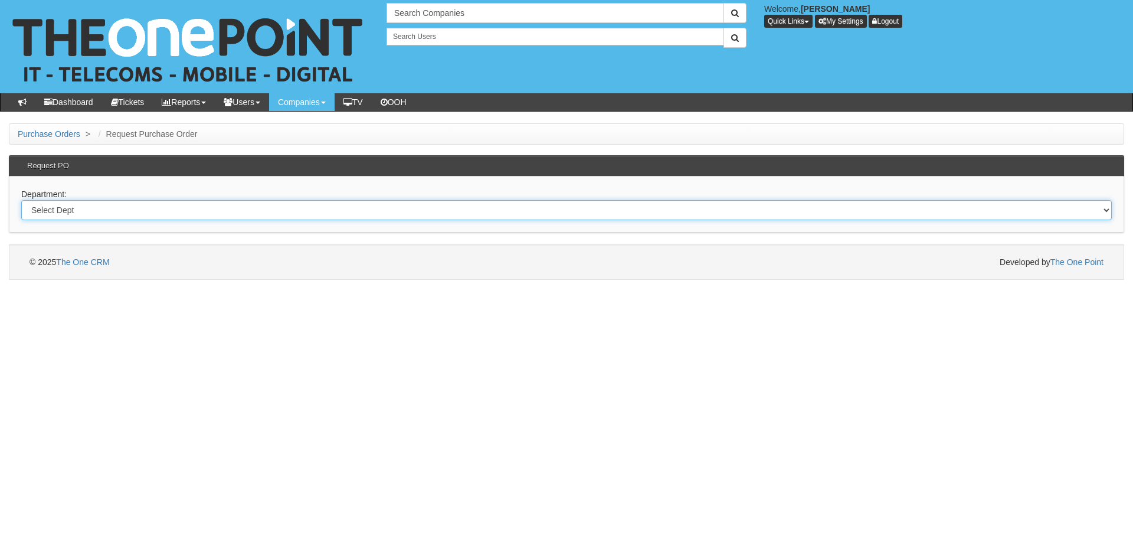
click at [173, 215] on select "Select Dept Digital Internal IT Mobiles Marketing Telecoms" at bounding box center [566, 210] width 1090 height 20
select select "?pipeID=&dept=MOB"
click at [21, 200] on select "Select Dept Digital Internal IT Mobiles Marketing Telecoms" at bounding box center [566, 210] width 1090 height 20
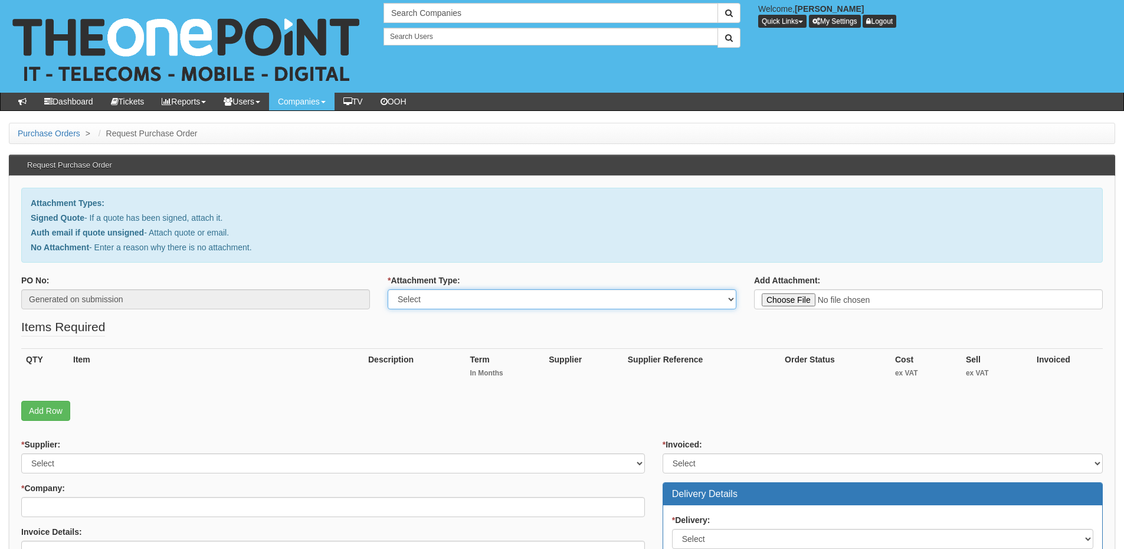
click at [430, 304] on select "Select Signed Quote Auth email with quote if unsigned No Attachment" at bounding box center [562, 299] width 349 height 20
select select "Signed Quote"
click at [388, 289] on select "Select Signed Quote Auth email with quote if unsigned No Attachment" at bounding box center [562, 299] width 349 height 20
type input "C:\fakepath\M Garton & Son - New Mobile O2 (1).pdf"
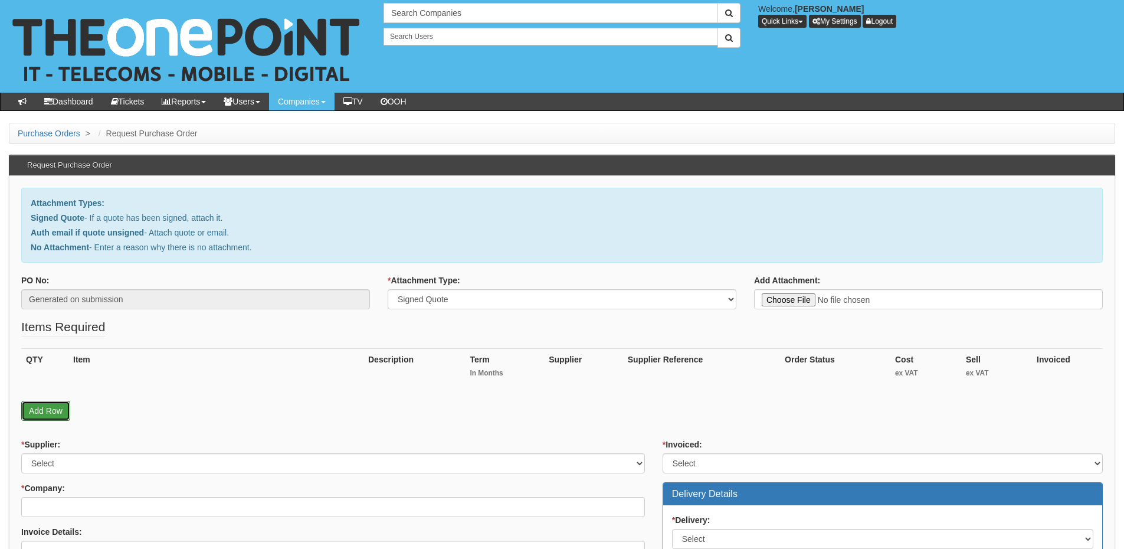
drag, startPoint x: 54, startPoint y: 411, endPoint x: 56, endPoint y: 434, distance: 23.1
click at [54, 411] on link "Add Row" at bounding box center [45, 411] width 49 height 20
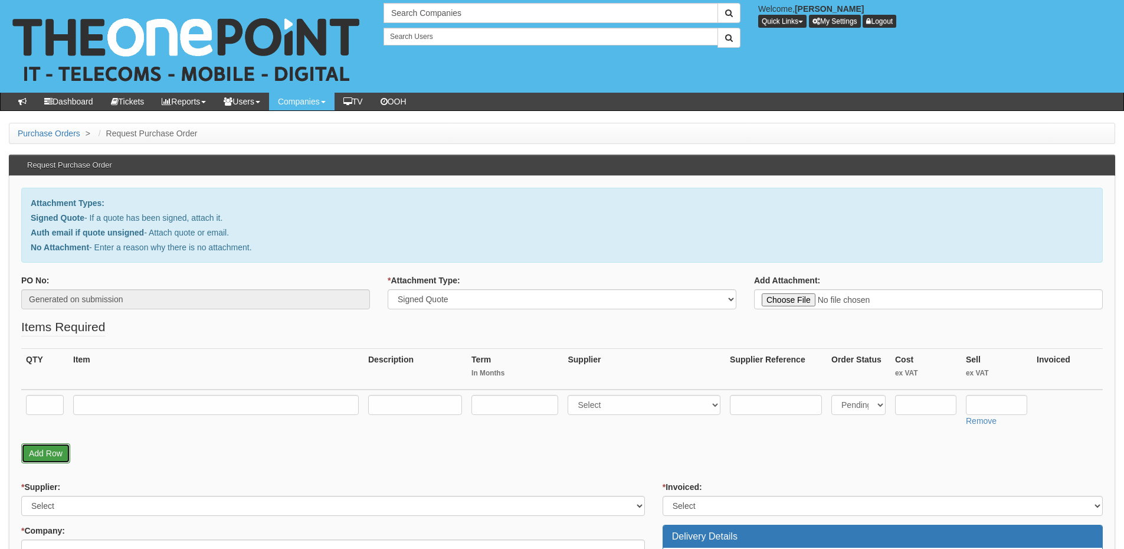
click at [54, 447] on link "Add Row" at bounding box center [45, 453] width 49 height 20
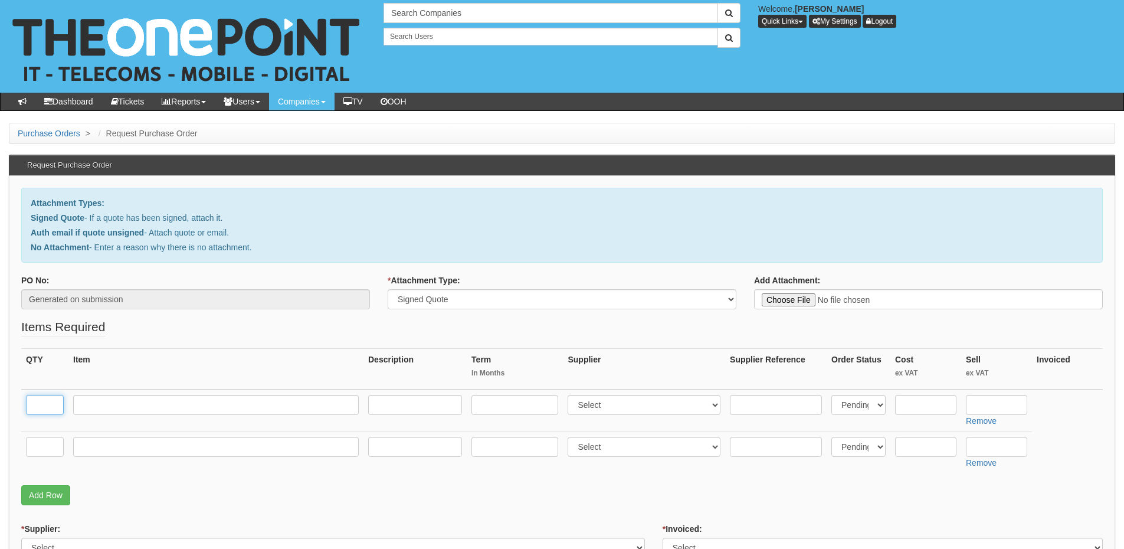
click at [46, 410] on input "text" at bounding box center [45, 405] width 38 height 20
type input "9"
click at [44, 440] on input "text" at bounding box center [45, 447] width 38 height 20
type input "9"
click at [41, 492] on link "Add Row" at bounding box center [45, 495] width 49 height 20
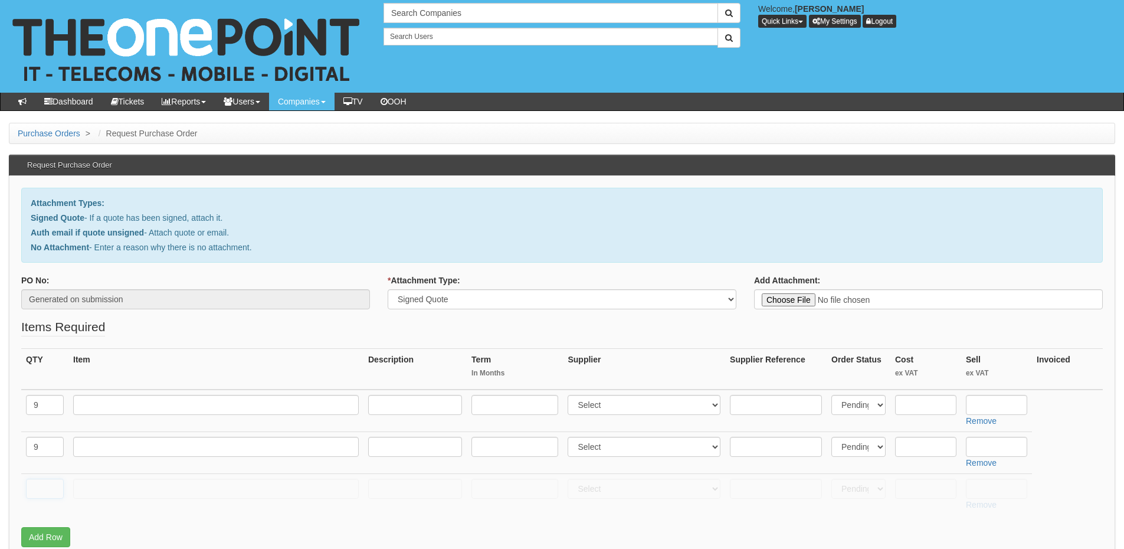
click at [42, 487] on input "text" at bounding box center [45, 489] width 38 height 20
type input "1"
click at [108, 397] on input "text" at bounding box center [216, 405] width 286 height 20
type input "Small Biz Unlimited"
click at [390, 404] on input "text" at bounding box center [415, 405] width 94 height 20
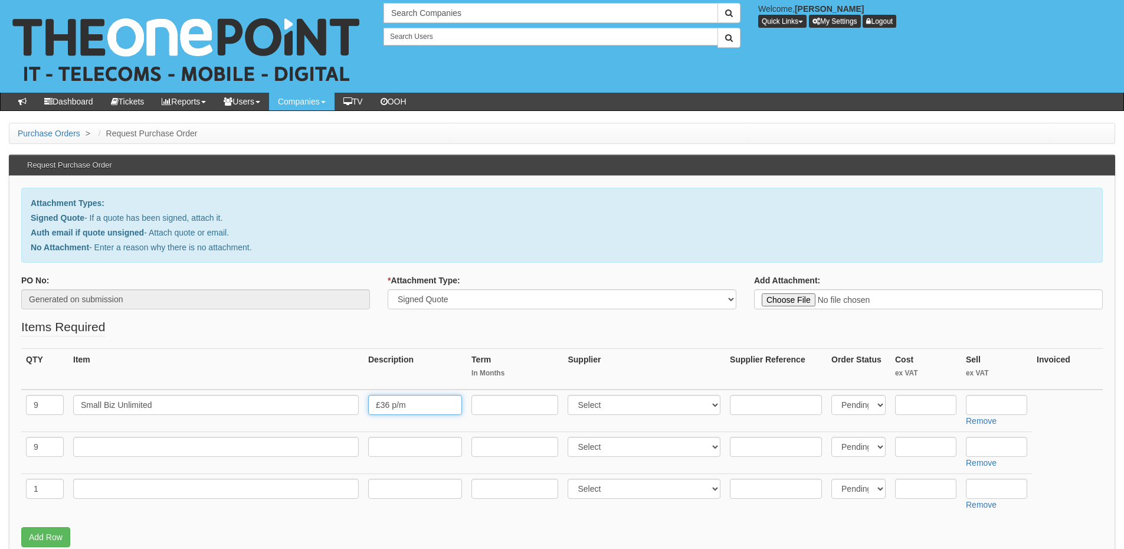
type input "£36 p/m"
click at [499, 407] on input "text" at bounding box center [514, 405] width 87 height 20
type input "36"
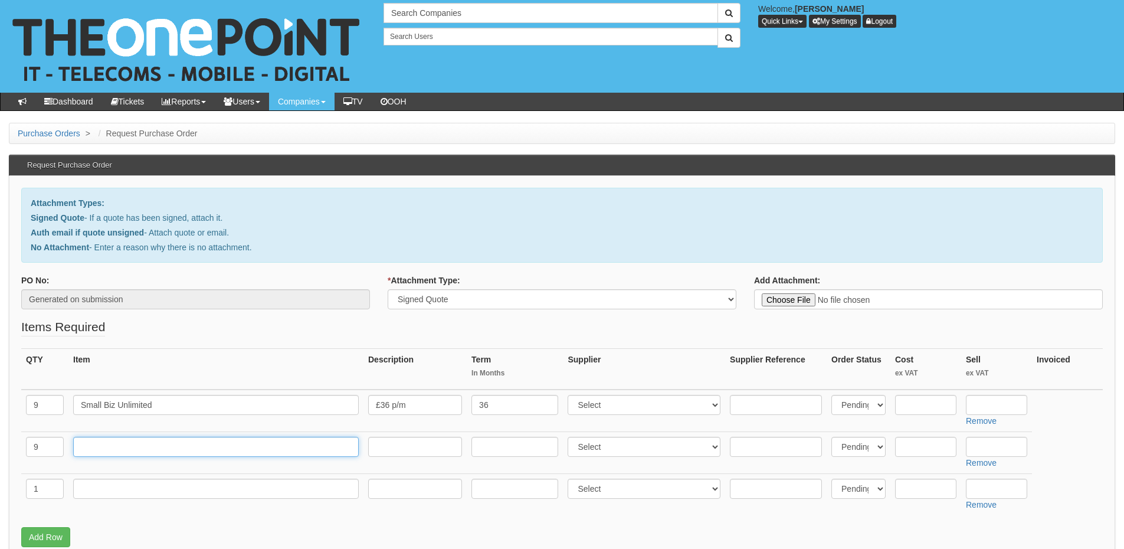
click at [214, 451] on input "text" at bounding box center [216, 447] width 286 height 20
type input "iPhone 16 256GB"
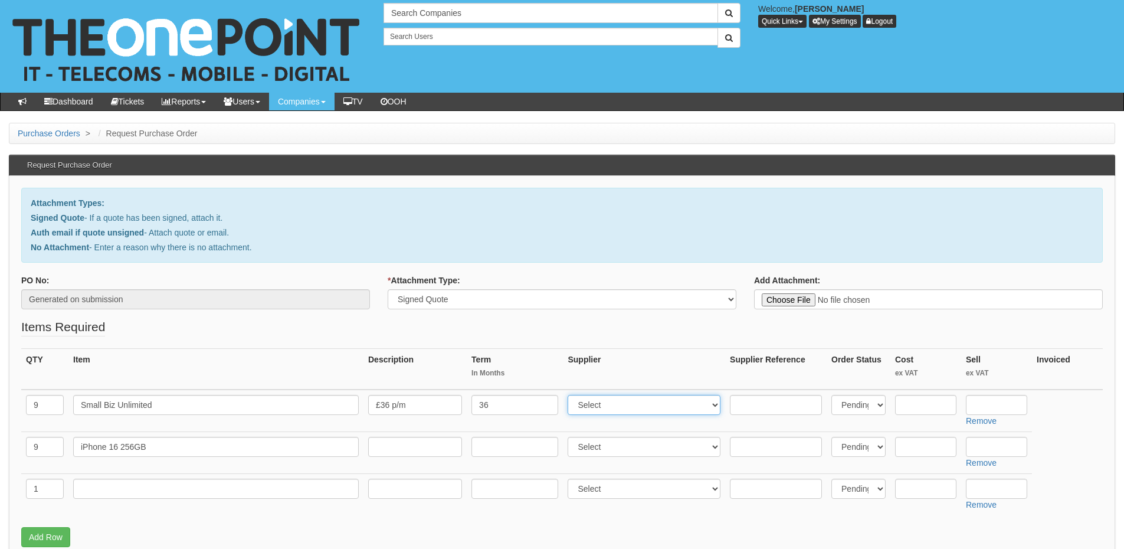
click at [601, 408] on select "Select 123 REG.co.uk 1Password 3 4Gon AA Jones Electric Ltd Abzorb Access Group…" at bounding box center [644, 405] width 153 height 20
select select "54"
click at [571, 395] on select "Select 123 REG.co.uk 1Password 3 4Gon AA Jones Electric Ltd Abzorb Access Group…" at bounding box center [644, 405] width 153 height 20
click at [1005, 401] on input "text" at bounding box center [996, 405] width 61 height 20
type input "699.84"
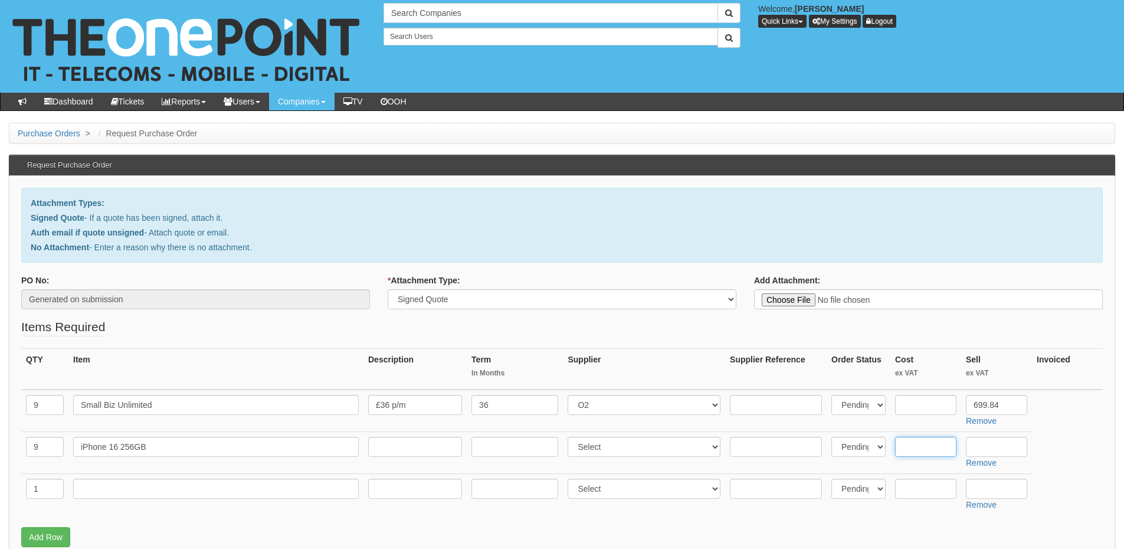
click at [911, 443] on input "text" at bounding box center [925, 447] width 61 height 20
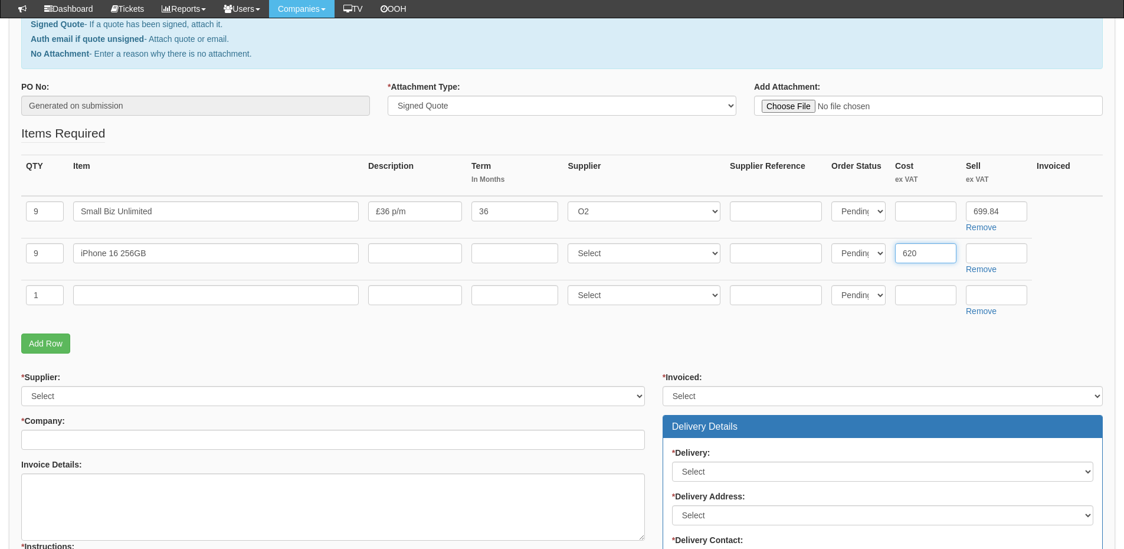
scroll to position [177, 0]
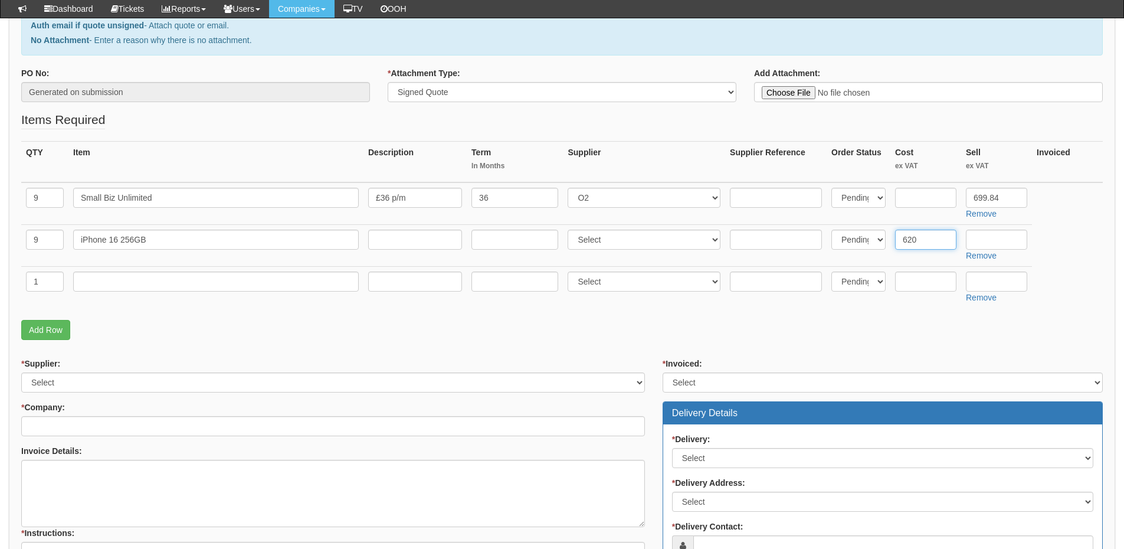
type input "620"
click at [591, 244] on select "Select 123 REG.co.uk 1Password 3 4Gon AA Jones Electric Ltd Abzorb Access Group…" at bounding box center [644, 240] width 153 height 20
select select "260"
click at [571, 230] on select "Select 123 REG.co.uk 1Password 3 4Gon AA Jones Electric Ltd Abzorb Access Group…" at bounding box center [644, 240] width 153 height 20
click at [113, 286] on input "text" at bounding box center [216, 281] width 286 height 20
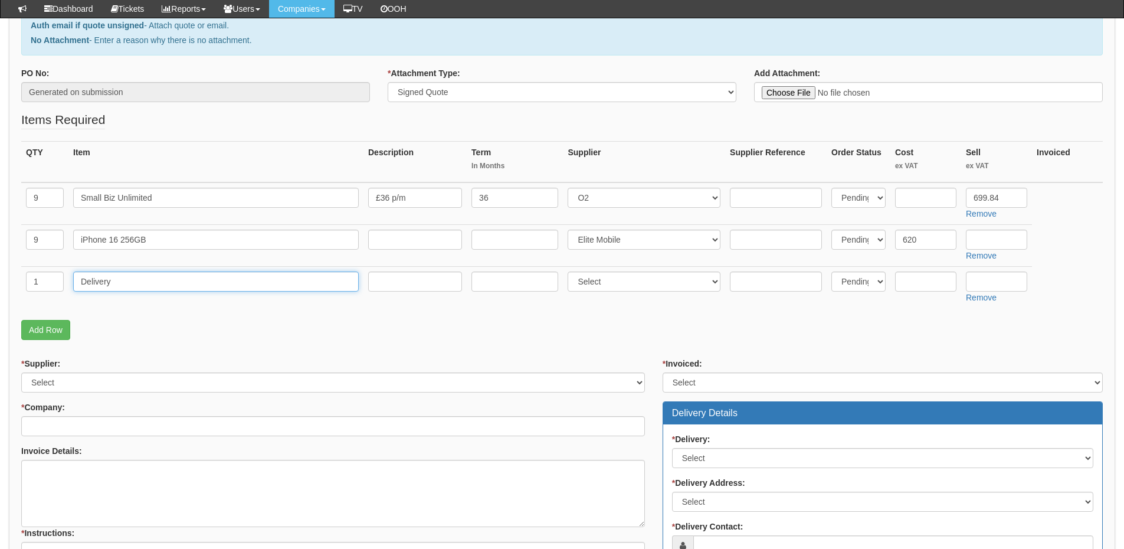
type input "Delivery"
click at [991, 281] on input "text" at bounding box center [996, 281] width 61 height 20
type input "12.50"
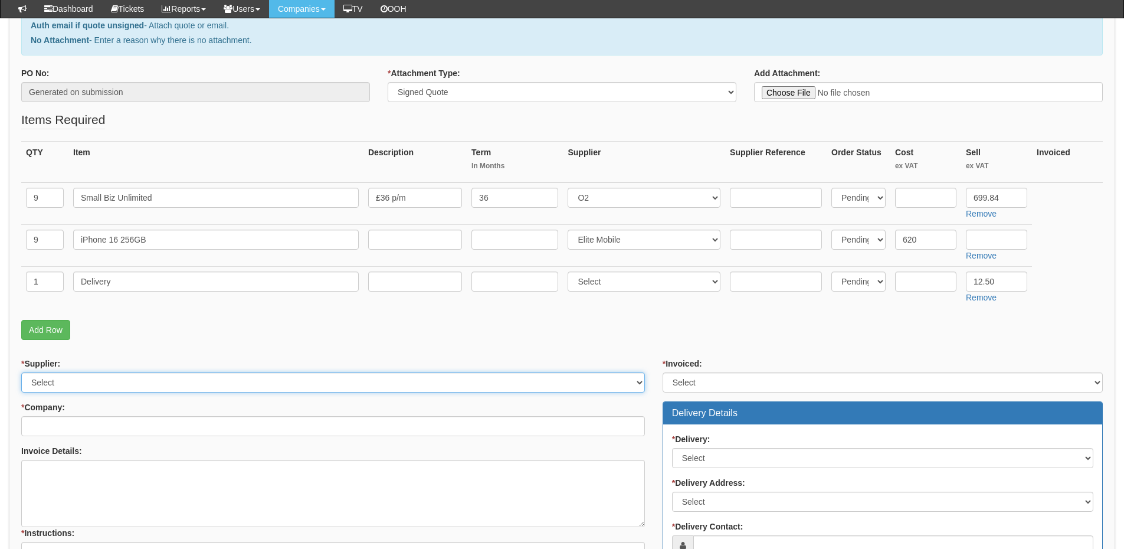
click at [175, 381] on select "Select 123 REG.co.uk 1Password 3 4Gon AA Jones Electric Ltd Abzorb Access Group…" at bounding box center [333, 382] width 624 height 20
select select "124"
click at [21, 372] on select "Select 123 REG.co.uk 1Password 3 4Gon AA Jones Electric Ltd Abzorb Access Group…" at bounding box center [333, 382] width 624 height 20
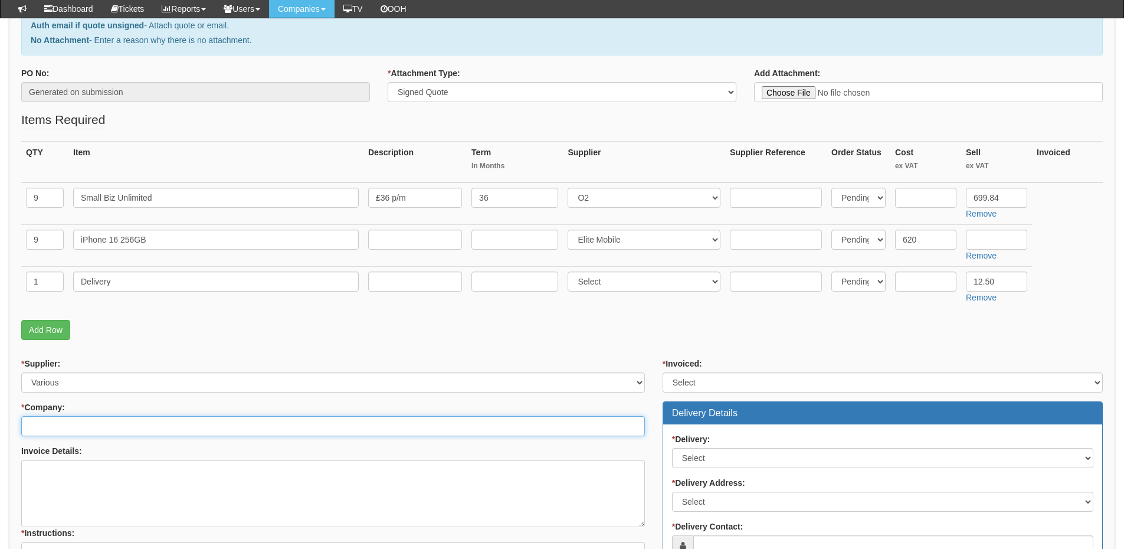
click at [119, 433] on input "* Company:" at bounding box center [333, 426] width 624 height 20
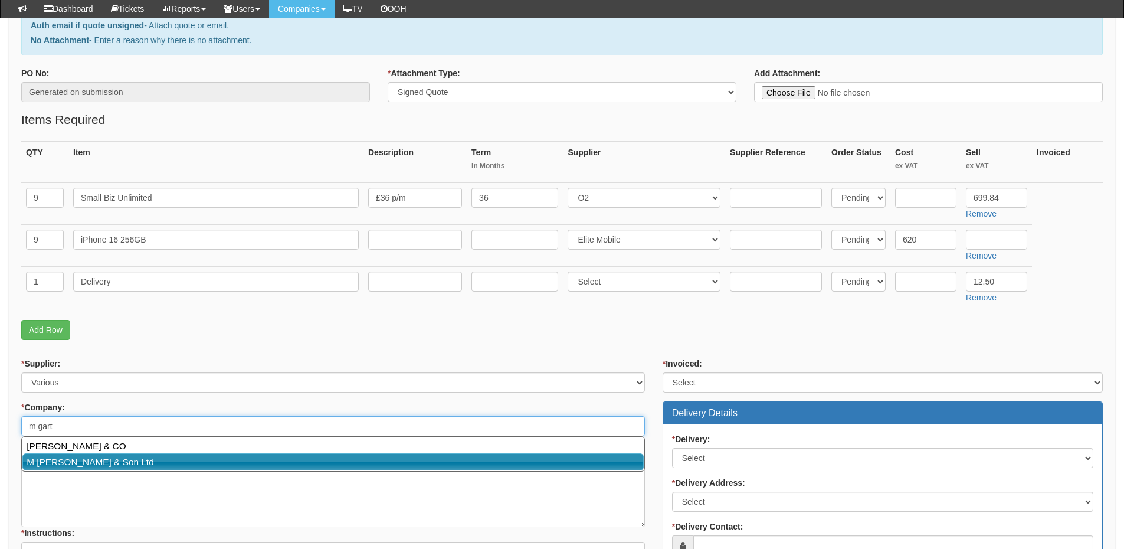
click at [102, 460] on link "M Garton & Son Ltd" at bounding box center [332, 461] width 621 height 17
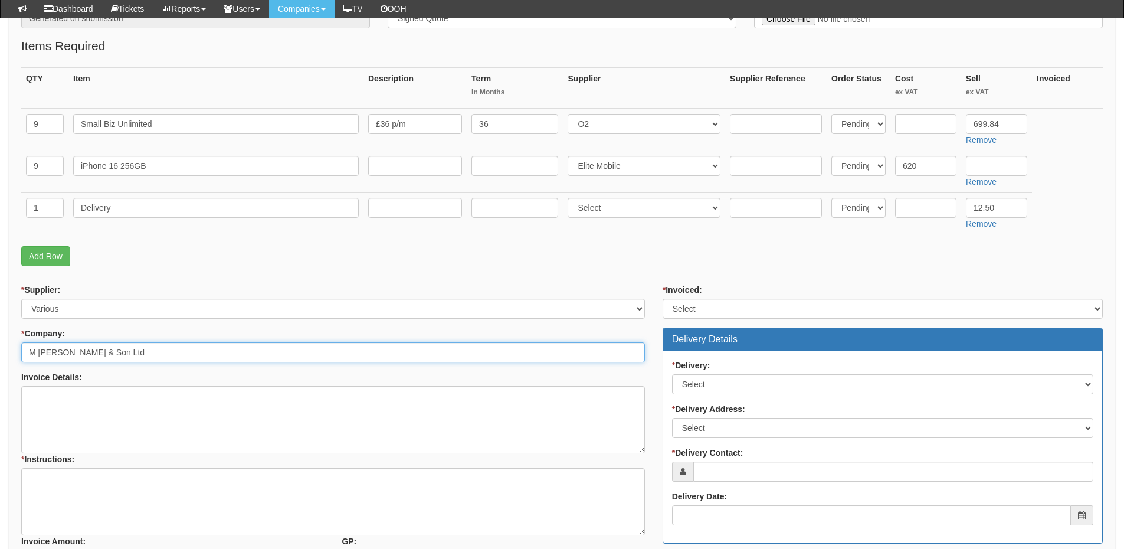
scroll to position [354, 0]
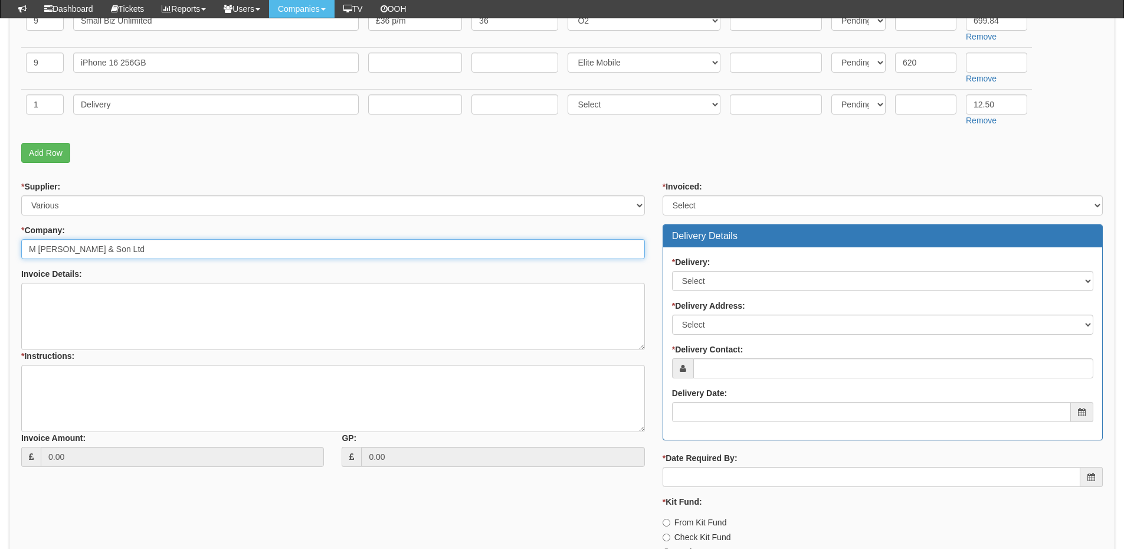
type input "M Garton & Son Ltd"
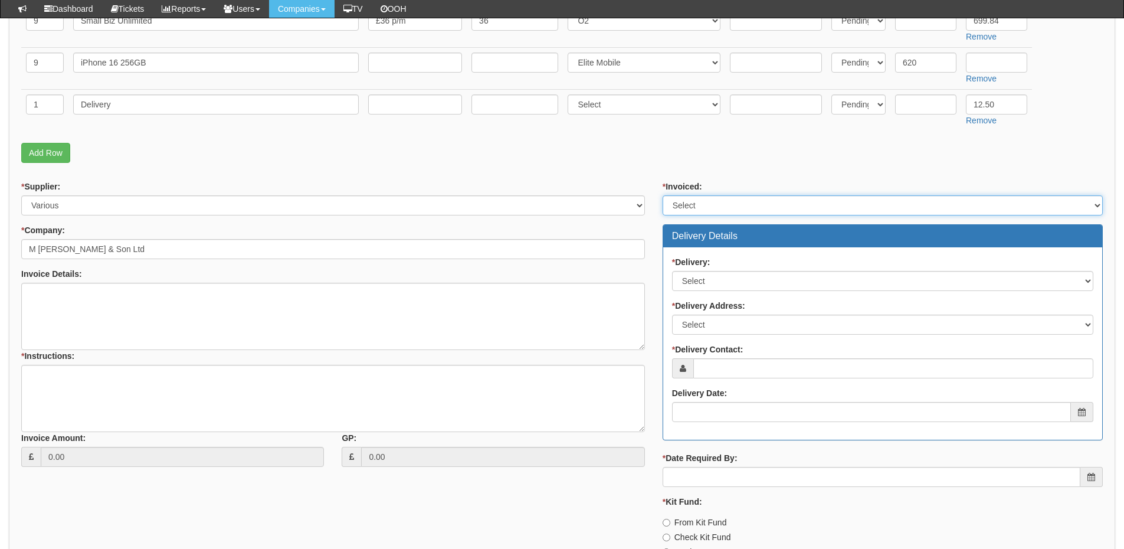
click at [709, 206] on select "Select Yes No N/A STB (part of order)" at bounding box center [883, 205] width 440 height 20
select select "2"
click at [663, 195] on select "Select Yes No N/A STB (part of order)" at bounding box center [883, 205] width 440 height 20
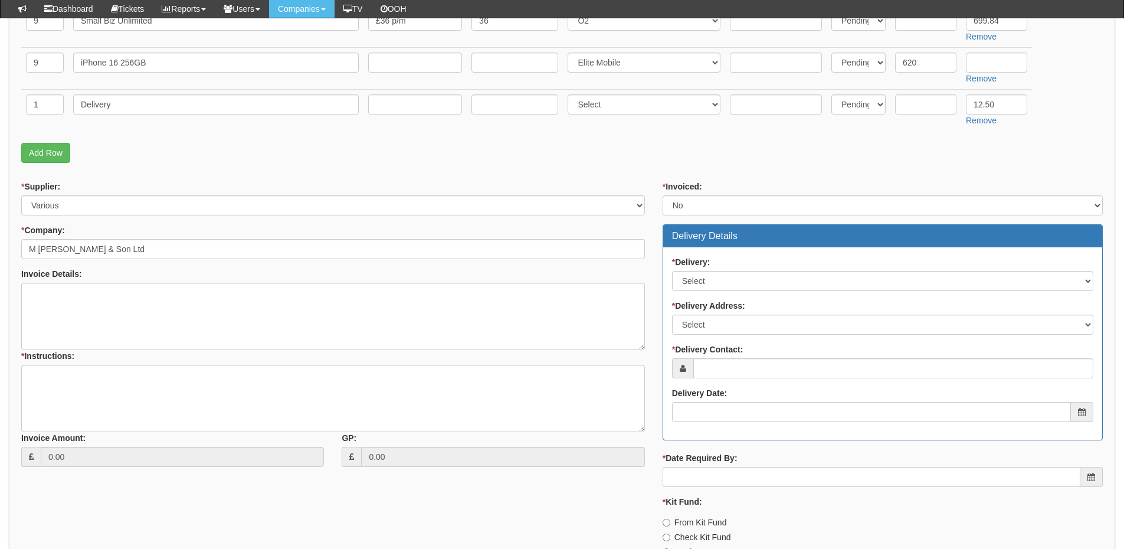
click at [709, 293] on div "* Delivery: Select No Not Applicable Yes * Delivery Address: Select Not Applica…" at bounding box center [882, 343] width 439 height 192
drag, startPoint x: 707, startPoint y: 280, endPoint x: 706, endPoint y: 286, distance: 5.9
click at [707, 280] on select "Select No Not Applicable Yes" at bounding box center [882, 281] width 421 height 20
click at [672, 271] on select "Select No Not Applicable Yes" at bounding box center [882, 281] width 421 height 20
click at [700, 327] on select "Select Not Applicable Main Address - HU3 6SY Other" at bounding box center [882, 325] width 421 height 20
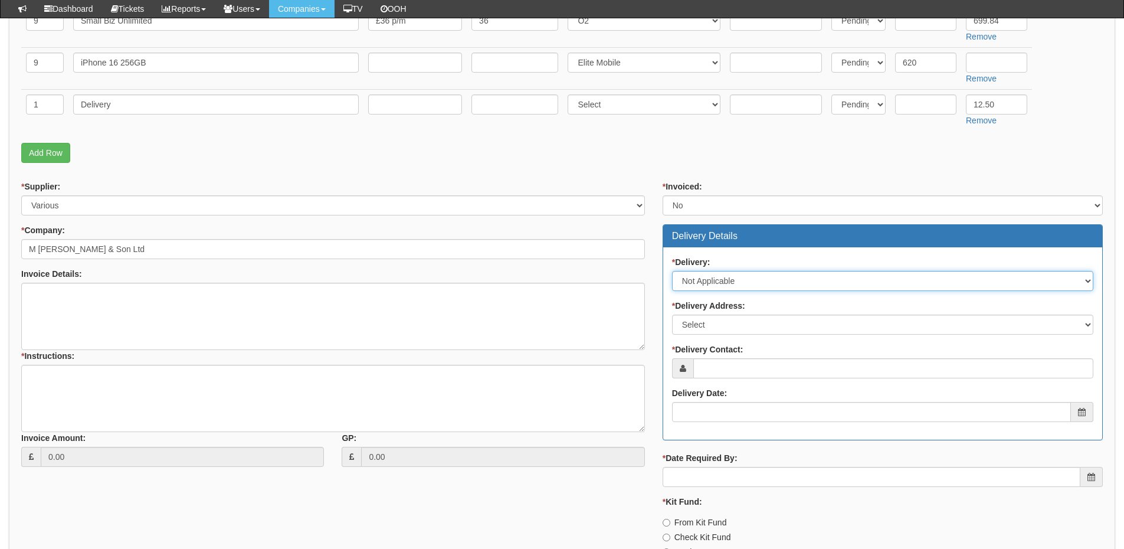
click at [702, 284] on select "Select No Not Applicable Yes" at bounding box center [882, 281] width 421 height 20
select select "1"
click at [672, 271] on select "Select No Not Applicable Yes" at bounding box center [882, 281] width 421 height 20
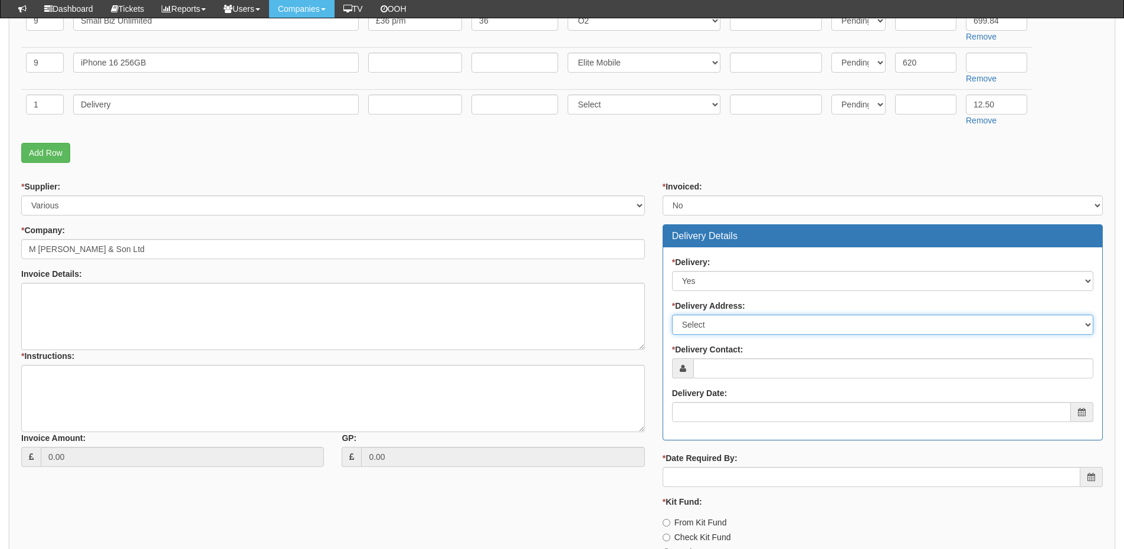
click at [723, 329] on select "Select Not Applicable Main Address - HU3 6SY Other" at bounding box center [882, 325] width 421 height 20
select select "other"
click at [672, 315] on select "Select Not Applicable Main Address - HU3 6SY Other" at bounding box center [882, 325] width 421 height 20
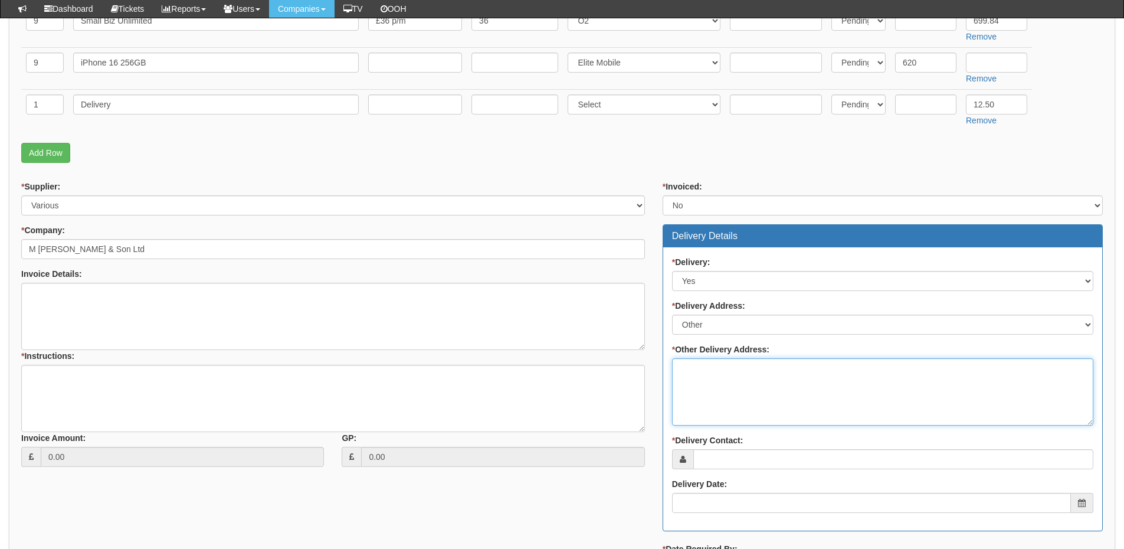
click at [709, 382] on textarea "* Other Delivery Address:" at bounding box center [882, 391] width 421 height 67
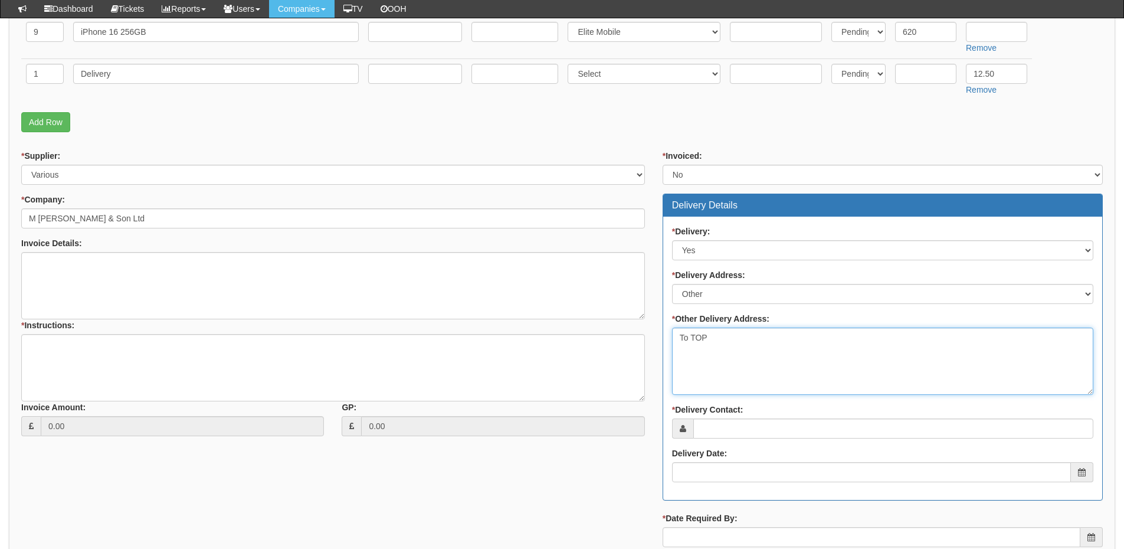
scroll to position [413, 0]
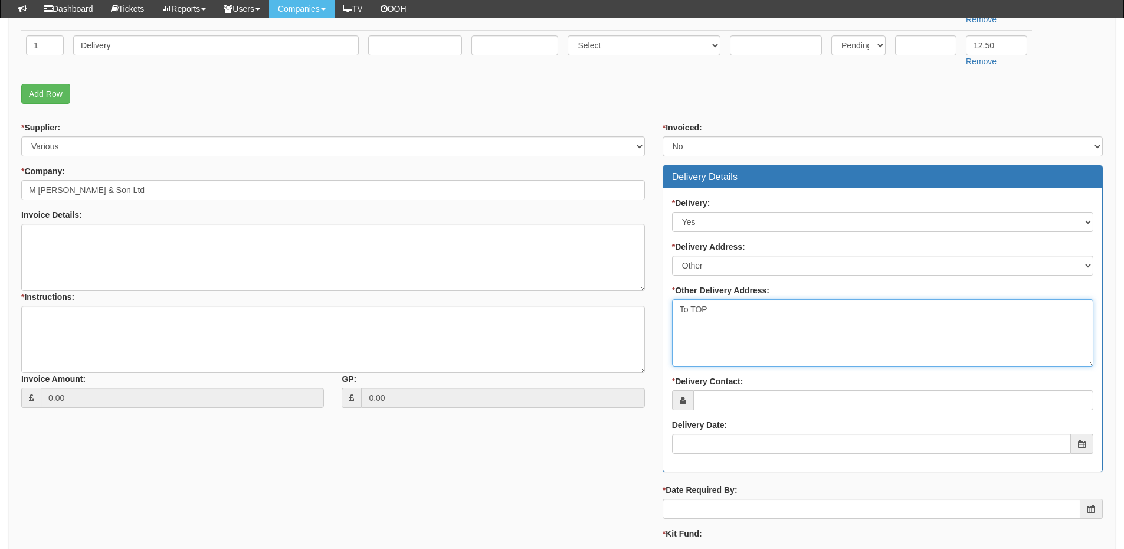
type textarea "To TOP"
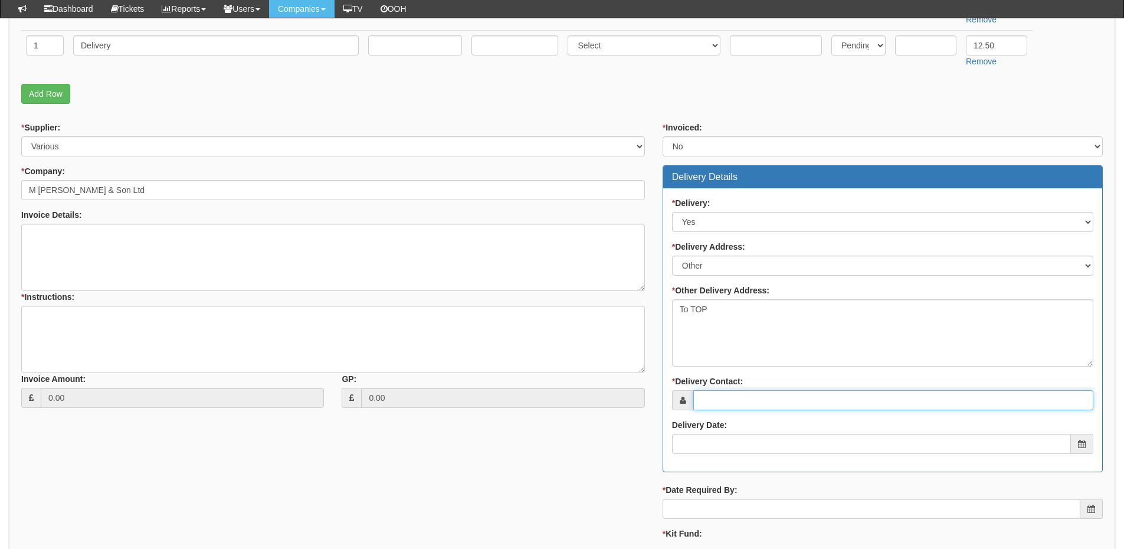
drag, startPoint x: 709, startPoint y: 395, endPoint x: 702, endPoint y: 397, distance: 7.3
click at [708, 395] on input "* Delivery Contact:" at bounding box center [893, 400] width 400 height 20
type input "Garth Imison"
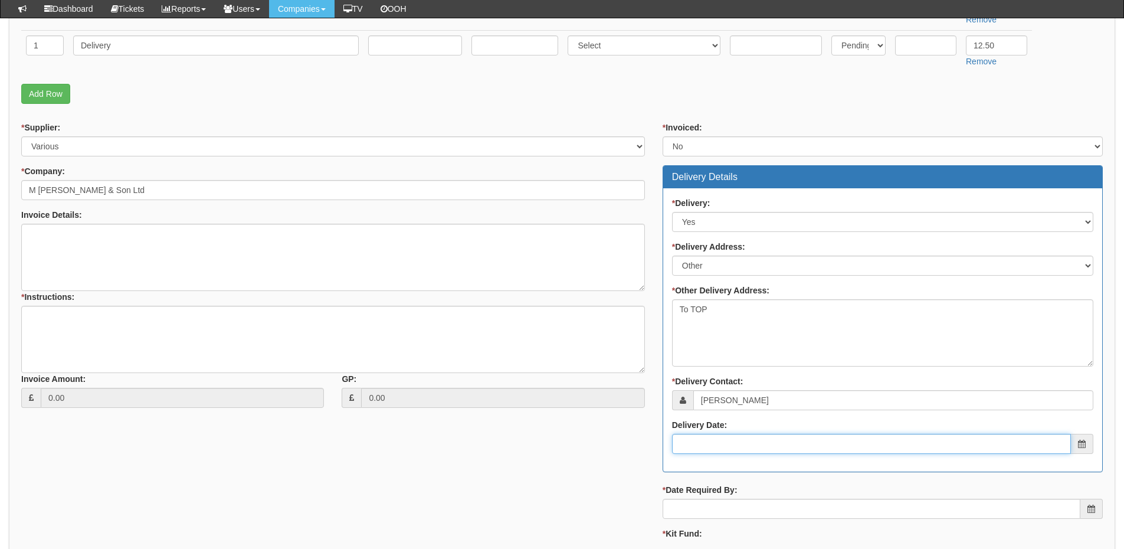
click at [687, 439] on input "Delivery Date:" at bounding box center [871, 444] width 399 height 20
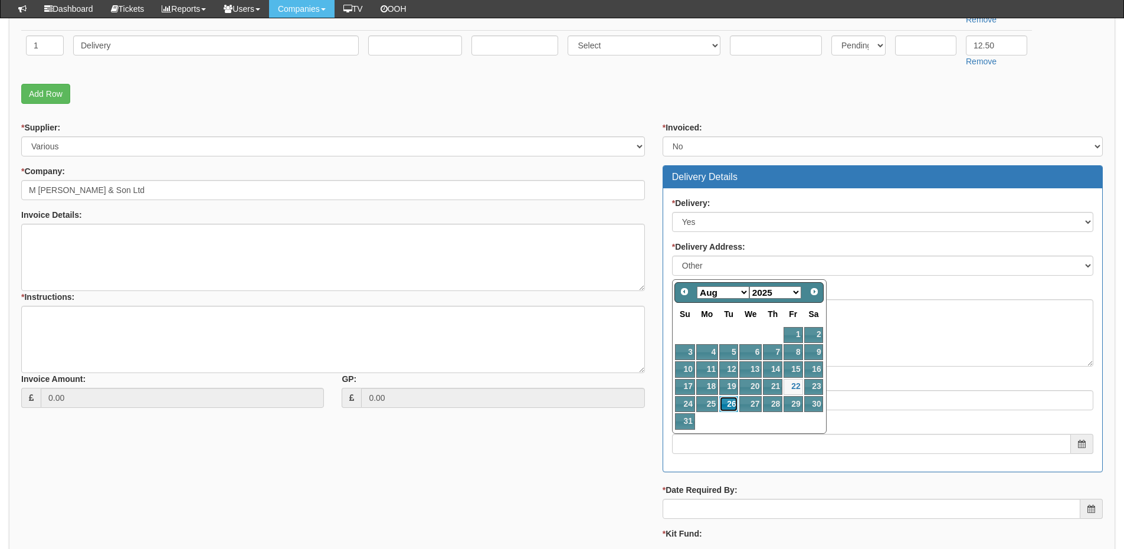
click at [729, 402] on link "26" at bounding box center [728, 404] width 19 height 16
type input "2025-08-26"
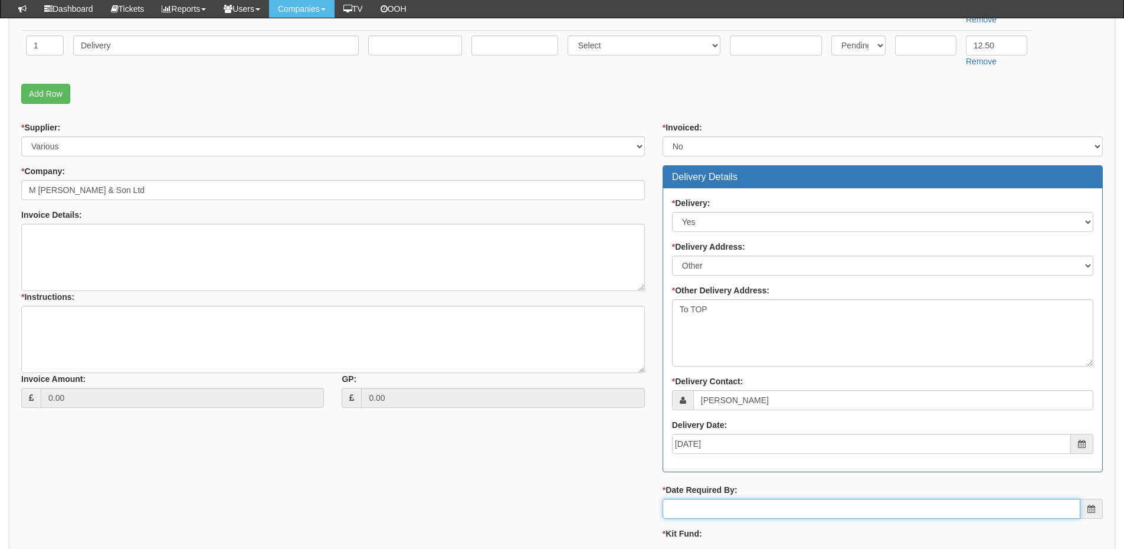
click at [725, 507] on input "* Date Required By:" at bounding box center [872, 509] width 418 height 20
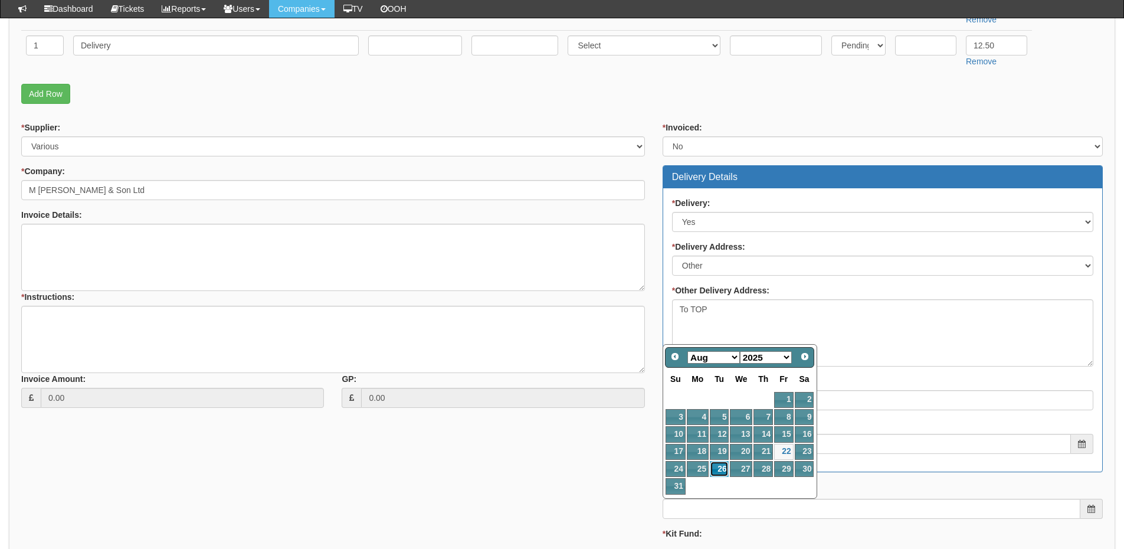
click at [722, 466] on link "26" at bounding box center [719, 469] width 19 height 16
type input "2025-08-26"
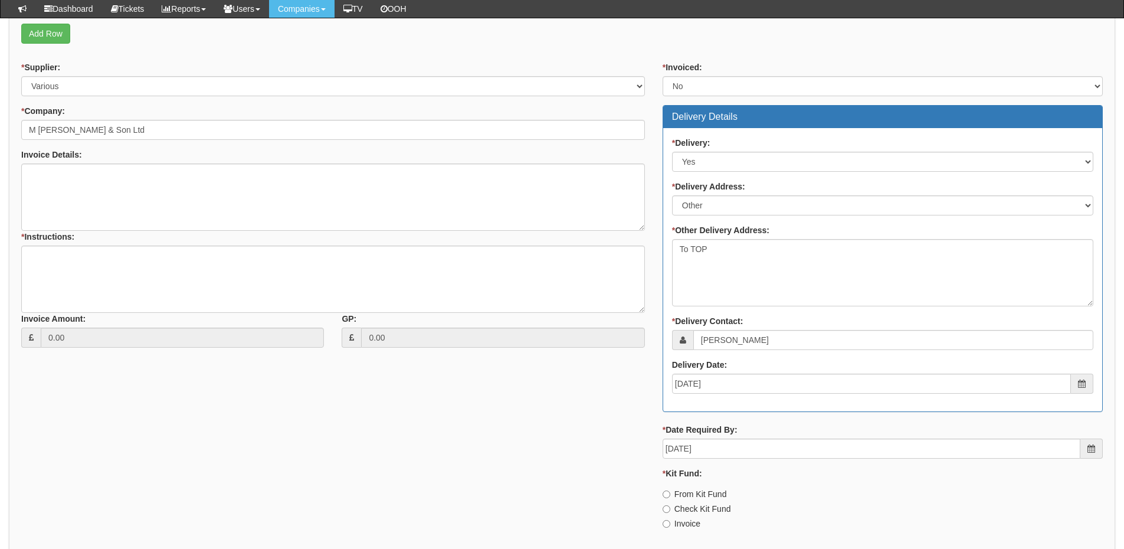
scroll to position [531, 0]
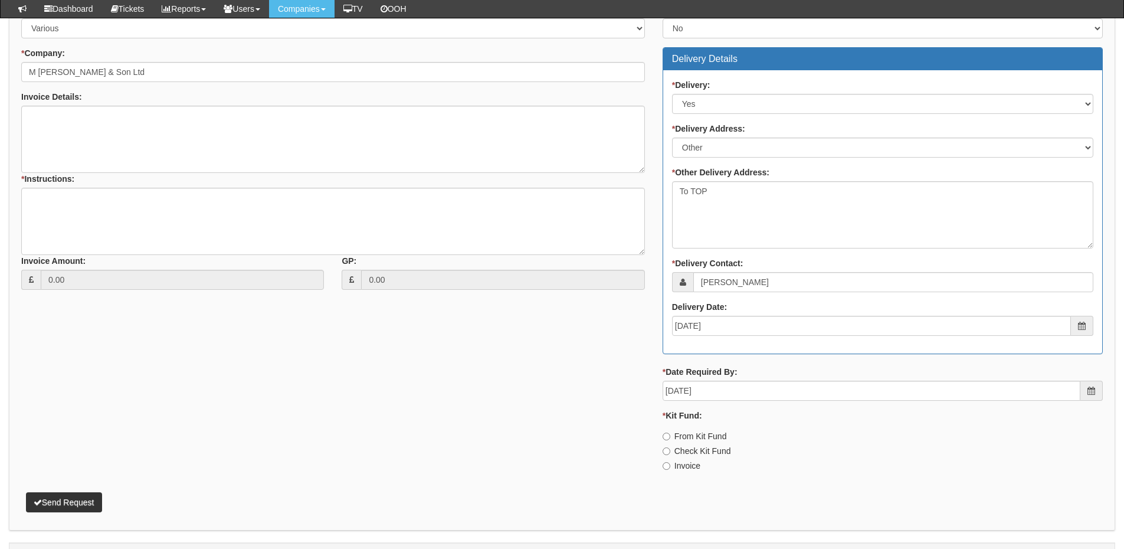
click at [694, 460] on label "Invoice" at bounding box center [682, 466] width 38 height 12
click at [670, 440] on input "Invoice" at bounding box center [667, 437] width 8 height 8
radio input "true"
click at [110, 216] on textarea "* Instructions:" at bounding box center [333, 221] width 624 height 67
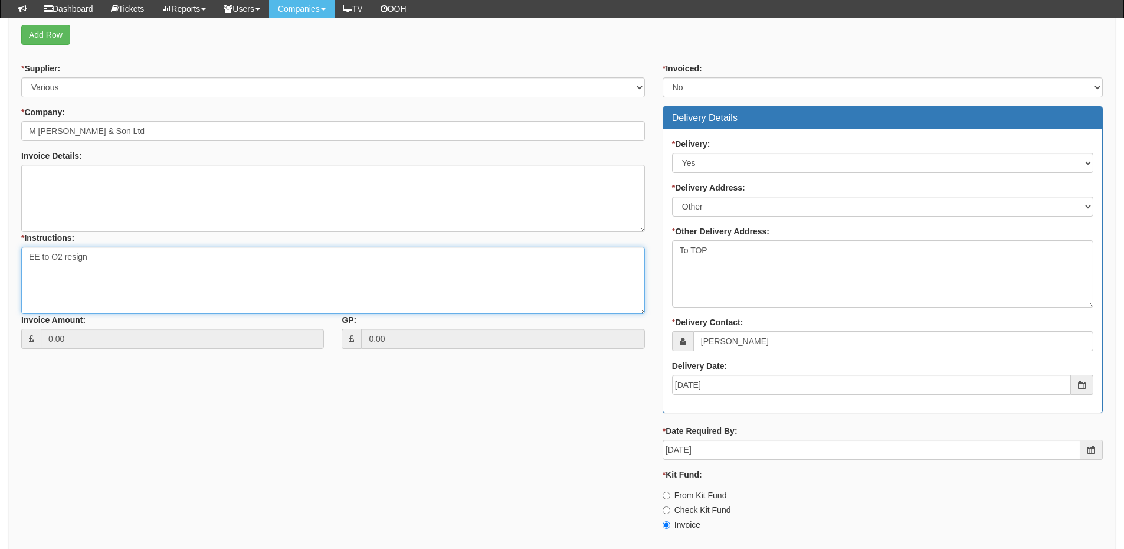
scroll to position [560, 0]
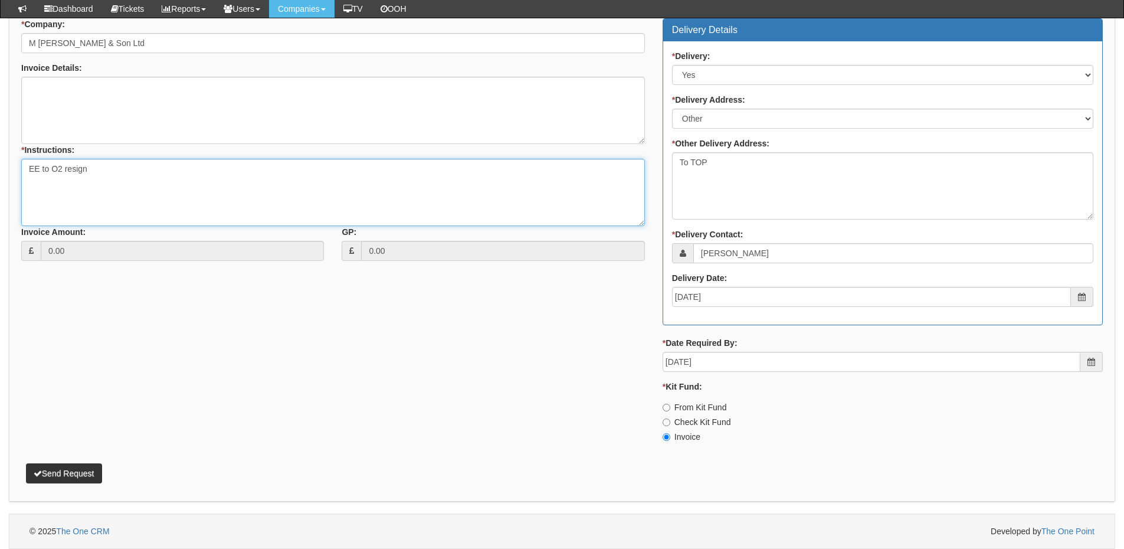
type textarea "EE to O2 resign"
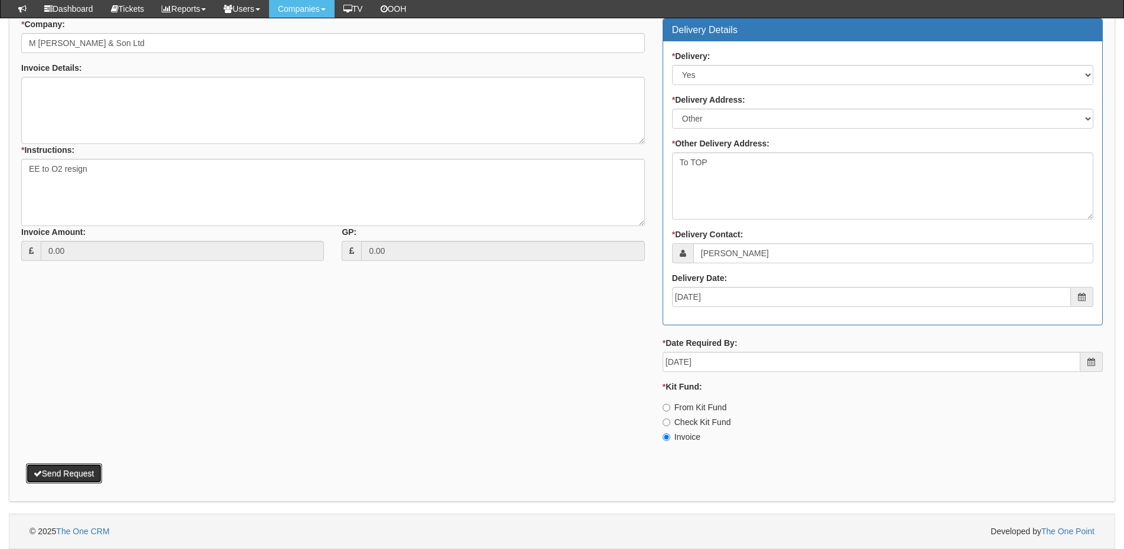
click at [70, 468] on button "Send Request" at bounding box center [64, 473] width 76 height 20
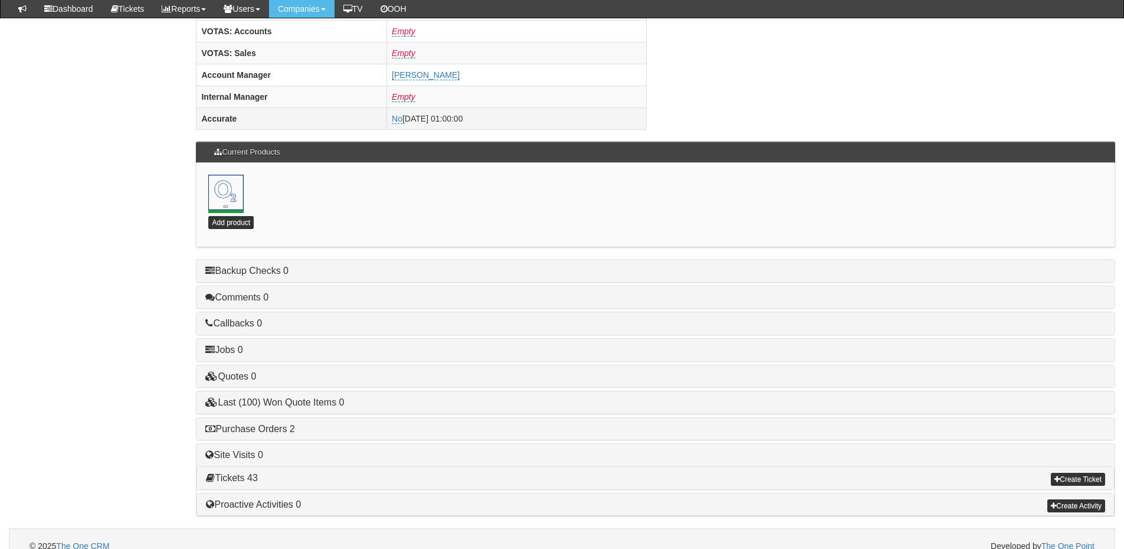
scroll to position [521, 0]
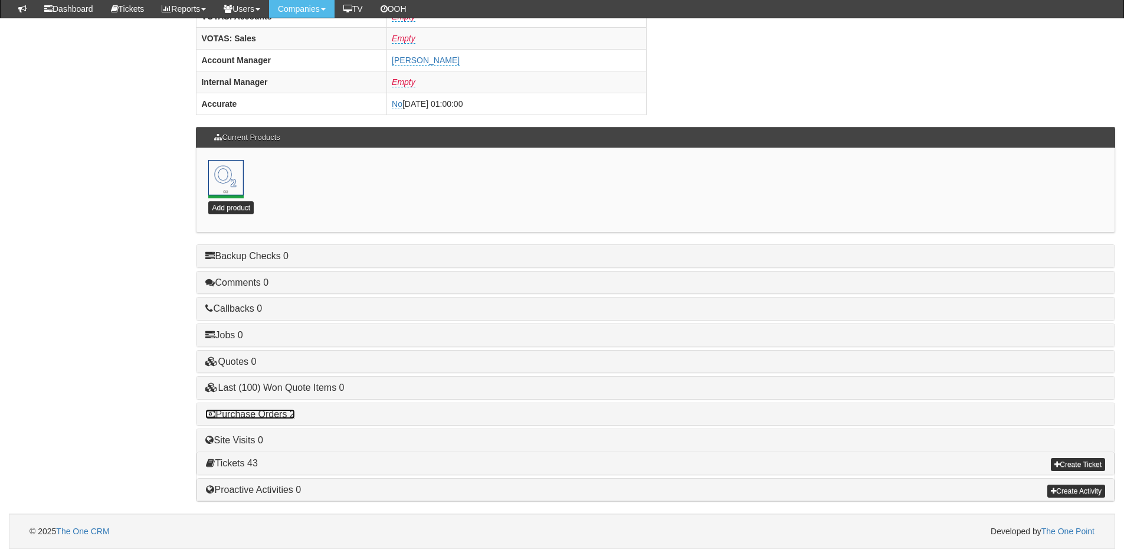
click at [287, 418] on link "Purchase Orders 2" at bounding box center [249, 414] width 89 height 10
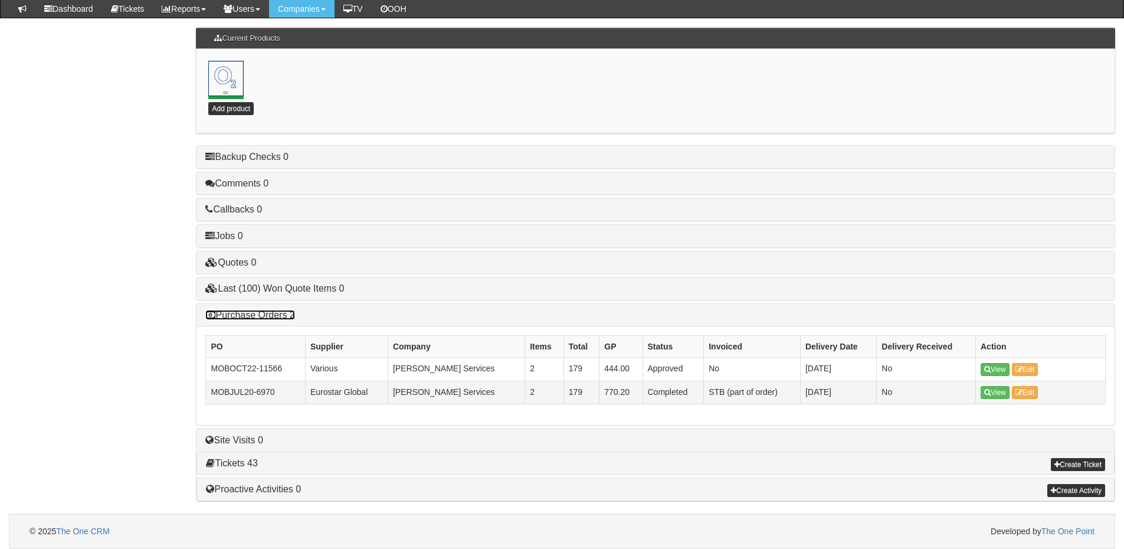
scroll to position [620, 0]
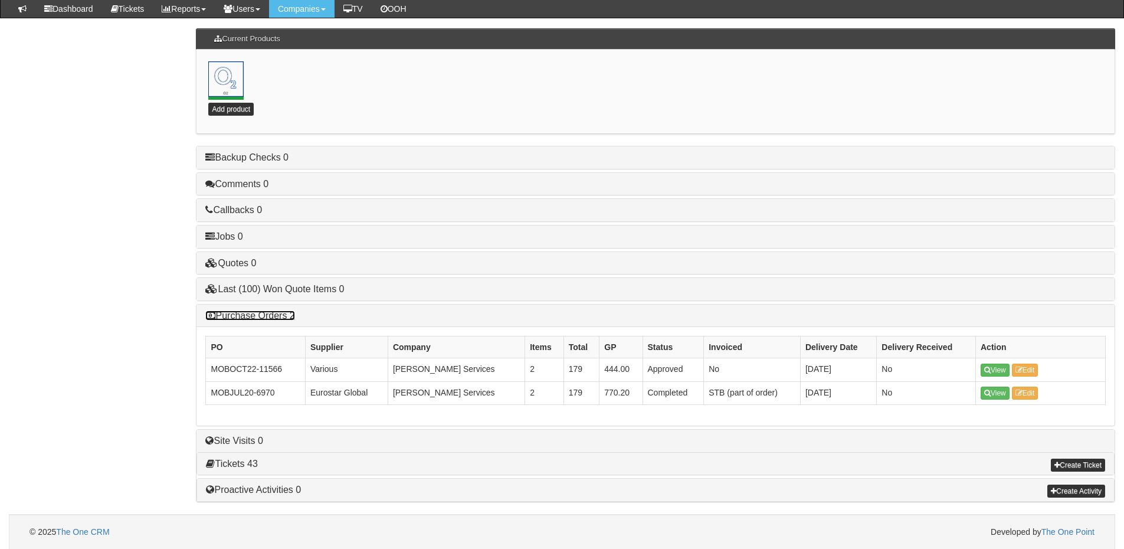
drag, startPoint x: 274, startPoint y: 315, endPoint x: 258, endPoint y: 312, distance: 15.5
click at [274, 315] on link "Purchase Orders 2" at bounding box center [249, 315] width 89 height 10
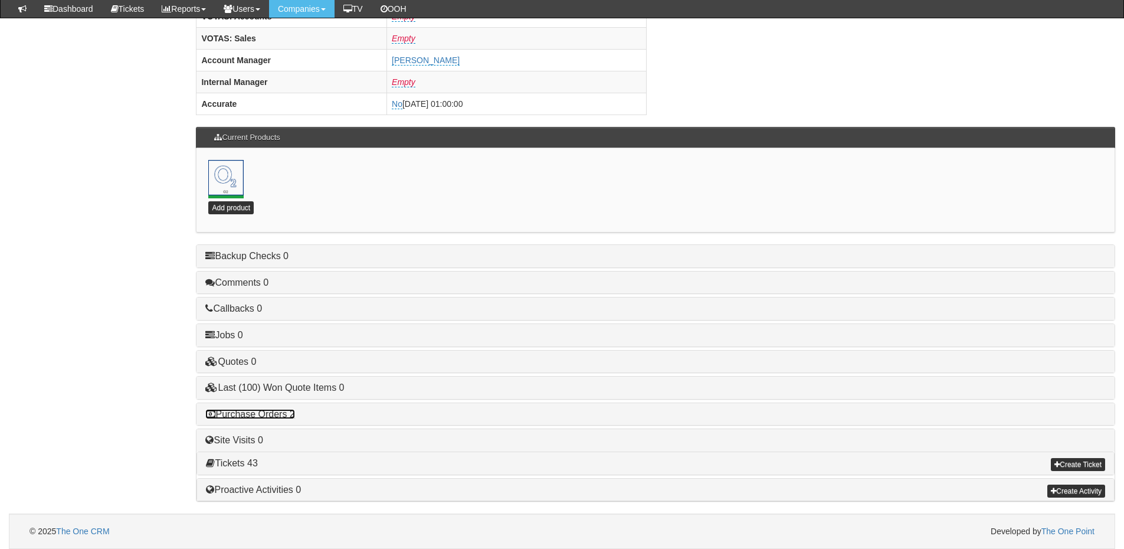
scroll to position [521, 0]
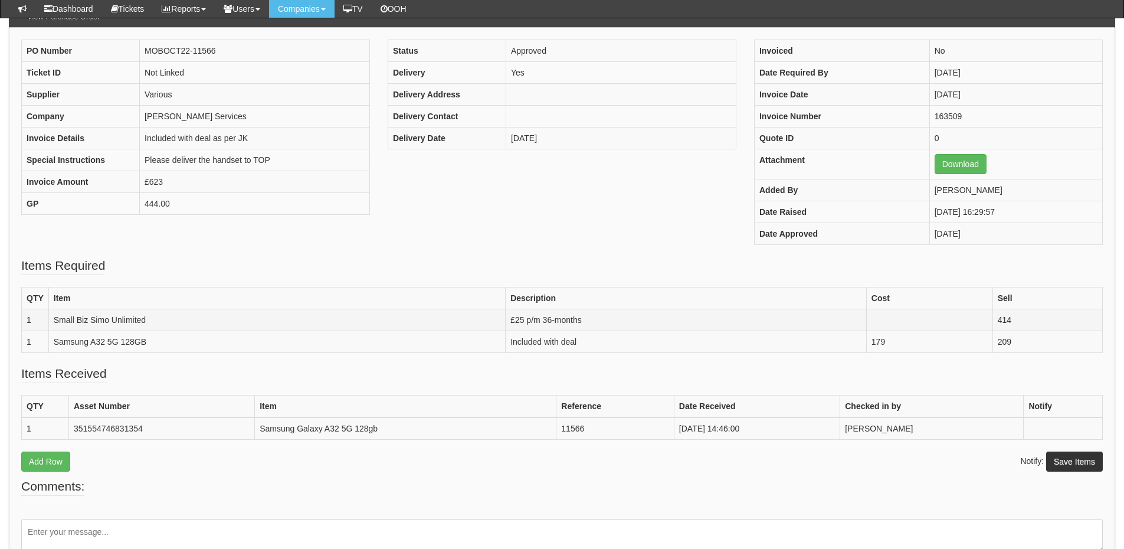
scroll to position [117, 0]
